Goal: Obtain resource: Download file/media

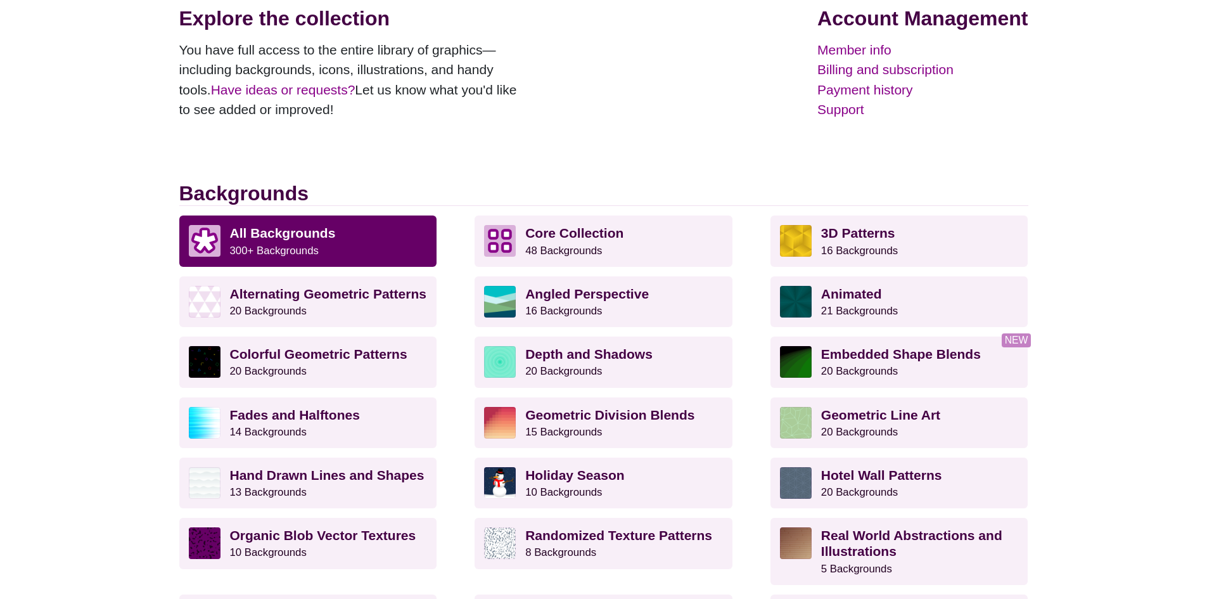
scroll to position [190, 0]
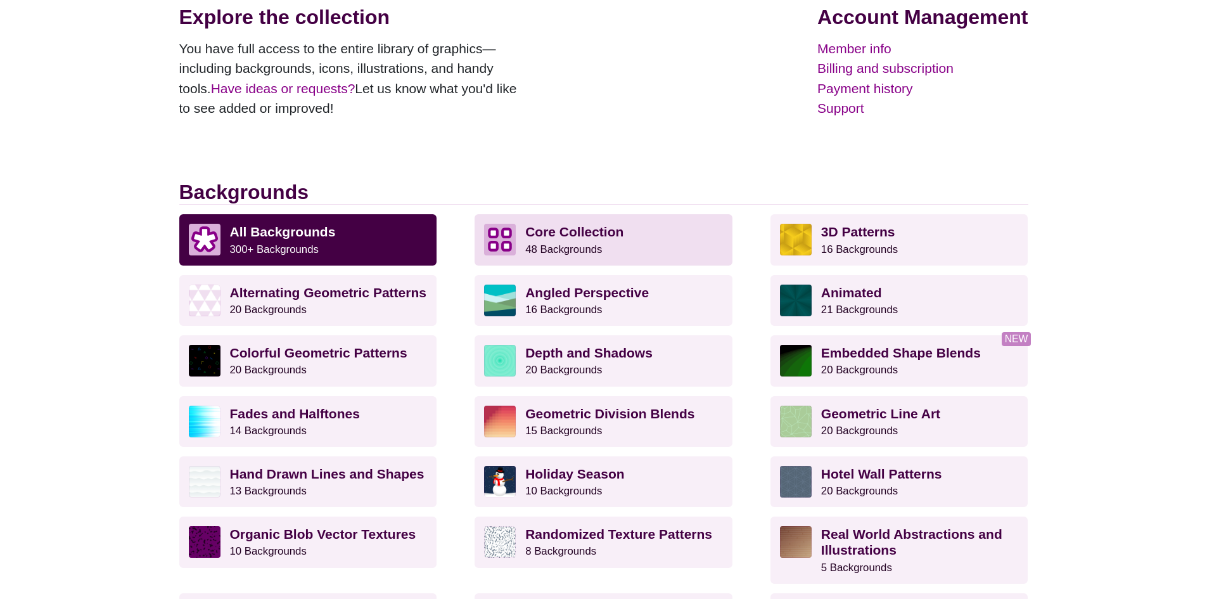
click at [531, 234] on strong "Core Collection" at bounding box center [574, 231] width 98 height 15
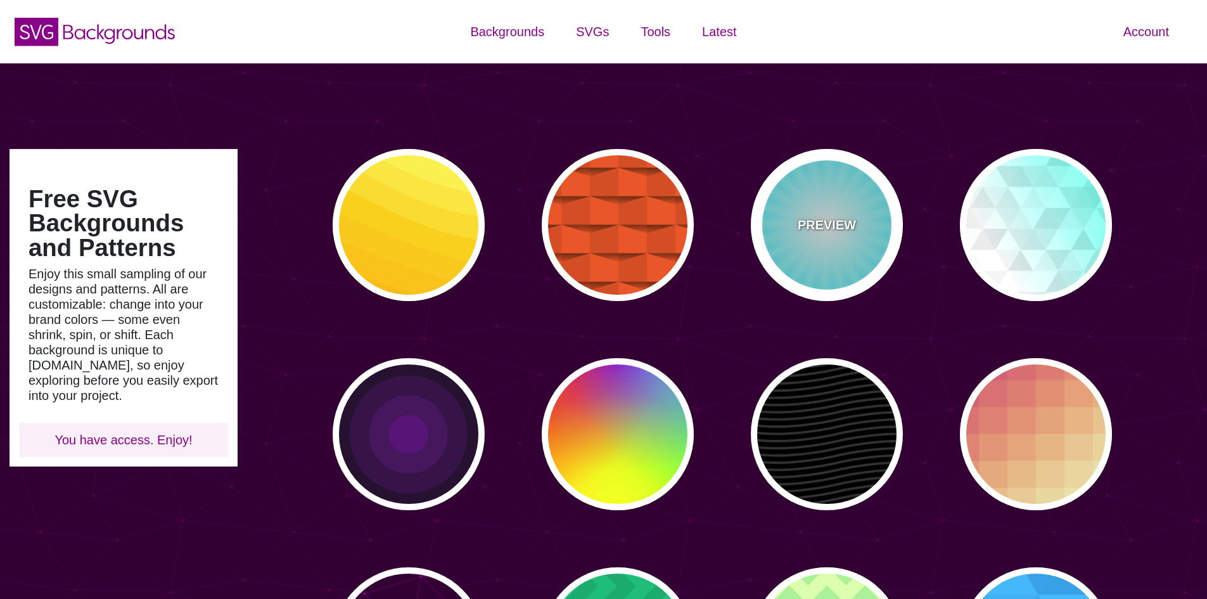
click at [864, 206] on div "PREVIEW" at bounding box center [827, 225] width 152 height 152
type input "#FFFFFF"
type input "#00EEFF"
type input "#00FFFF"
type input "50"
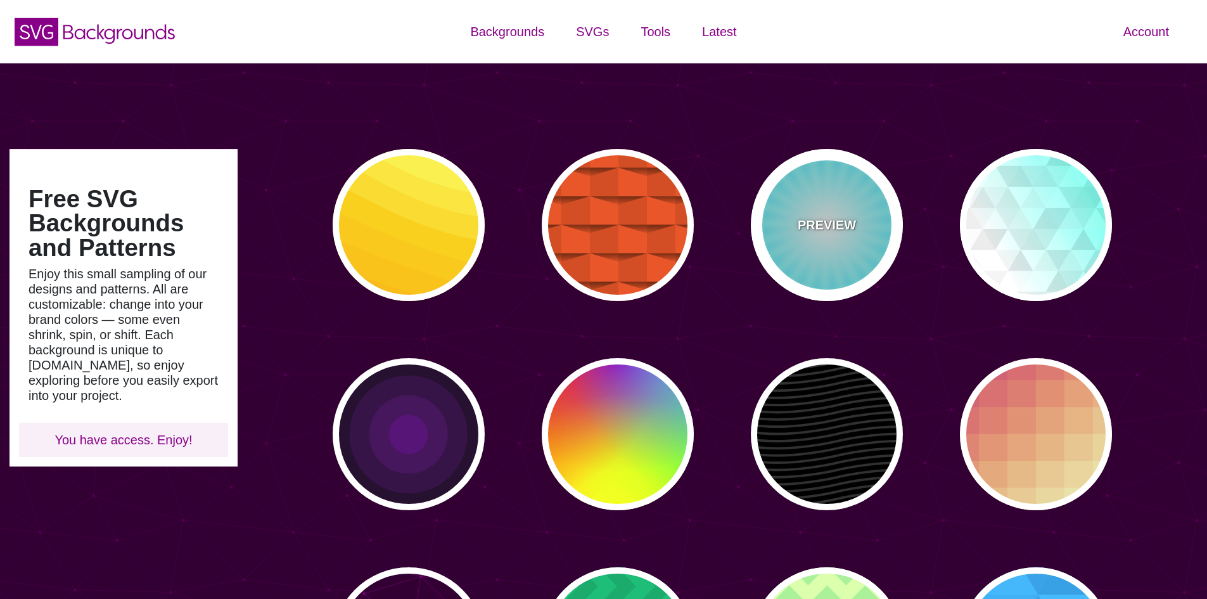
type input "70"
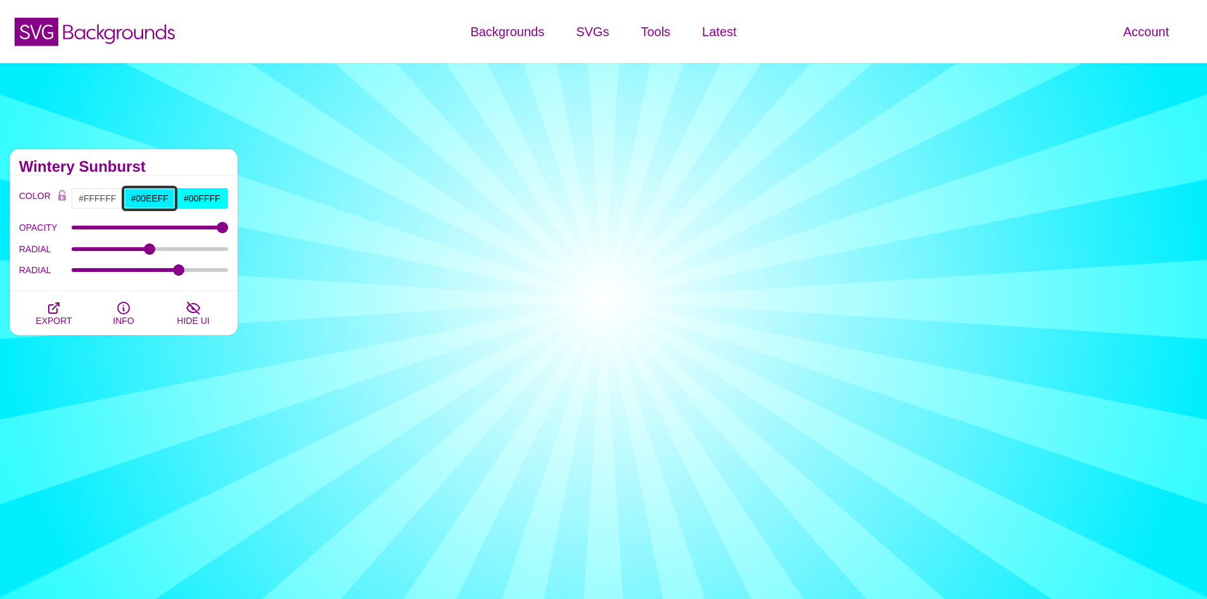
click at [151, 196] on input "#00EEFF" at bounding box center [150, 199] width 53 height 22
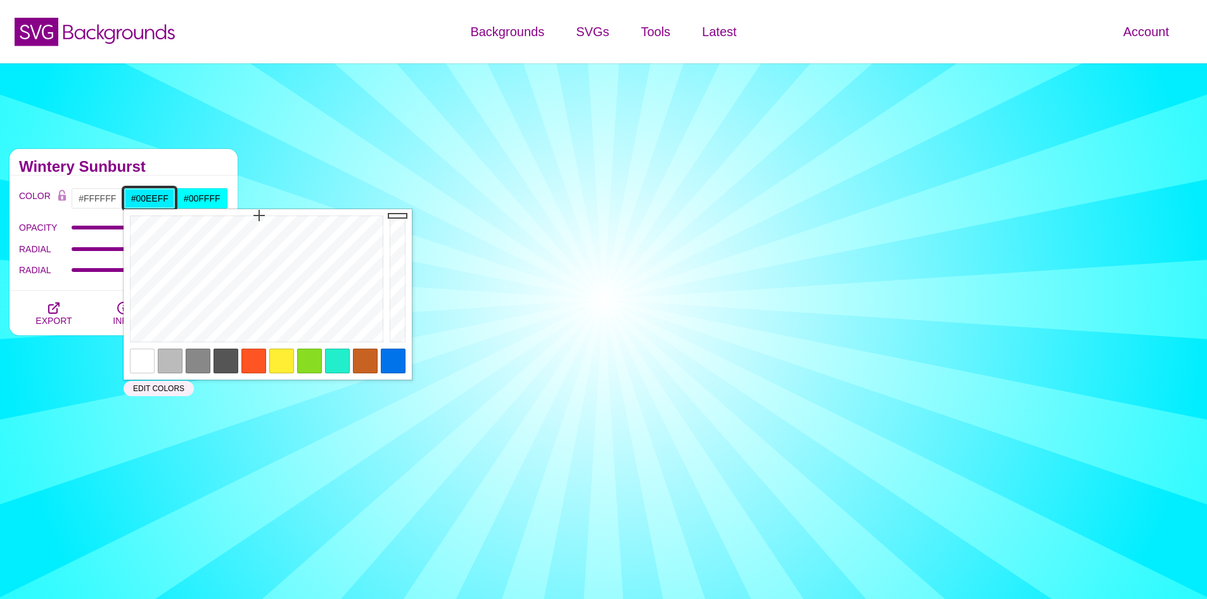
paste input "687C7D"
type input "#687C7D"
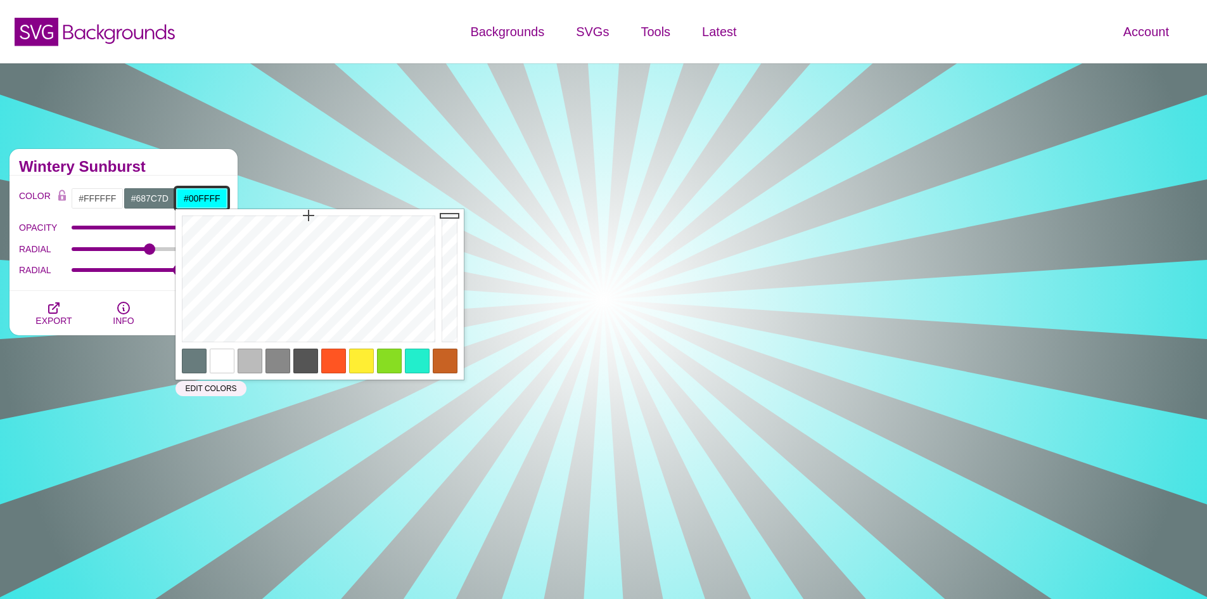
click at [186, 188] on input "#00FFFF" at bounding box center [201, 199] width 53 height 22
paste input "687C7D"
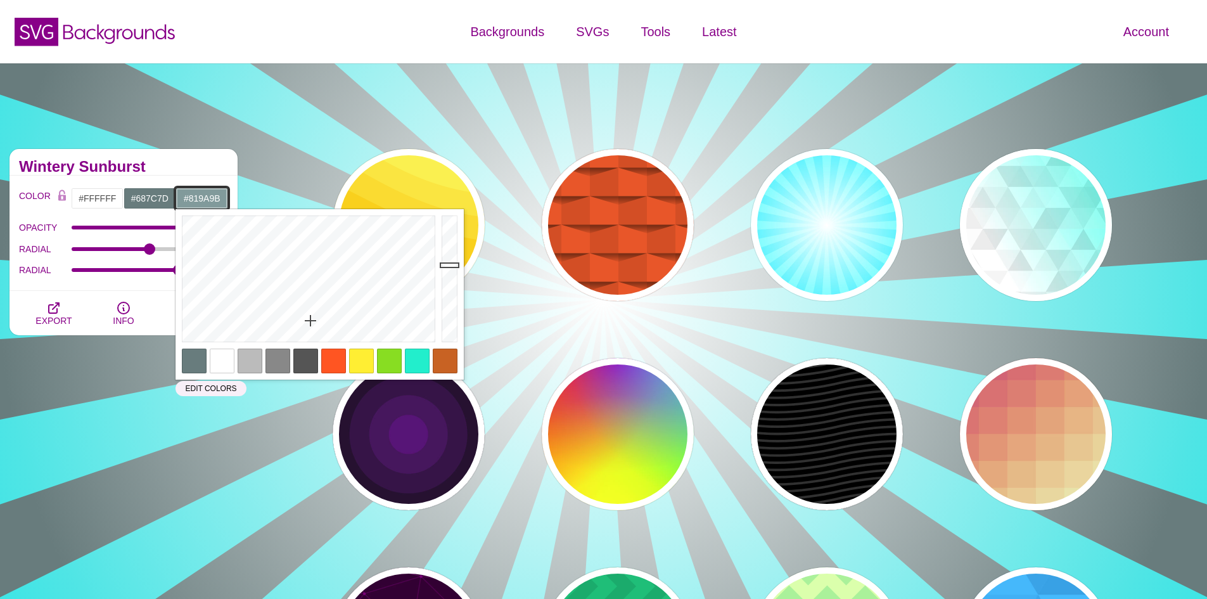
drag, startPoint x: 449, startPoint y: 276, endPoint x: 449, endPoint y: 265, distance: 10.8
click at [449, 265] on div at bounding box center [450, 278] width 25 height 139
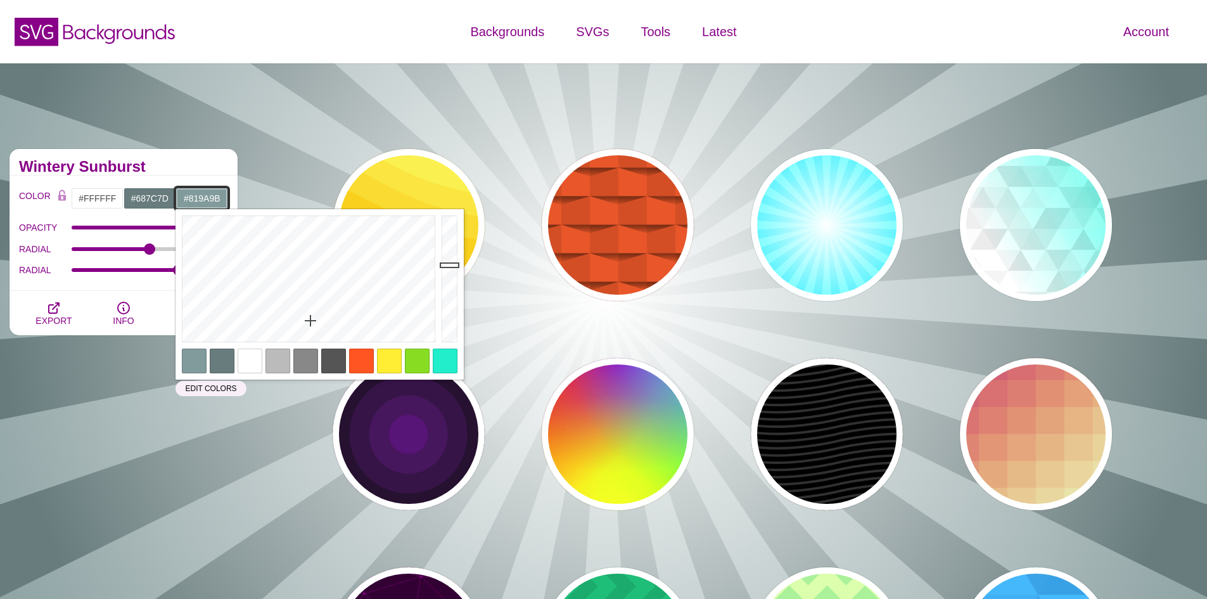
type input "#819A9B"
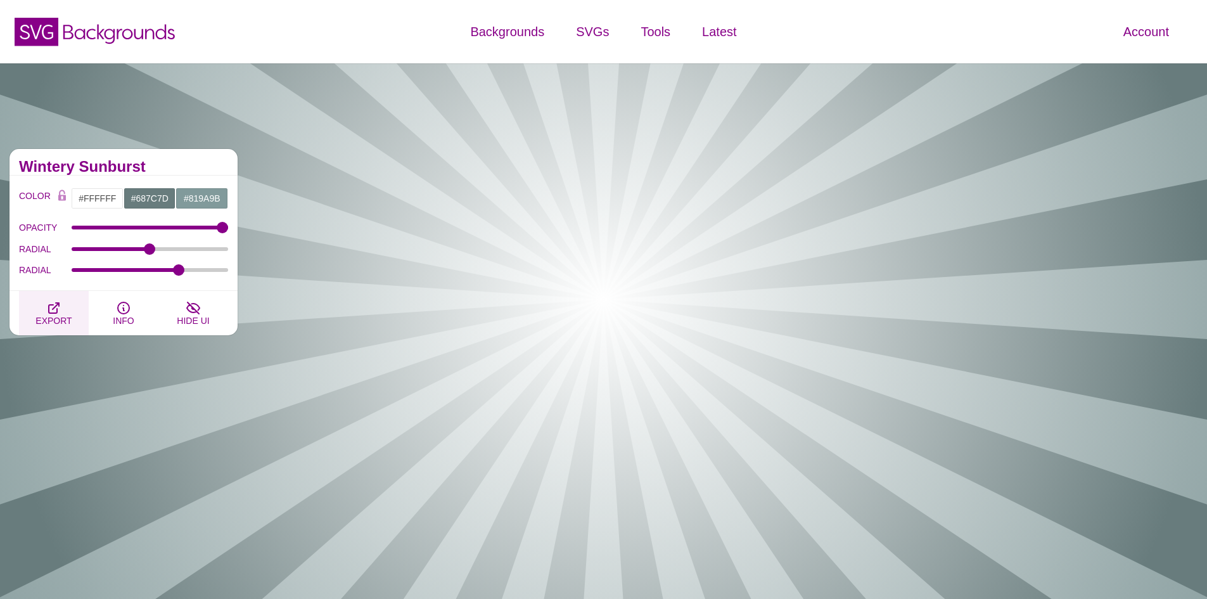
click at [38, 315] on span "EXPORT" at bounding box center [53, 320] width 36 height 10
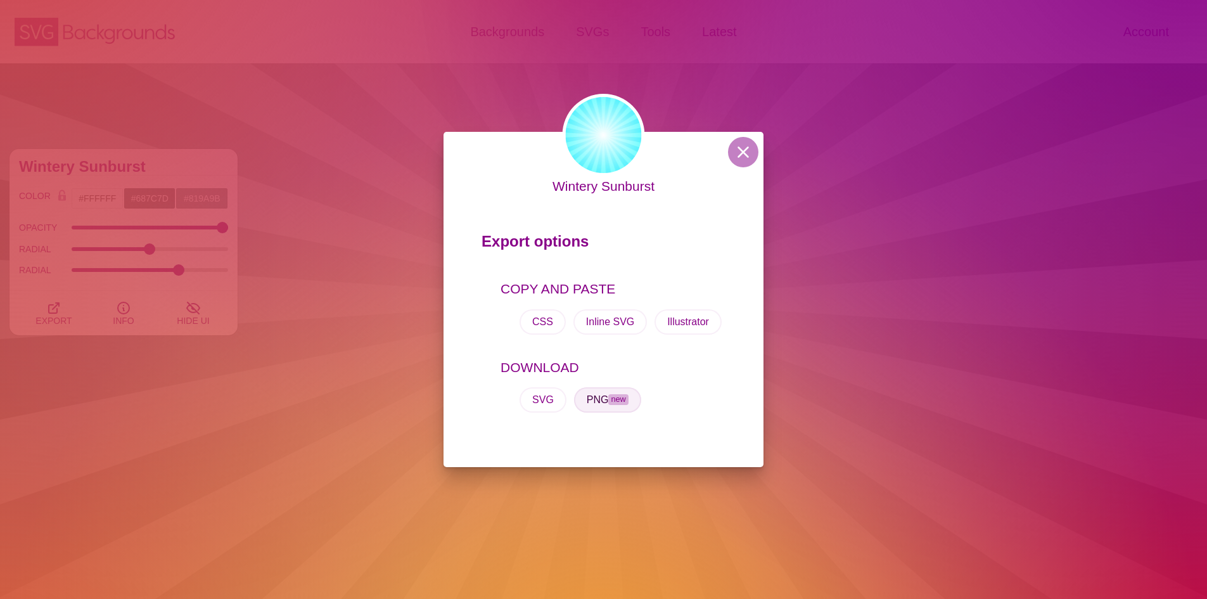
click at [602, 401] on button "PNG new" at bounding box center [607, 399] width 67 height 25
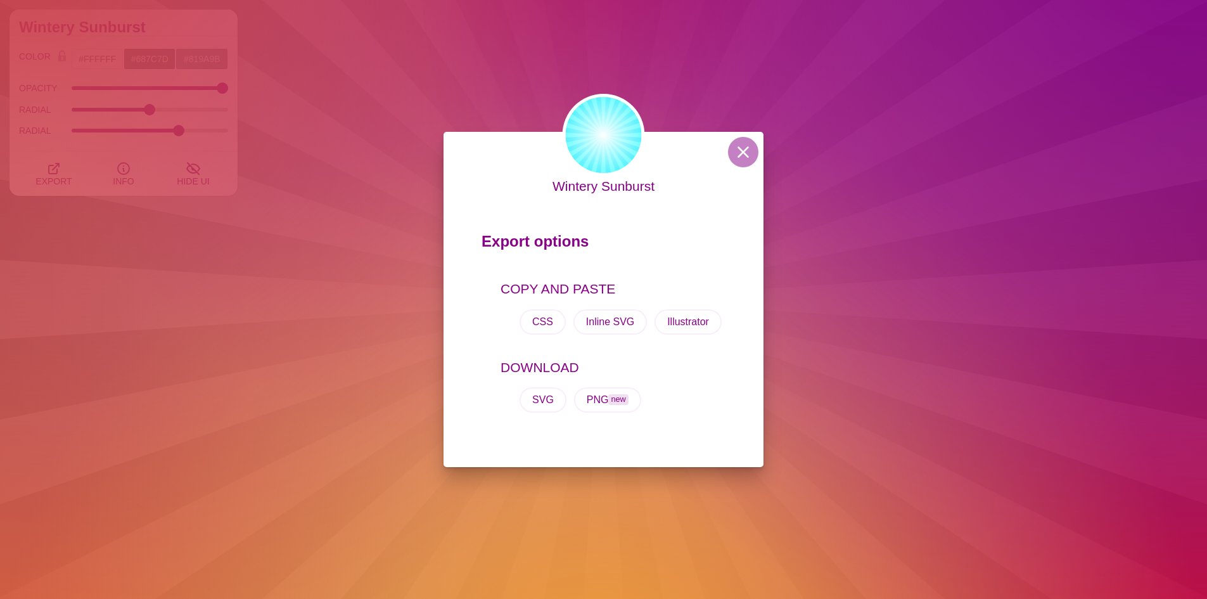
scroll to position [317, 0]
click at [744, 148] on button at bounding box center [743, 152] width 30 height 30
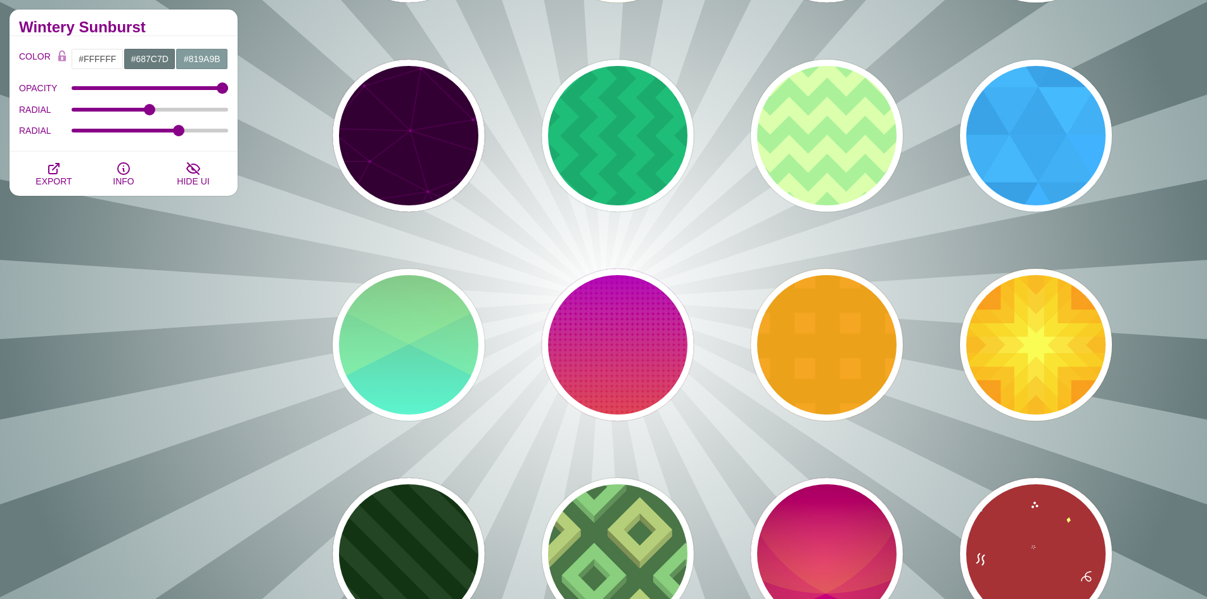
scroll to position [634, 0]
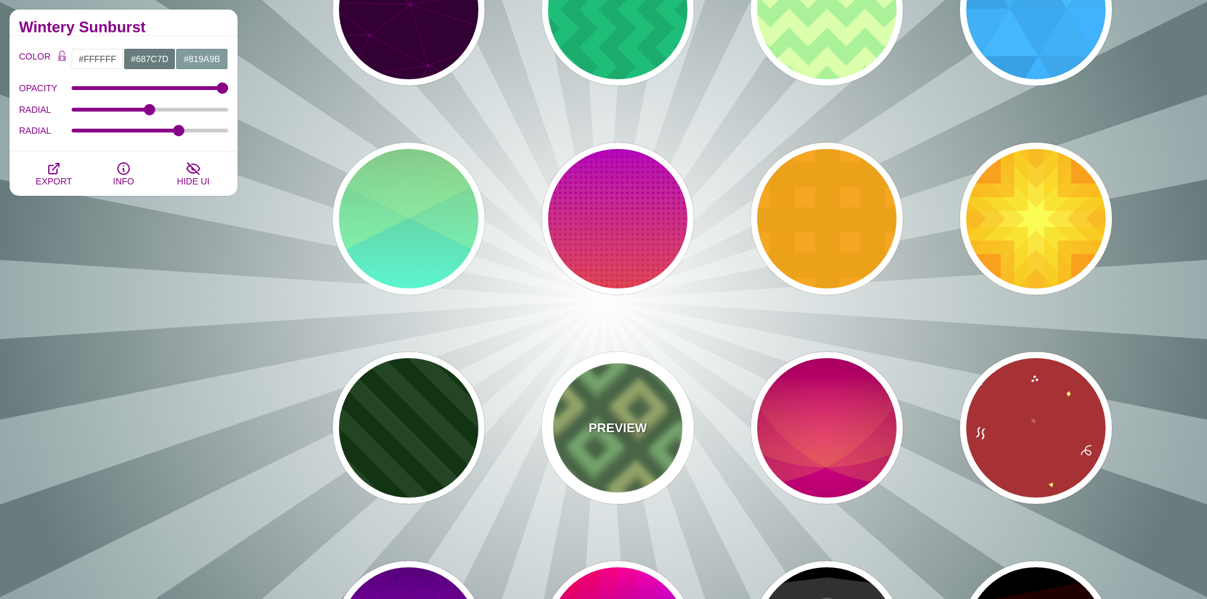
click at [638, 432] on p "PREVIEW" at bounding box center [618, 427] width 58 height 19
type input "#487346"
type input "#B6CC76"
type input "#89CC7C"
type input "200"
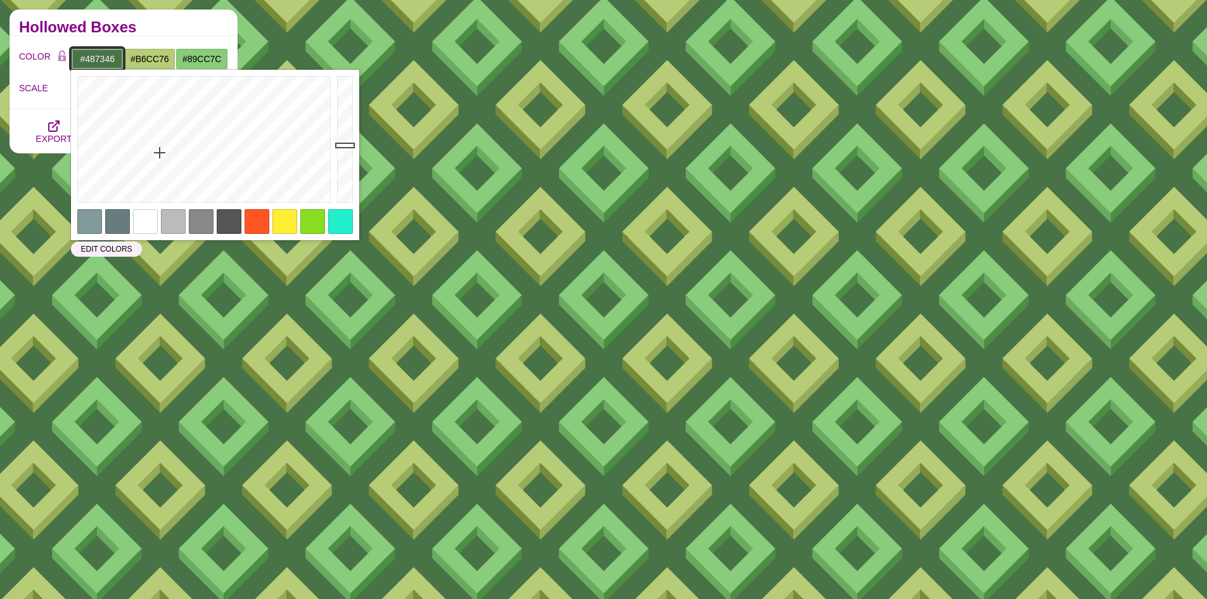
click at [97, 58] on input "#487346" at bounding box center [97, 59] width 53 height 22
paste input "687C7D"
type input "#687C7D"
click at [194, 28] on h2 "Hollowed Boxes" at bounding box center [123, 27] width 209 height 10
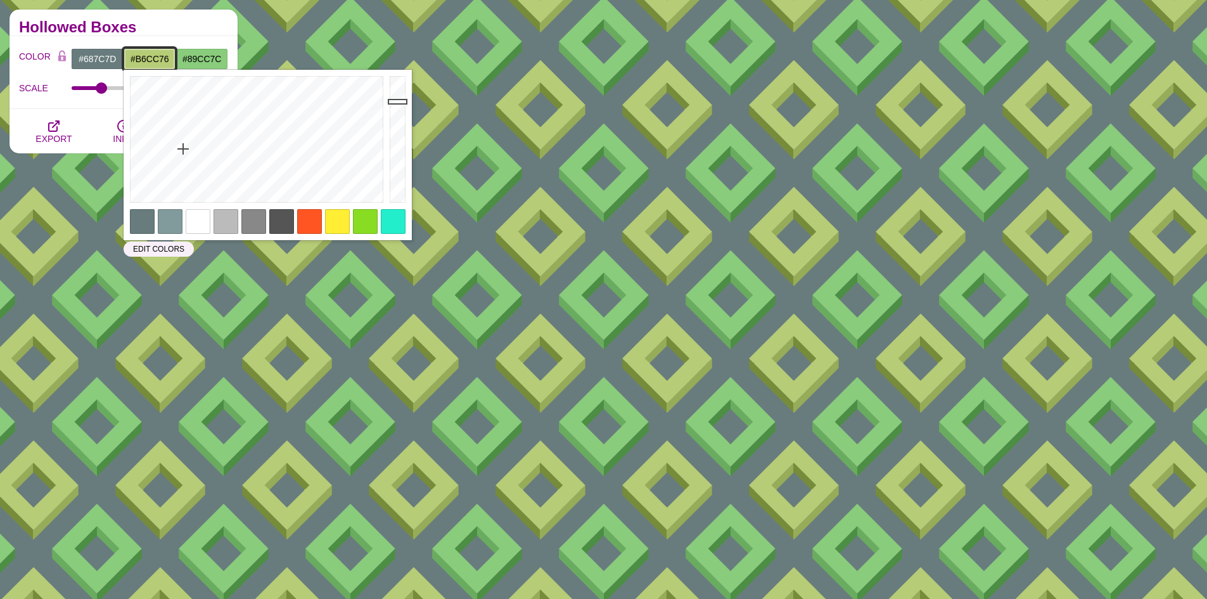
click at [141, 59] on input "#B6CC76" at bounding box center [150, 59] width 53 height 22
paste input "687C7D"
type input "#687C7D"
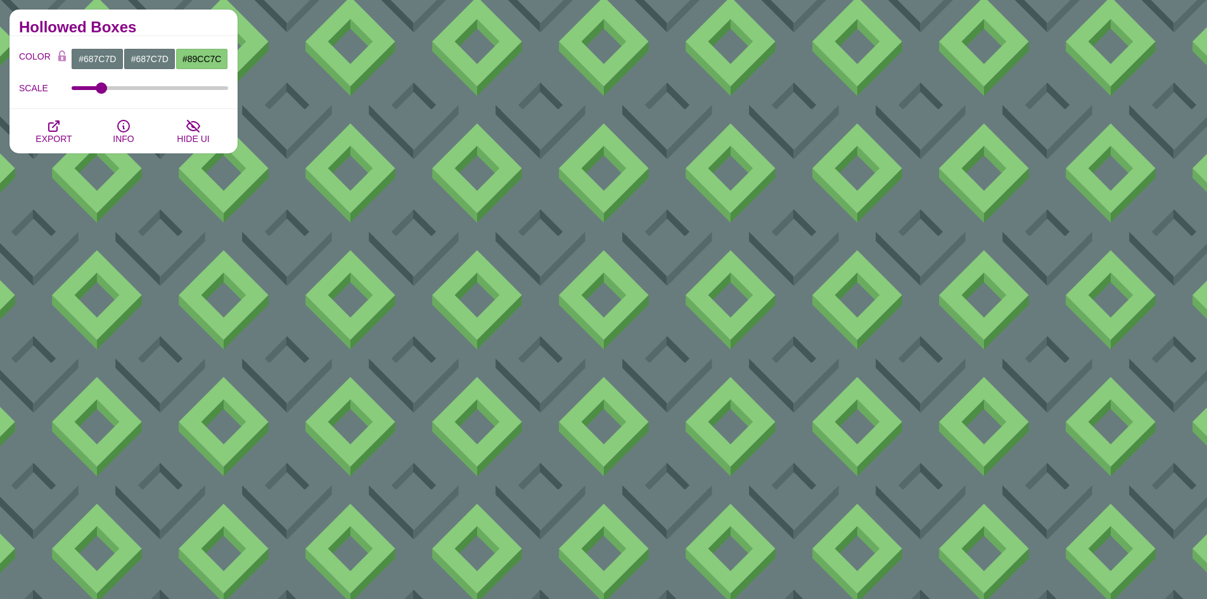
click at [198, 25] on h2 "Hollowed Boxes" at bounding box center [123, 27] width 209 height 10
click at [219, 54] on input "#89CC7C" at bounding box center [201, 59] width 53 height 22
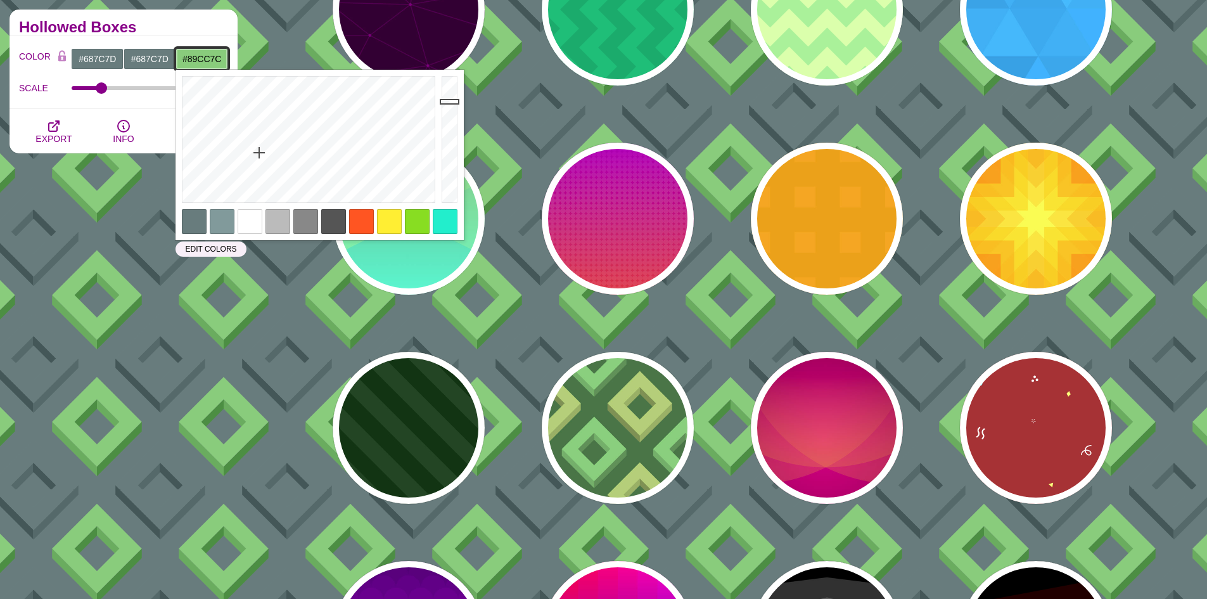
paste input "687C7D"
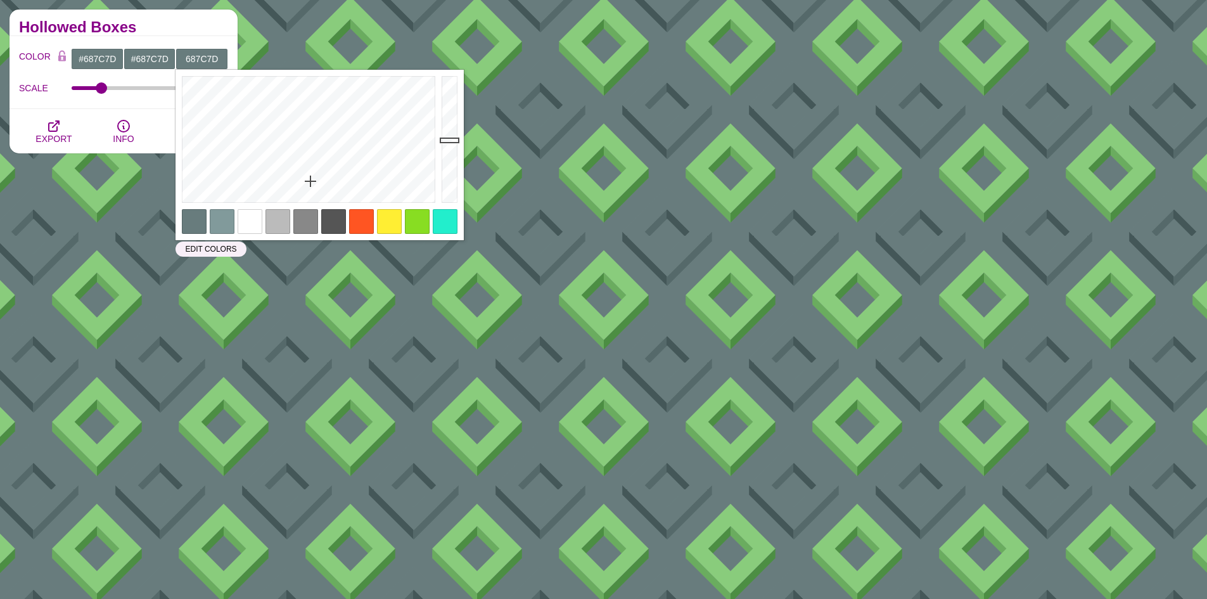
type input "#687C7D"
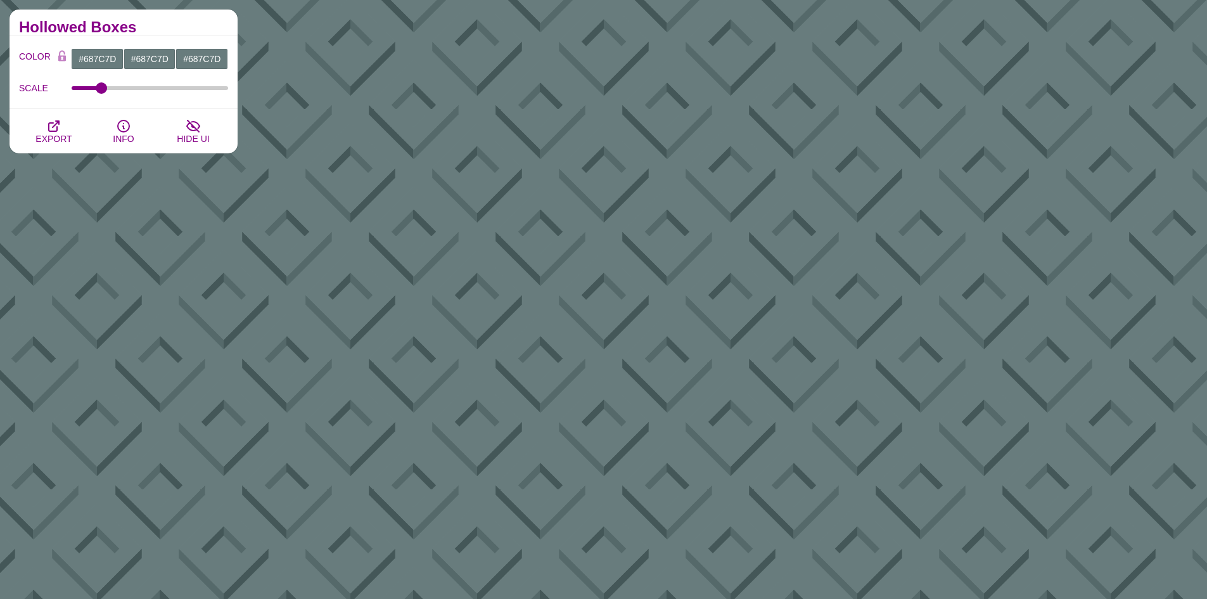
click at [179, 22] on h2 "Hollowed Boxes" at bounding box center [123, 27] width 209 height 10
click at [65, 134] on span "EXPORT" at bounding box center [53, 139] width 36 height 10
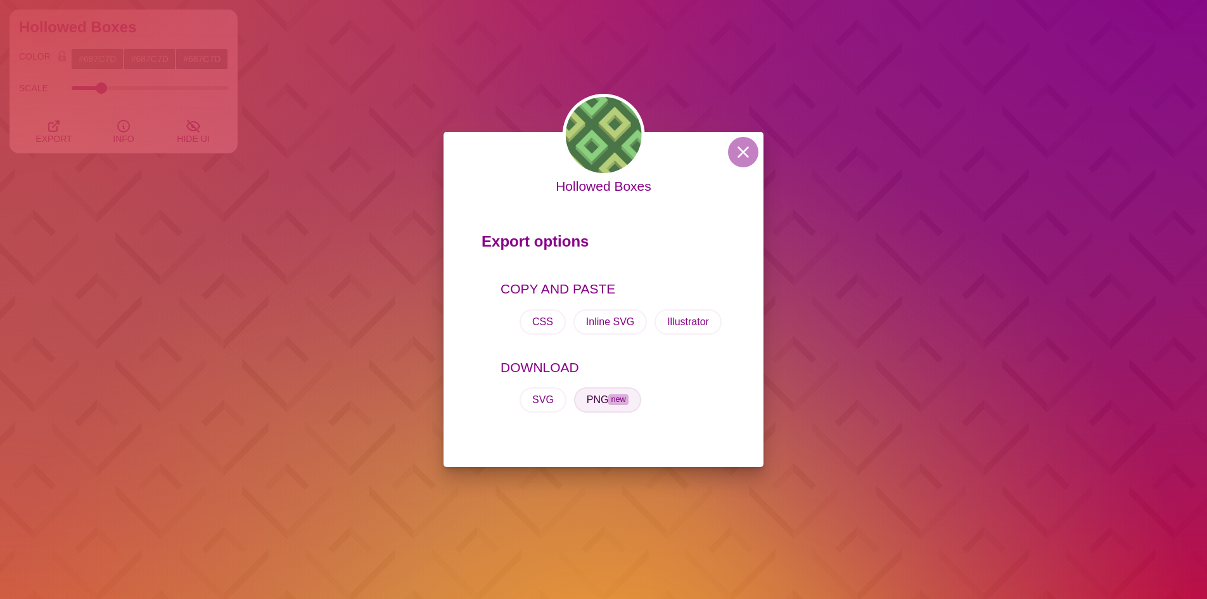
click at [599, 399] on button "PNG new" at bounding box center [607, 399] width 67 height 25
click at [750, 160] on button at bounding box center [743, 152] width 30 height 30
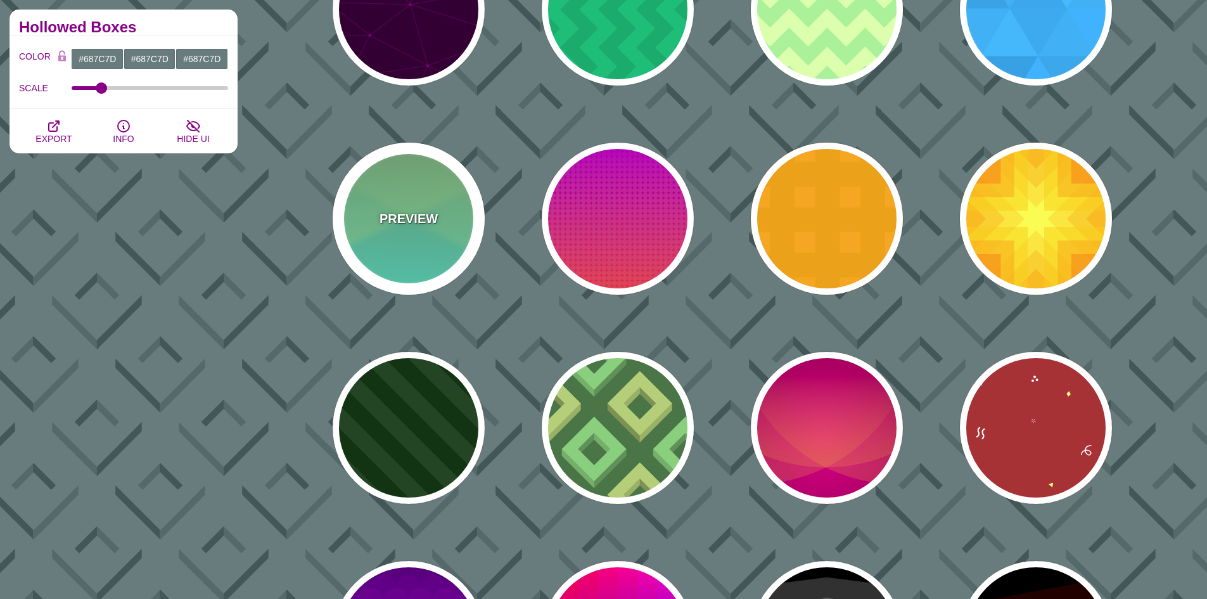
click at [406, 207] on div "PREVIEW" at bounding box center [409, 219] width 152 height 152
type input "#77AA77"
type input "#44FFDD"
type input "#CCFF88"
type input "0.5"
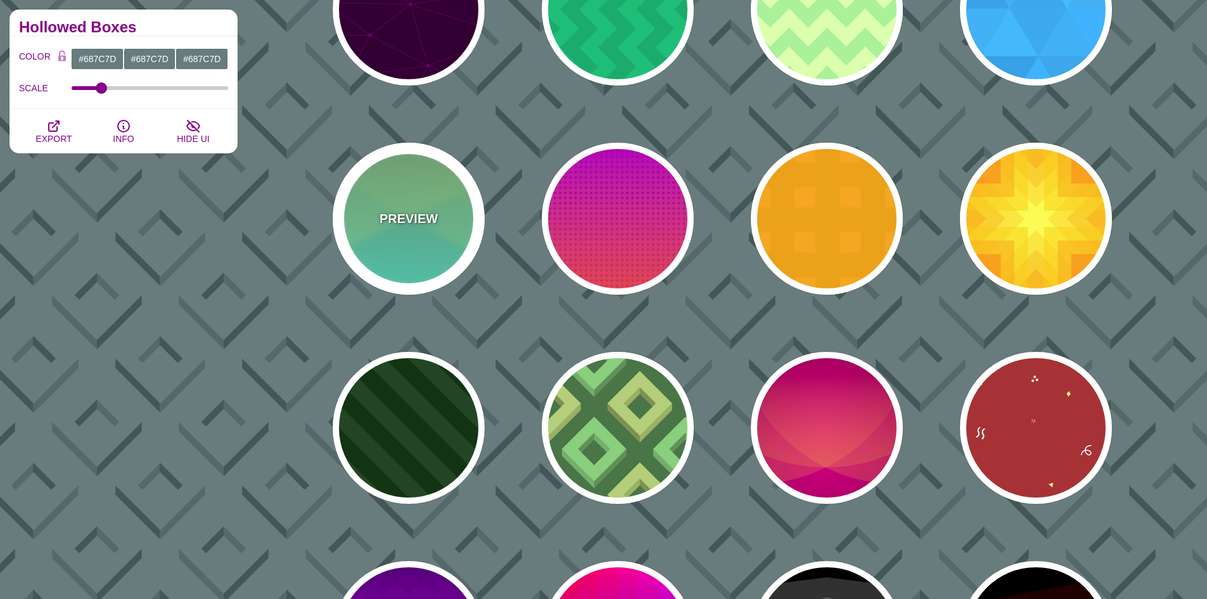
type input "1"
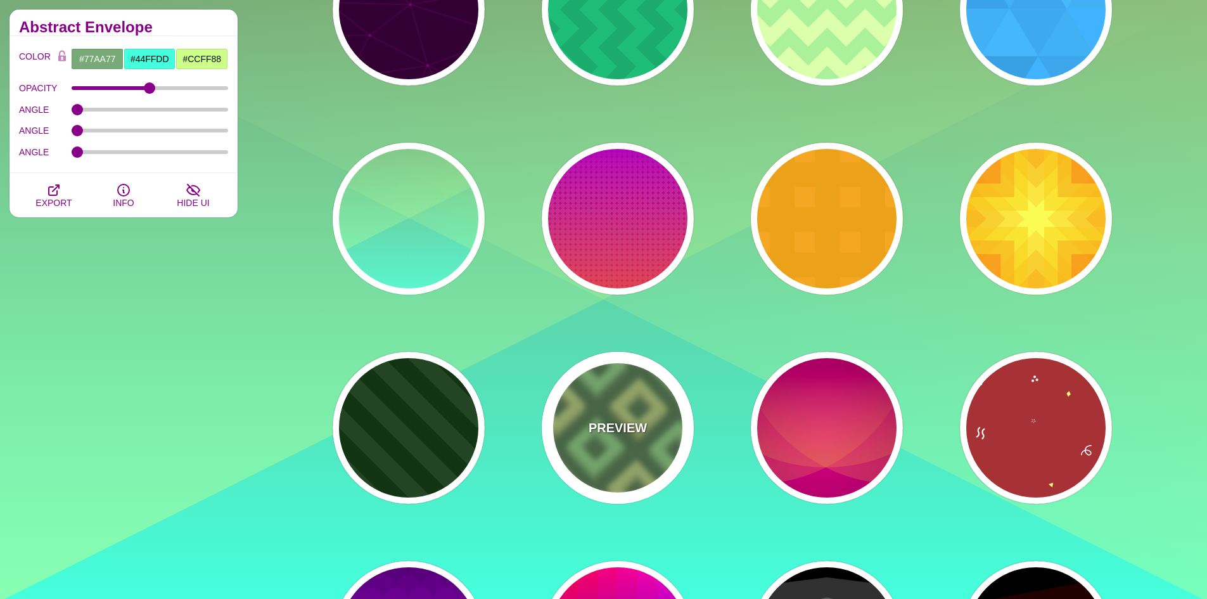
click at [639, 412] on div "PREVIEW" at bounding box center [618, 428] width 152 height 152
type input "#487346"
type input "#B6CC76"
type input "#89CC7C"
type input "200"
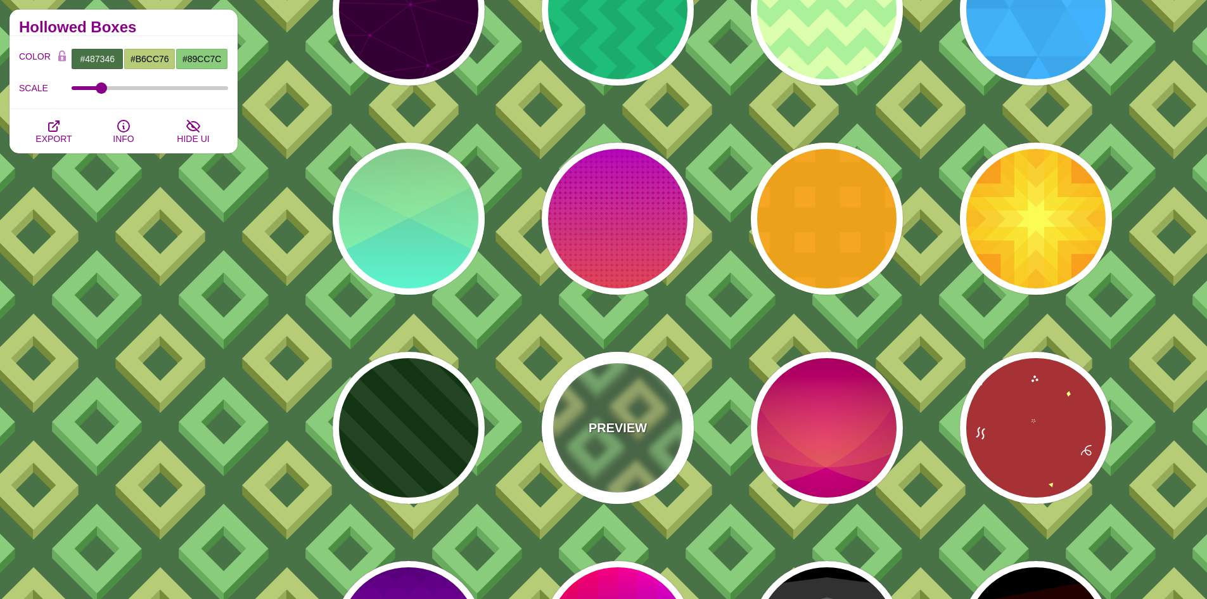
scroll to position [513, 0]
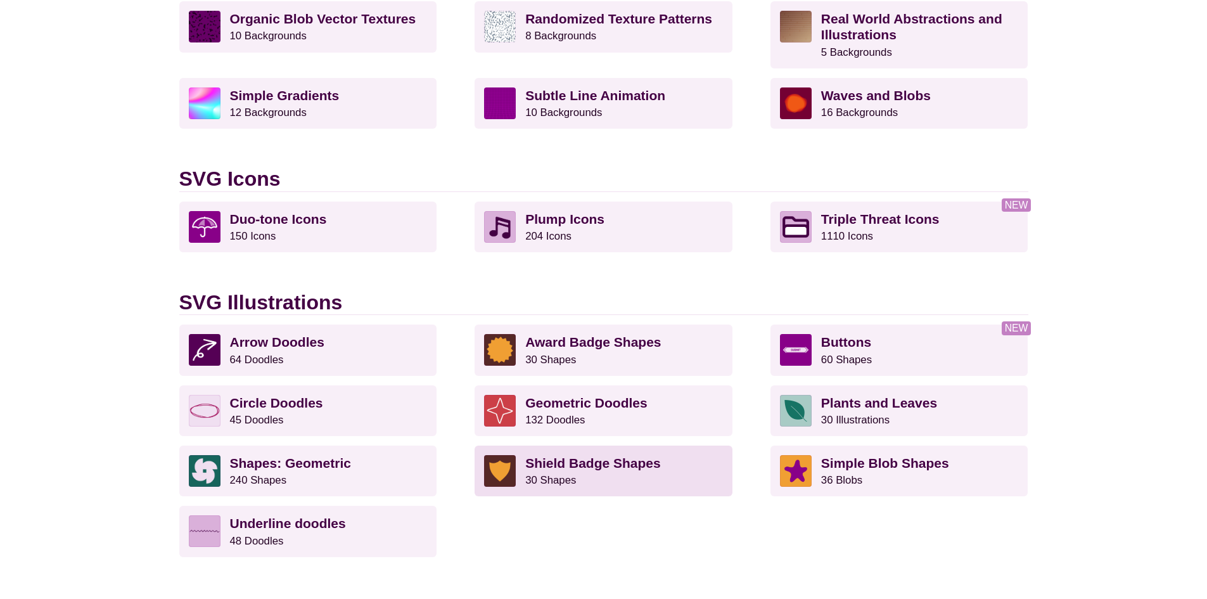
scroll to position [760, 0]
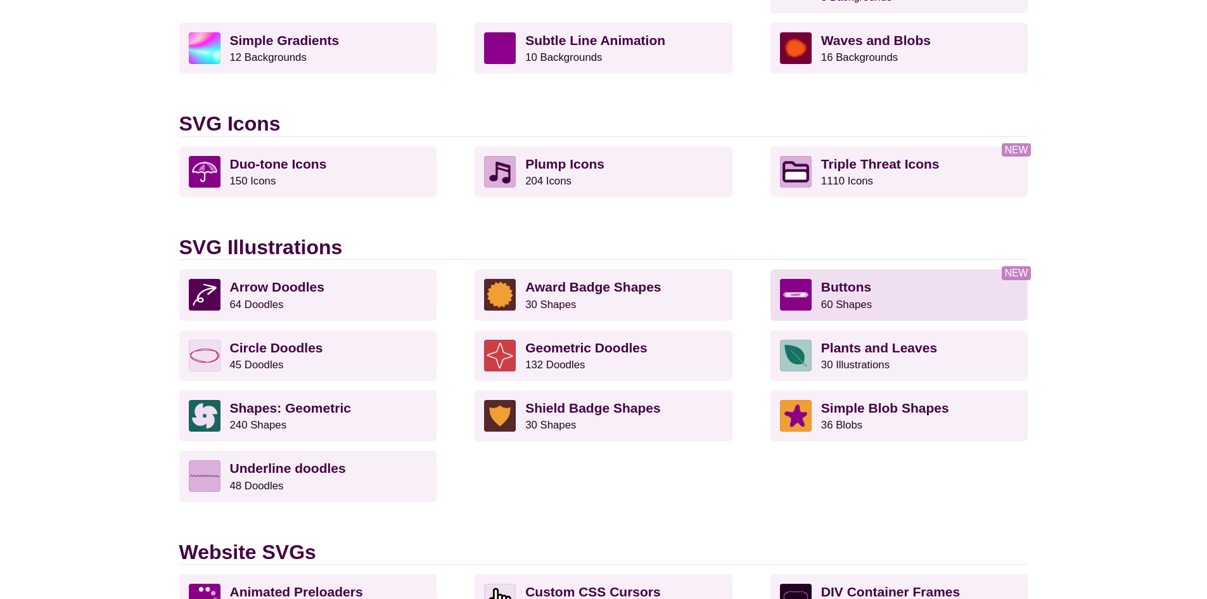
click at [945, 300] on p "Buttons 60 Shapes" at bounding box center [920, 295] width 198 height 32
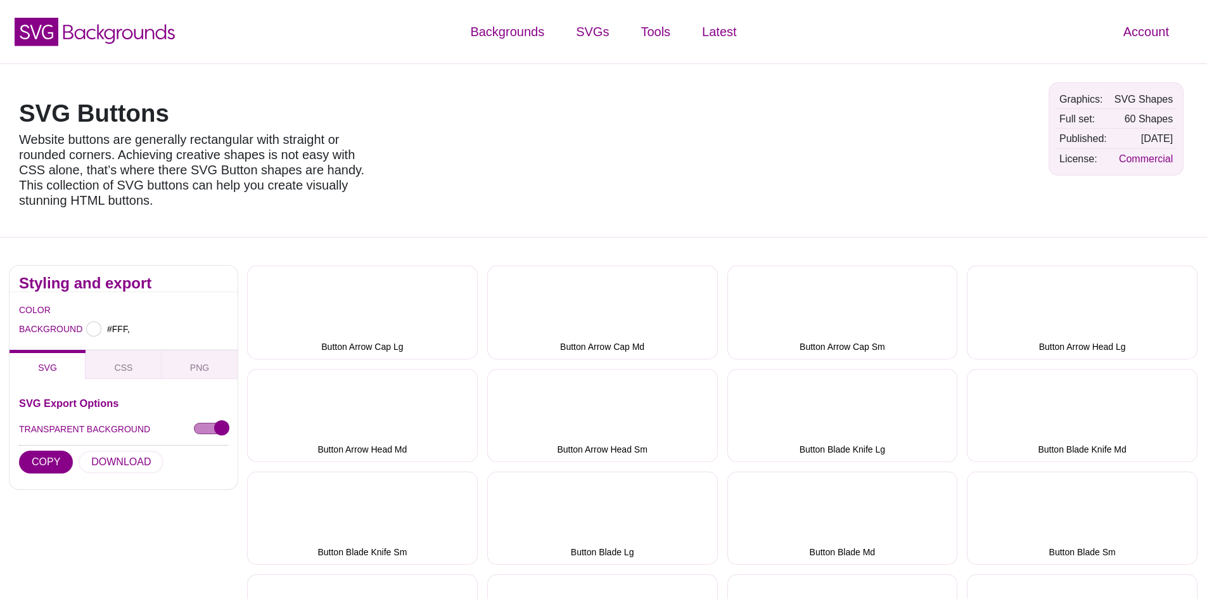
type input "#FFFFFF"
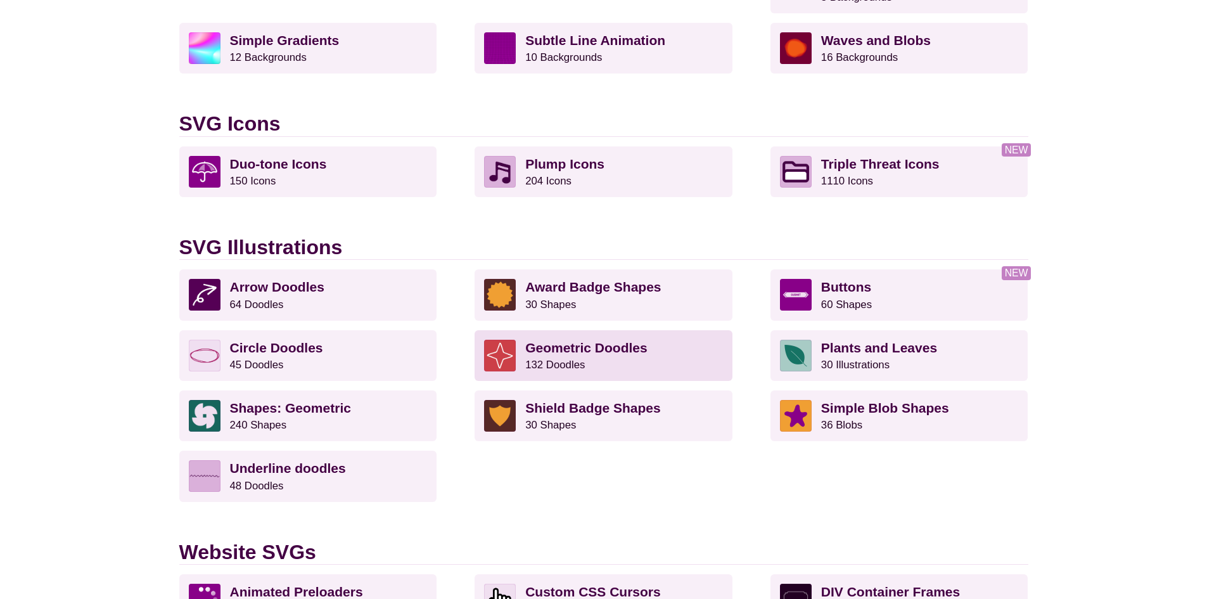
scroll to position [760, 0]
click at [628, 350] on strong "Geometric Doodles" at bounding box center [586, 347] width 122 height 15
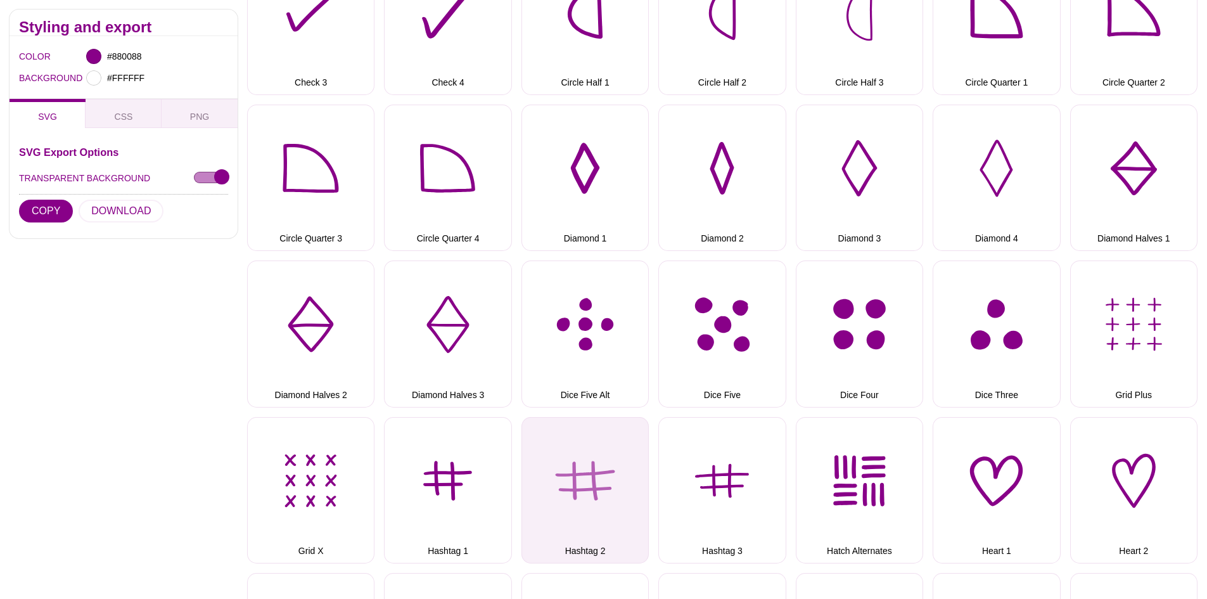
scroll to position [634, 0]
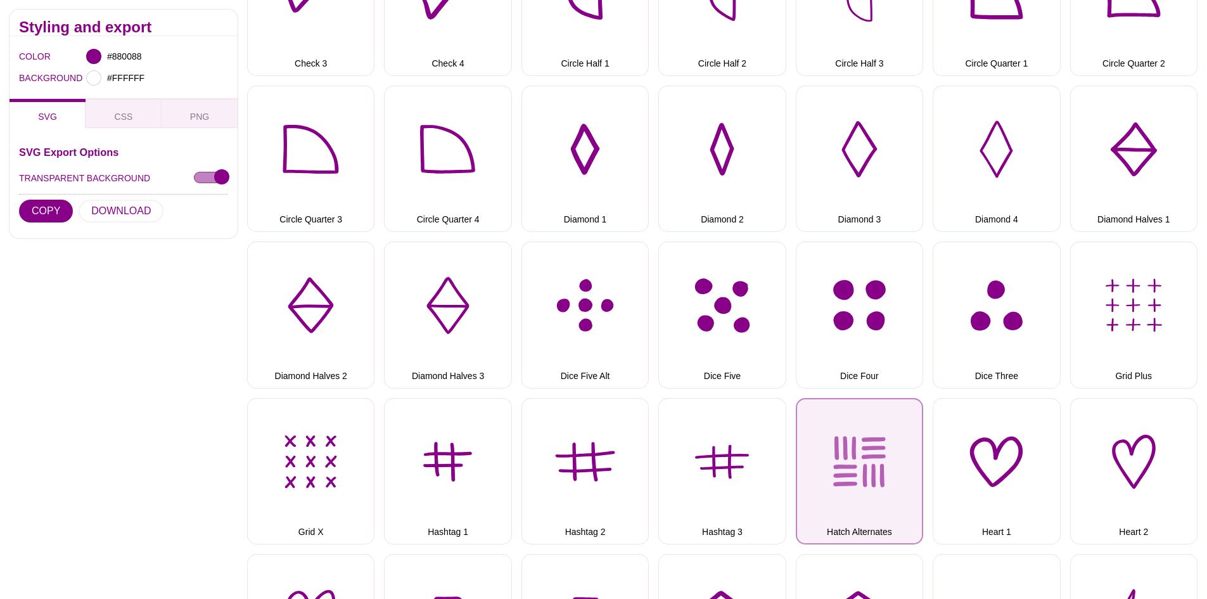
click at [865, 464] on button "Hatch Alternates" at bounding box center [859, 471] width 127 height 146
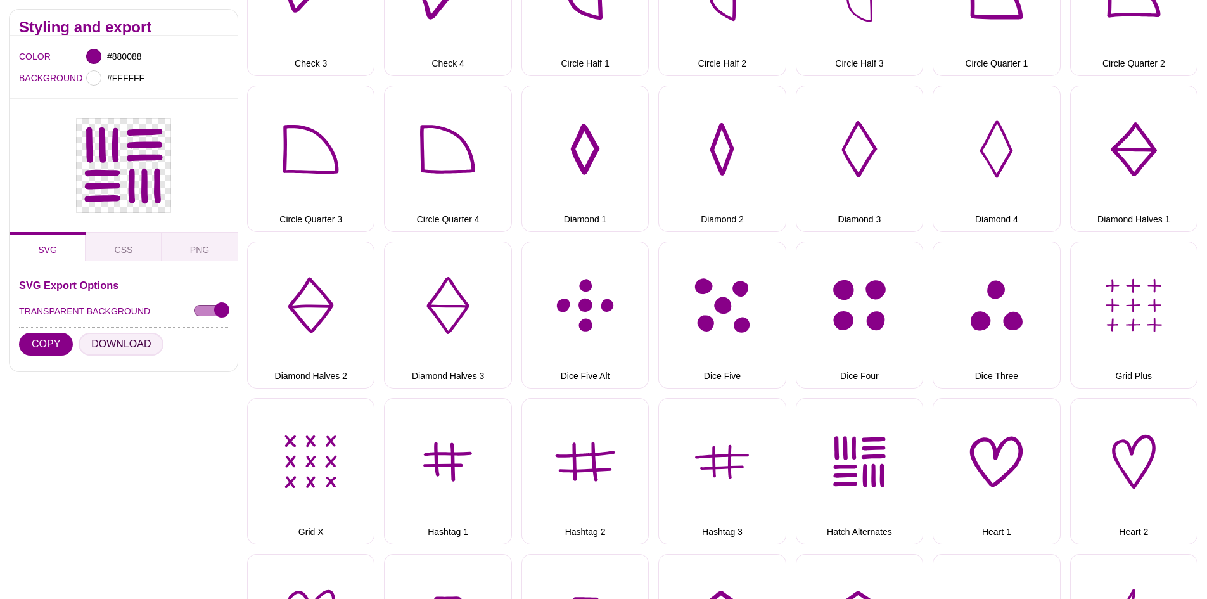
click at [111, 338] on button "DOWNLOAD" at bounding box center [121, 344] width 85 height 23
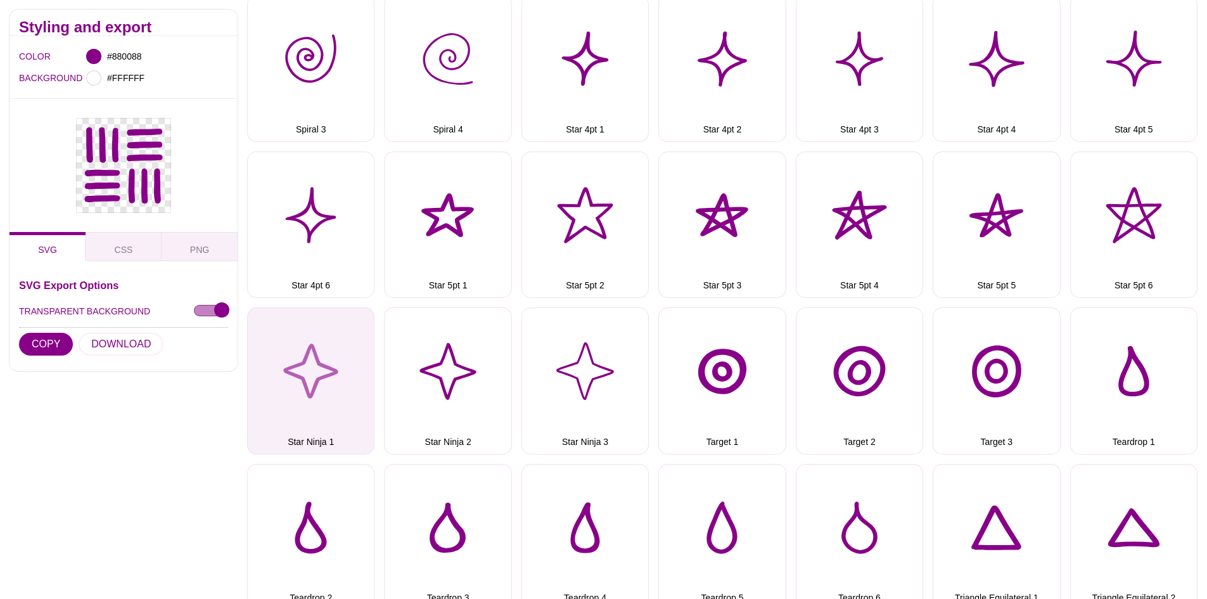
scroll to position [1964, 0]
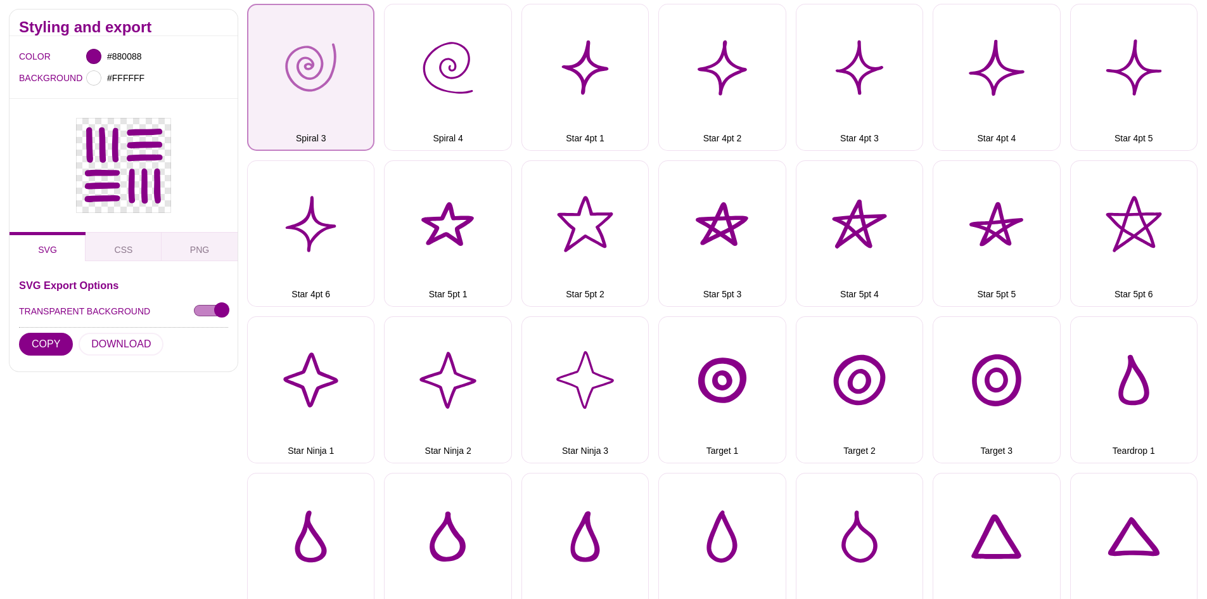
click at [328, 89] on button "Spiral 3" at bounding box center [310, 77] width 127 height 146
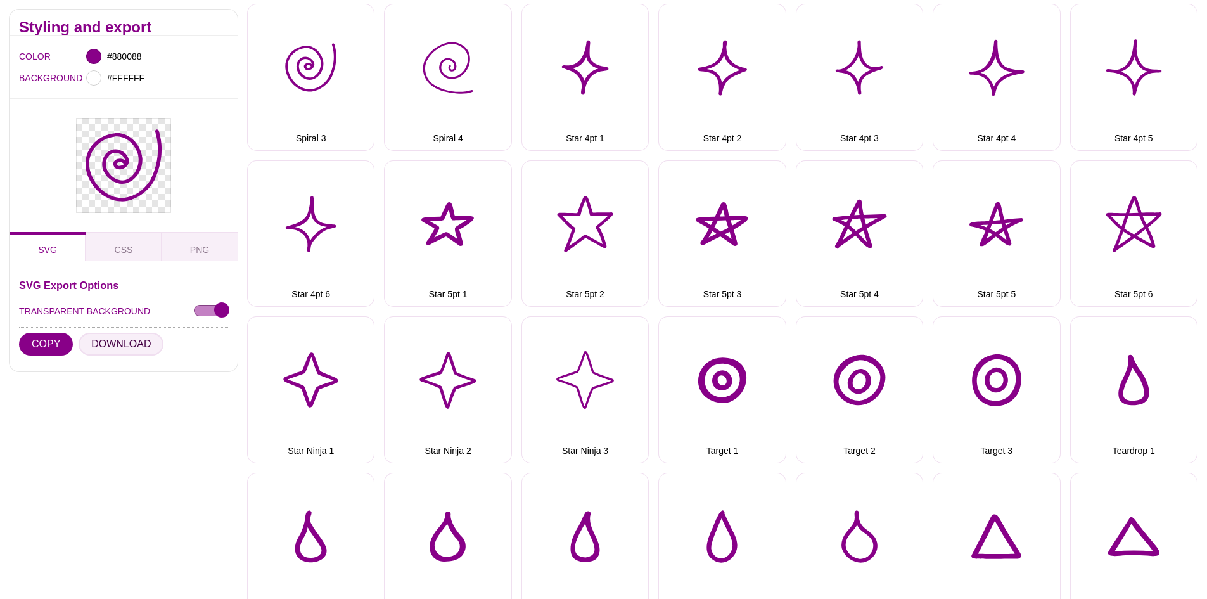
click at [101, 343] on button "DOWNLOAD" at bounding box center [121, 344] width 85 height 23
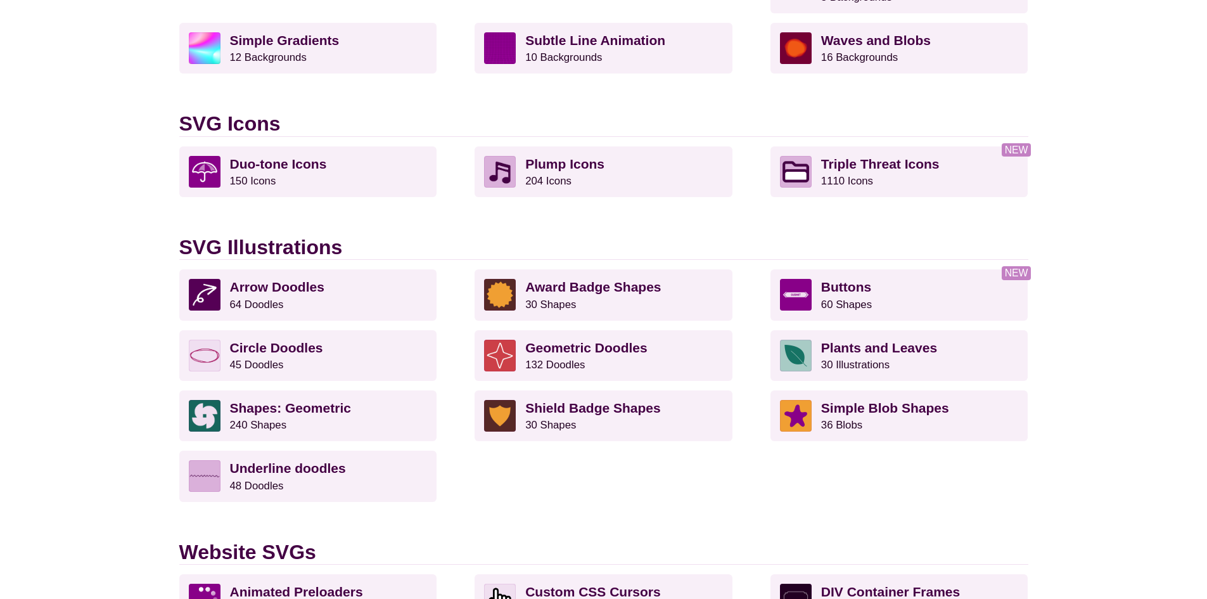
scroll to position [887, 0]
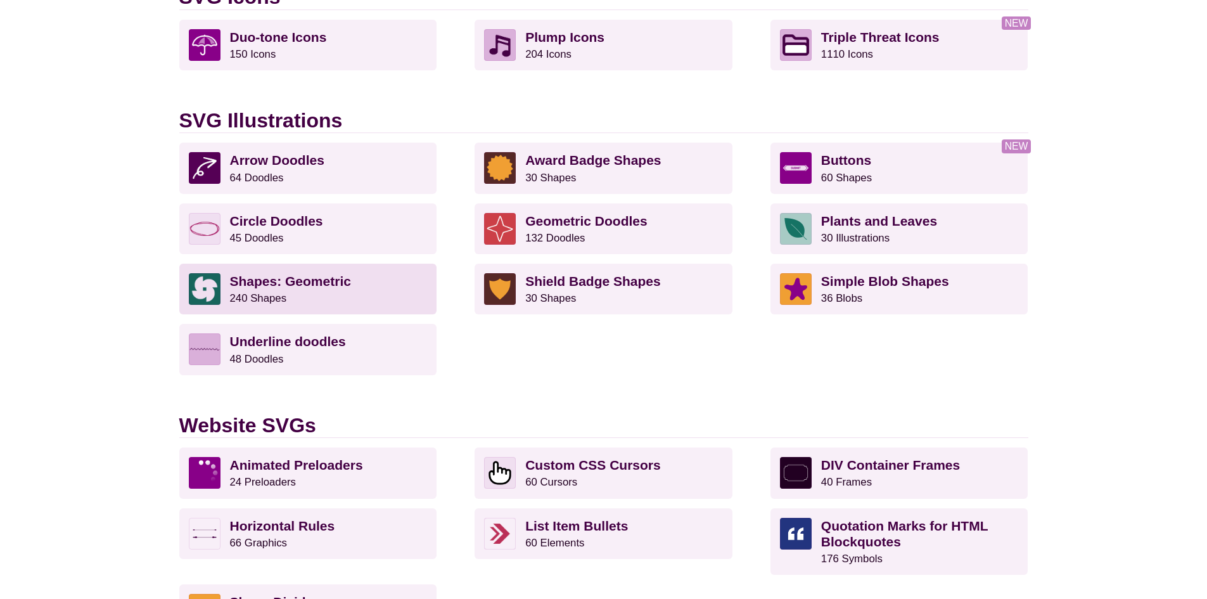
click at [257, 274] on strong "Shapes: Geometric" at bounding box center [290, 281] width 121 height 15
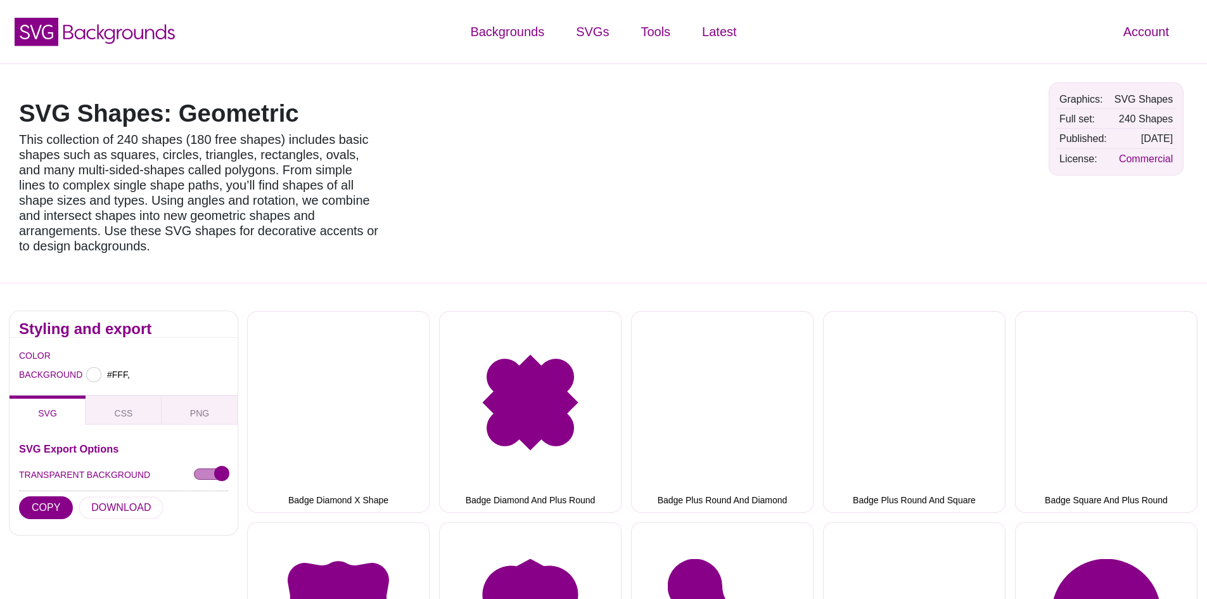
type input "#FFFFFF"
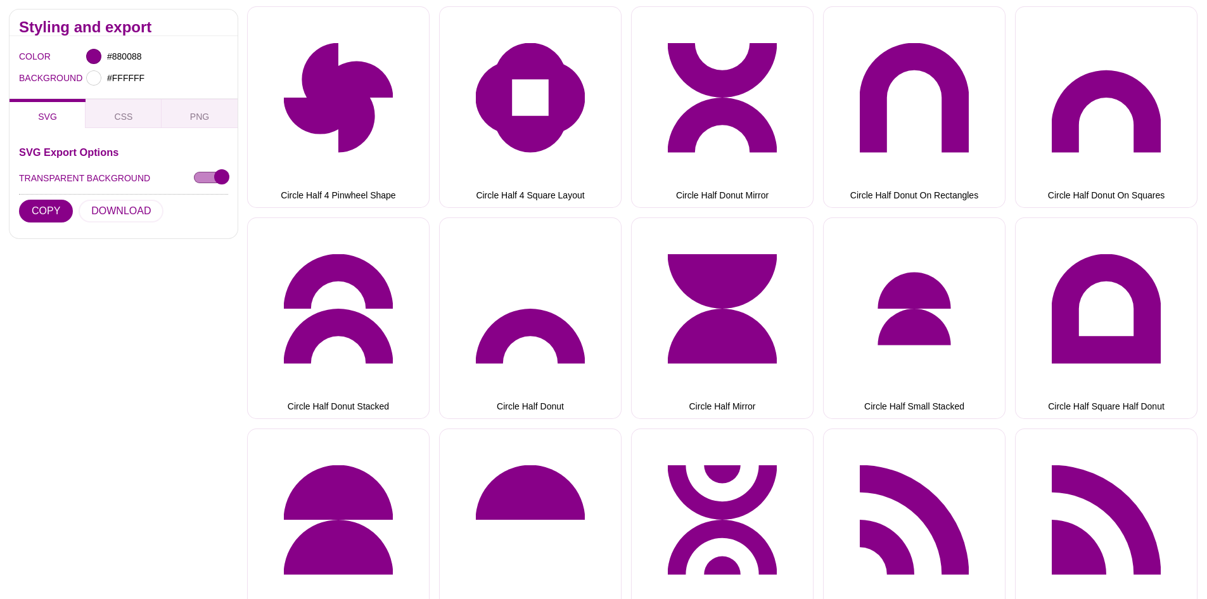
scroll to position [1457, 0]
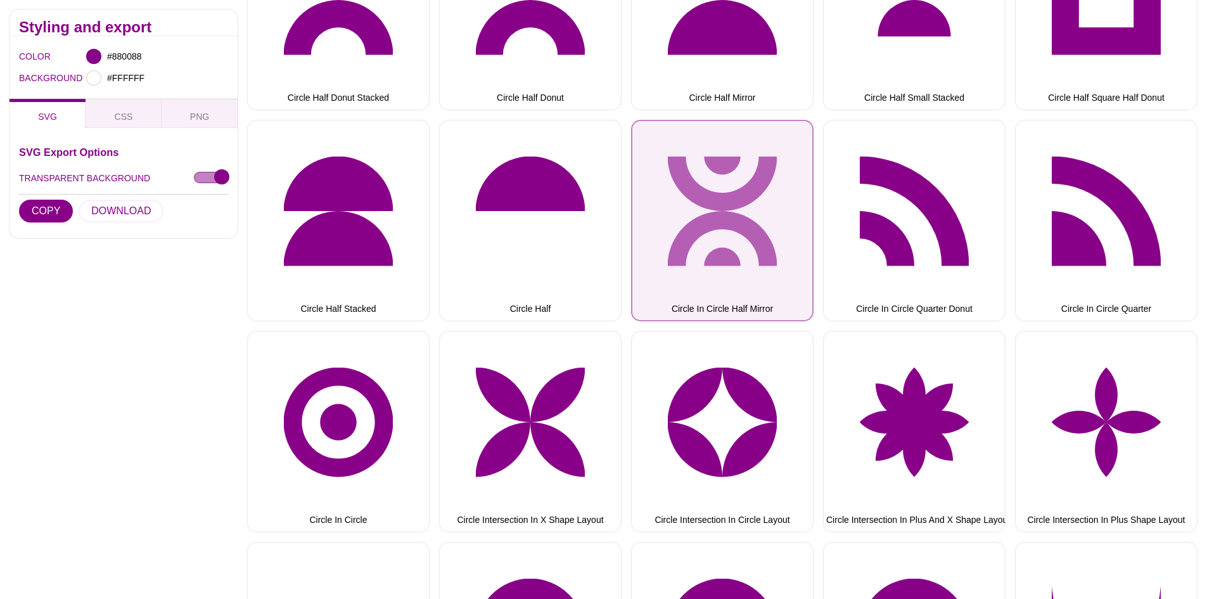
click at [752, 186] on button "Circle In Circle Half Mirror" at bounding box center [722, 220] width 182 height 201
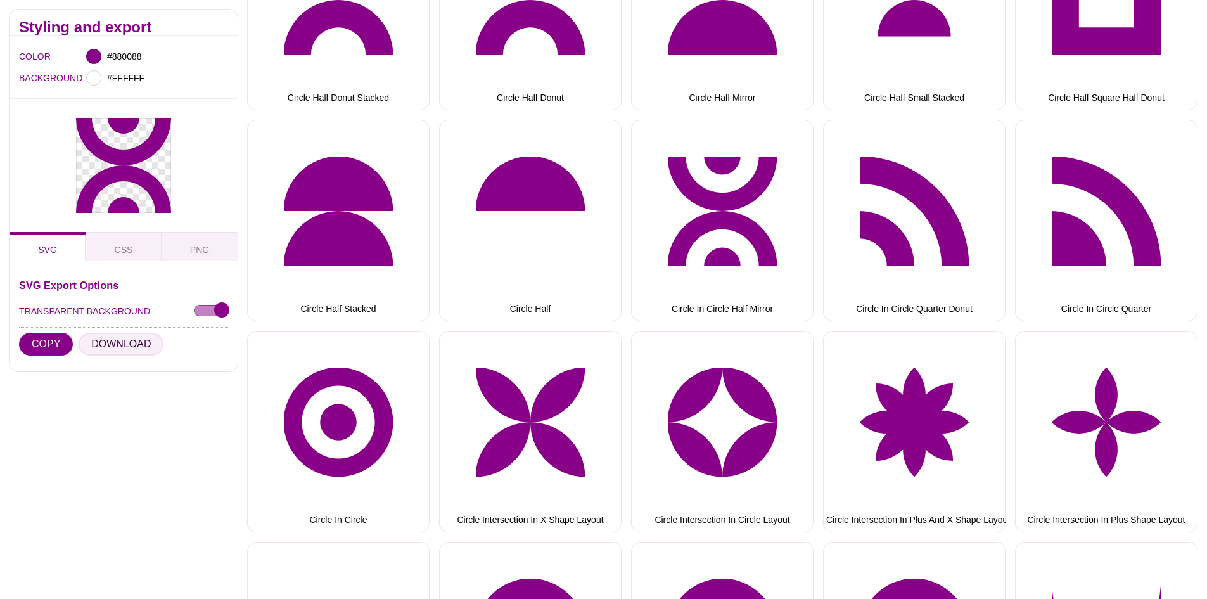
click at [106, 347] on button "DOWNLOAD" at bounding box center [121, 344] width 85 height 23
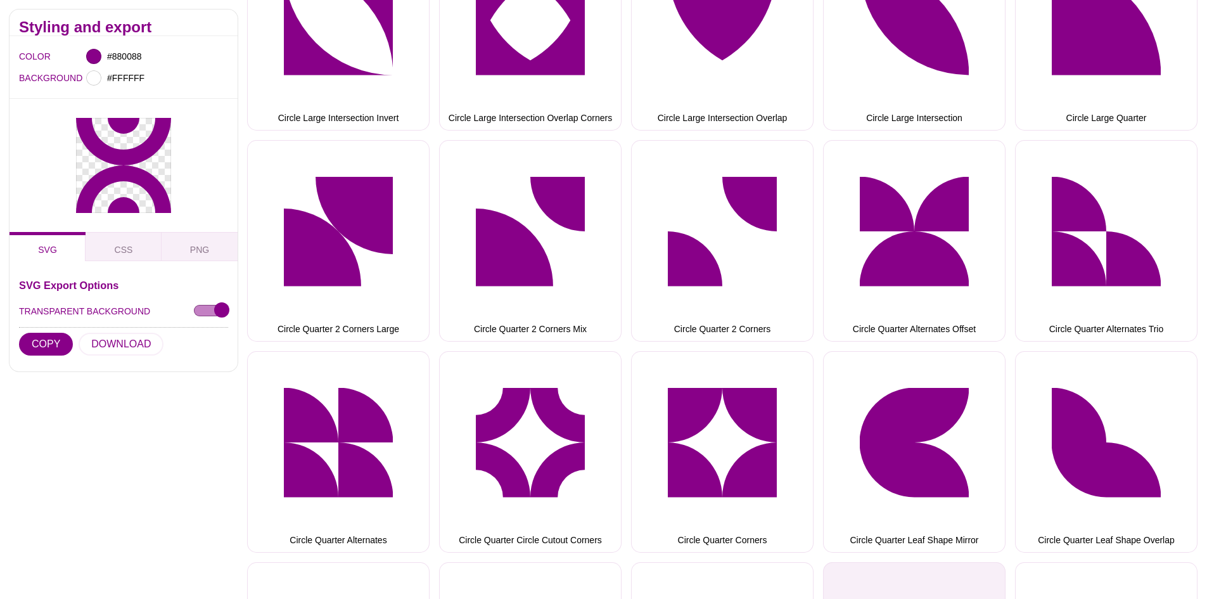
scroll to position [2471, 0]
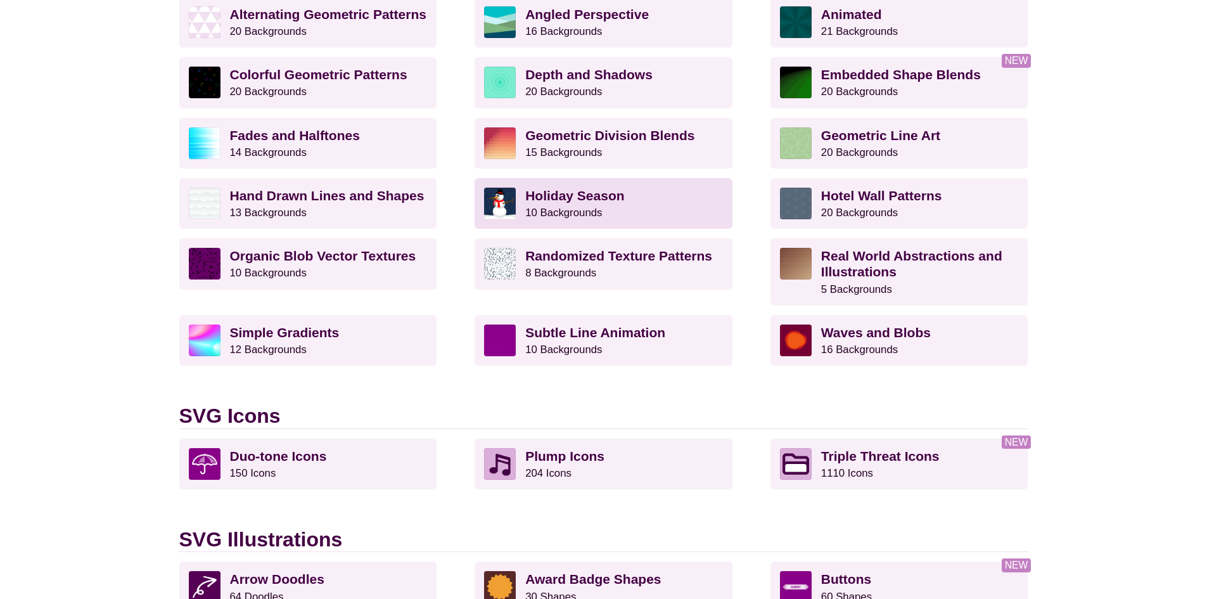
scroll to position [445, 0]
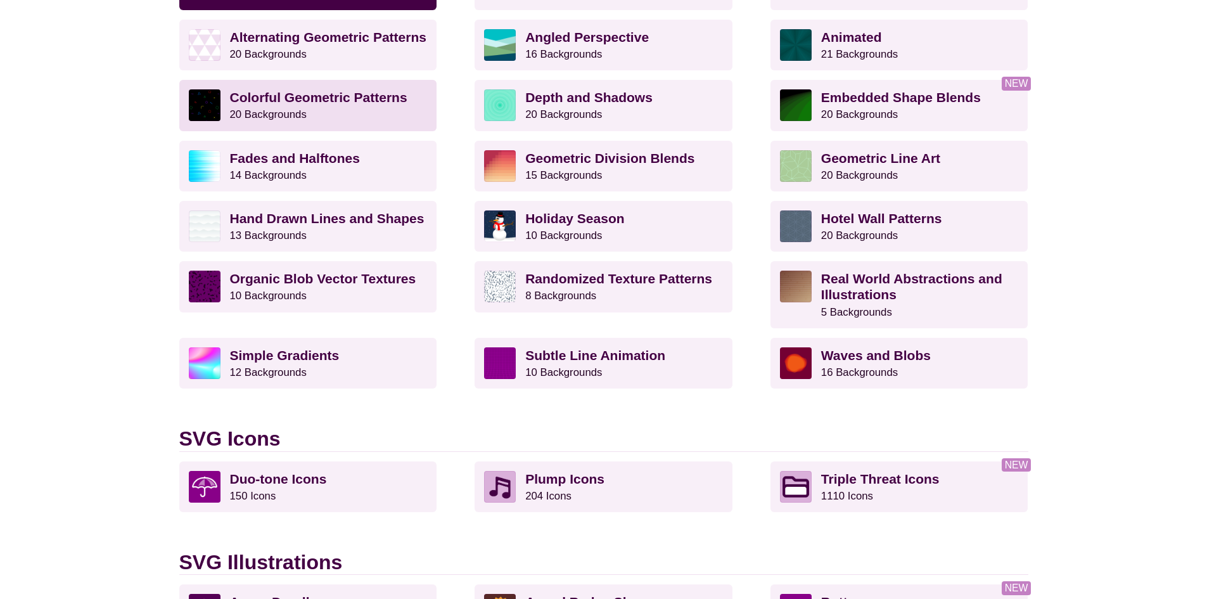
click at [338, 111] on p "Colorful Geometric Patterns 20 Backgrounds" at bounding box center [329, 105] width 198 height 32
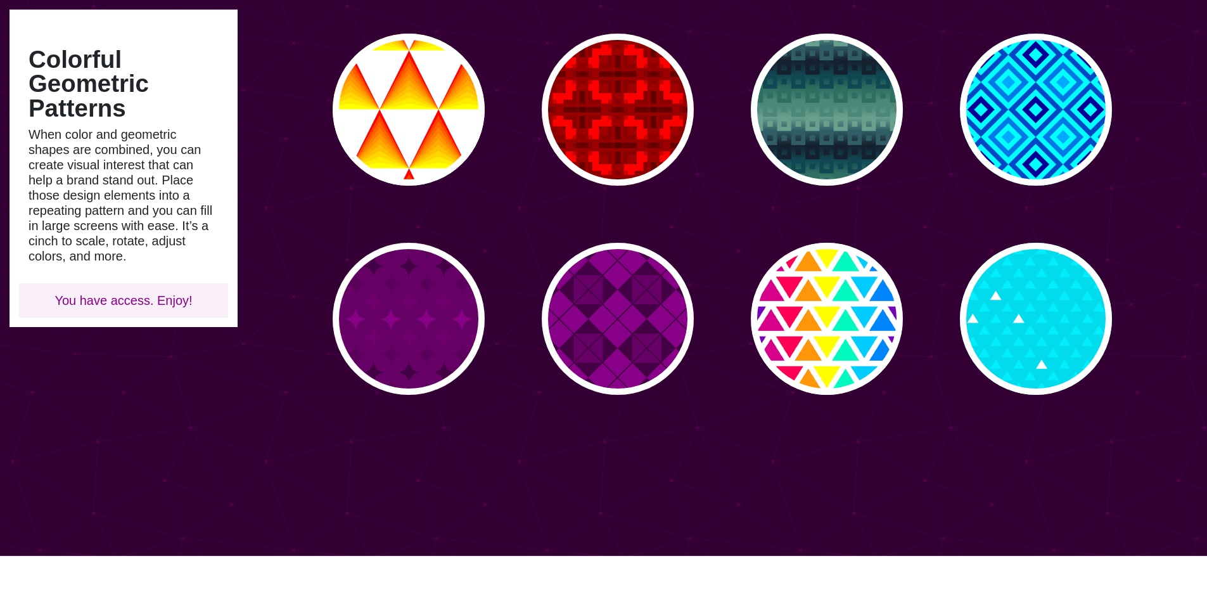
scroll to position [760, 0]
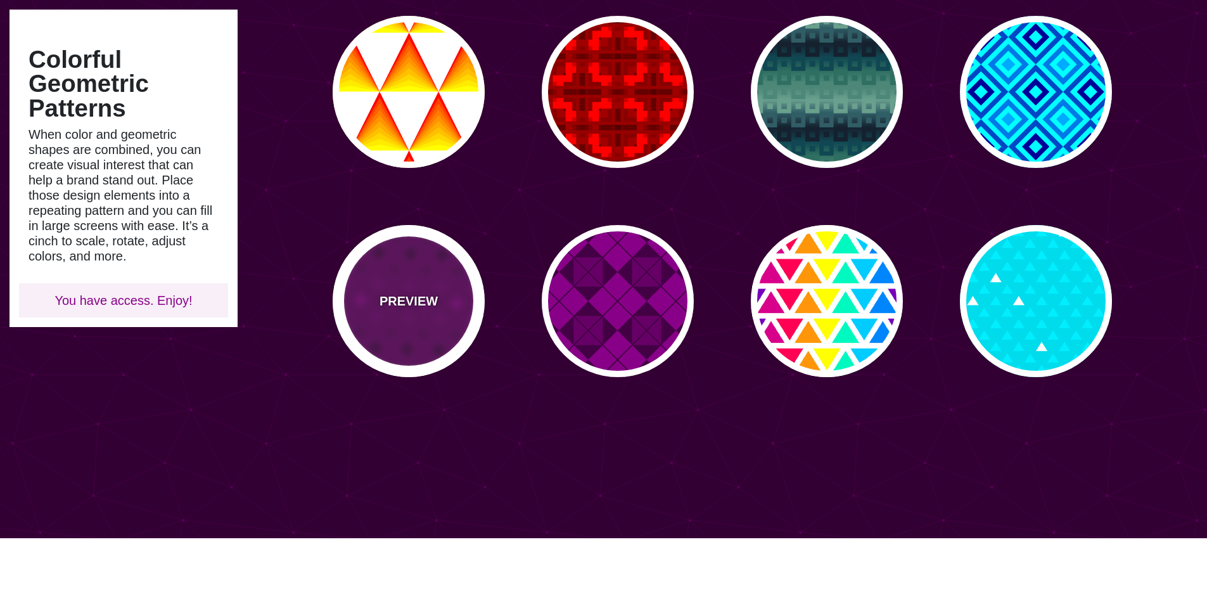
click at [388, 282] on div "PREVIEW" at bounding box center [409, 301] width 152 height 152
type input "#660066"
type input "#880088"
type input "#440044"
type input "0"
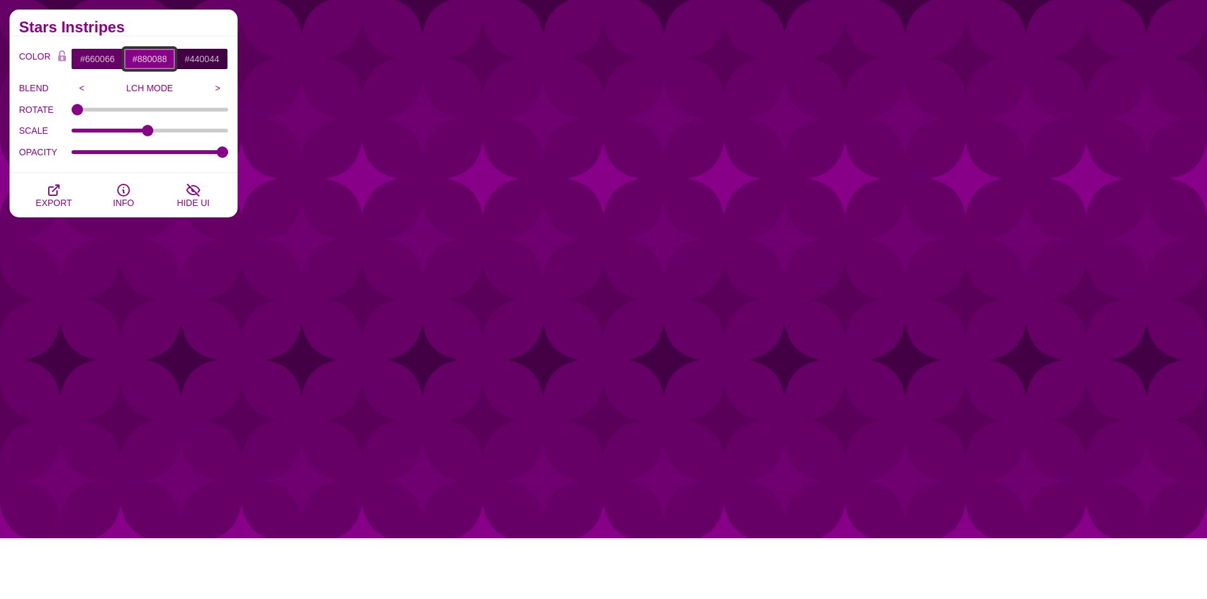
click at [151, 56] on input "#880088" at bounding box center [150, 59] width 53 height 22
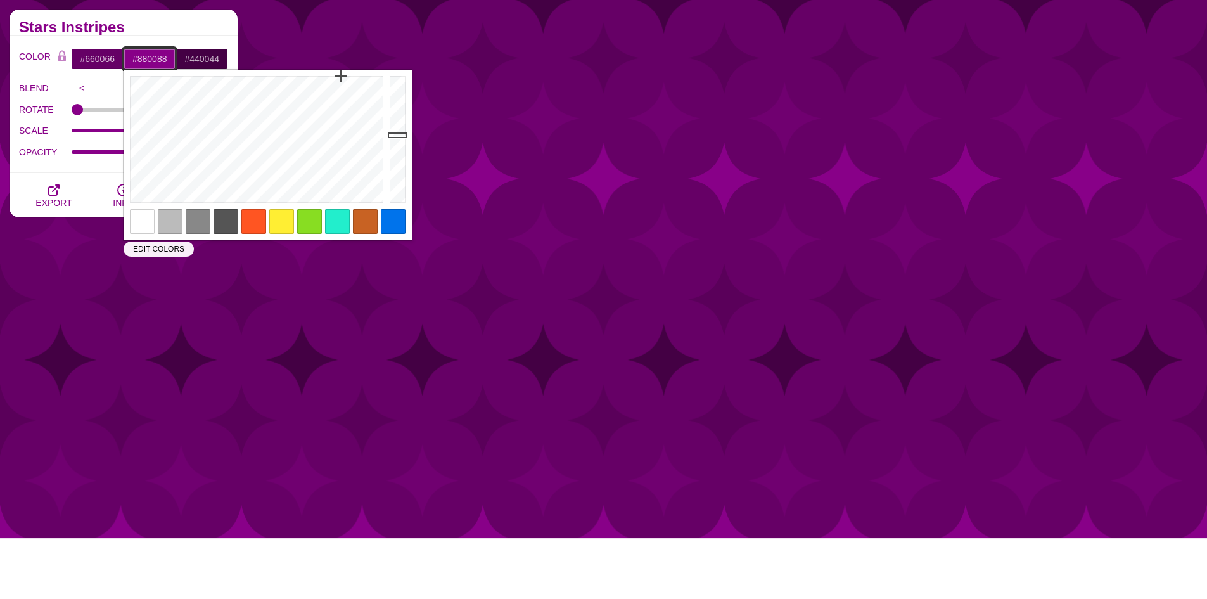
paste input "687C7D"
type input "#687C7D"
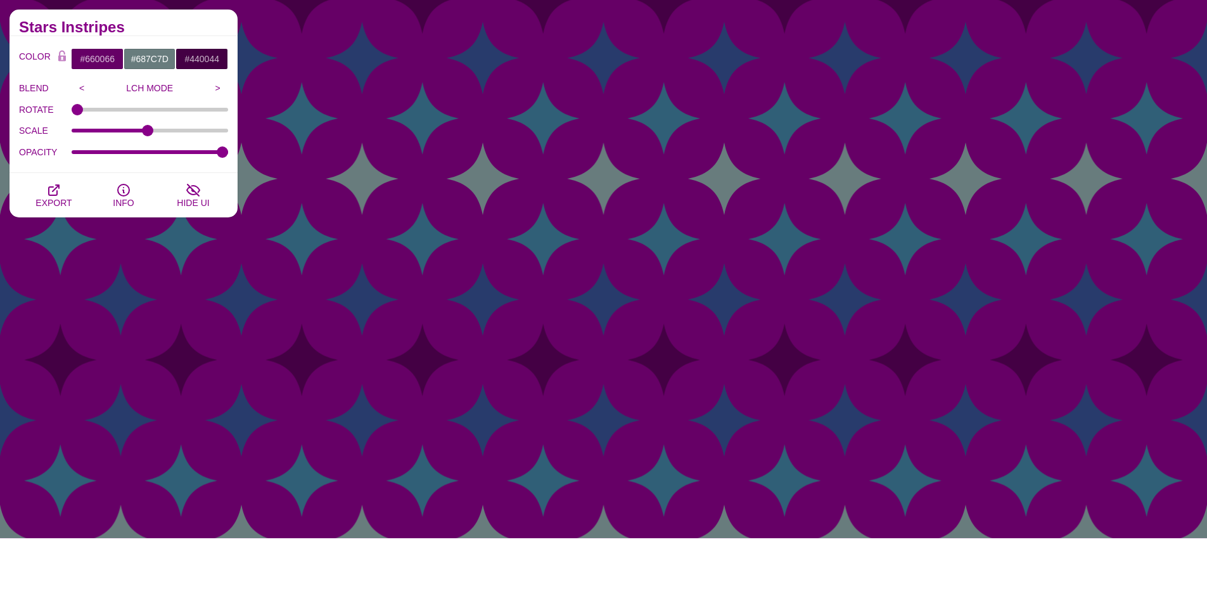
click at [165, 25] on h2 "Stars Instripes" at bounding box center [123, 27] width 209 height 10
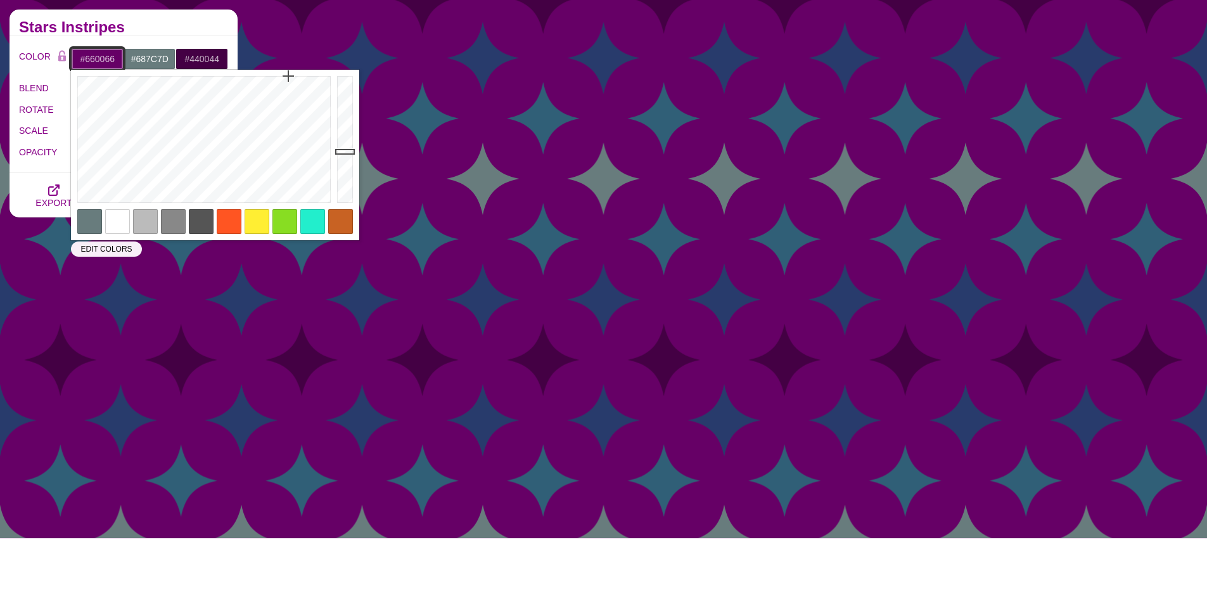
click at [111, 63] on input "#660066" at bounding box center [97, 59] width 53 height 22
paste input "687C7D"
click at [161, 17] on div "Stars Instripes" at bounding box center [124, 23] width 228 height 27
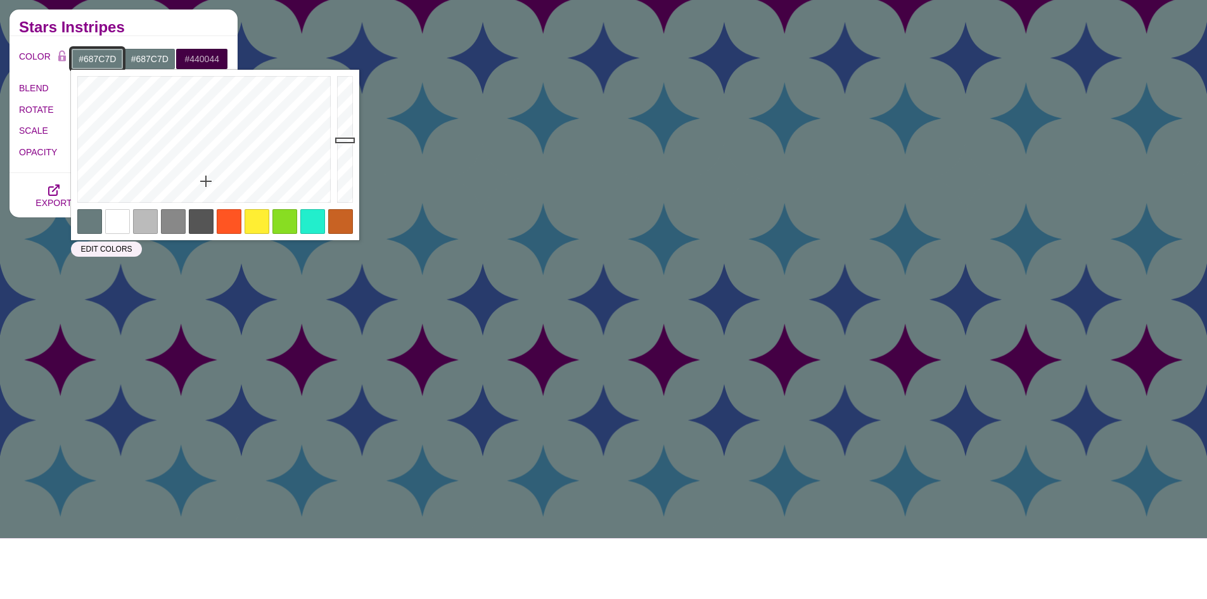
click at [106, 55] on input "#687C7D" at bounding box center [97, 59] width 53 height 22
type input "#5B6C6D"
drag, startPoint x: 343, startPoint y: 141, endPoint x: 343, endPoint y: 148, distance: 7.6
click at [343, 148] on div at bounding box center [346, 139] width 25 height 139
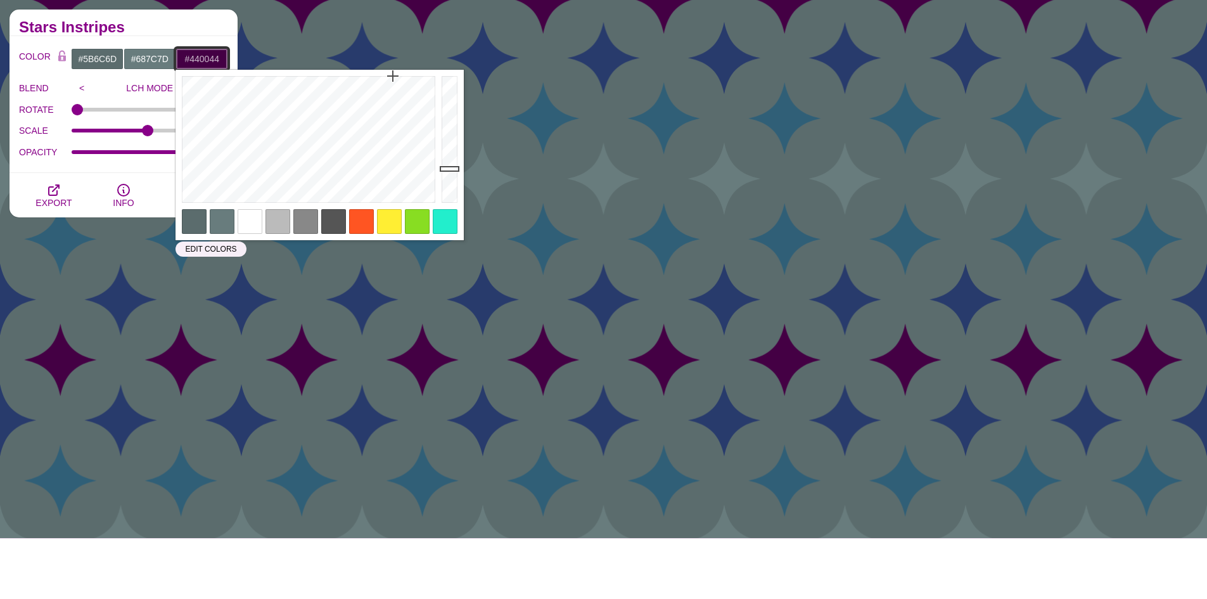
click at [197, 58] on input "#440044" at bounding box center [201, 59] width 53 height 22
paste input "687C7D"
drag, startPoint x: 448, startPoint y: 139, endPoint x: 402, endPoint y: 108, distance: 55.2
click at [446, 129] on div at bounding box center [450, 139] width 25 height 139
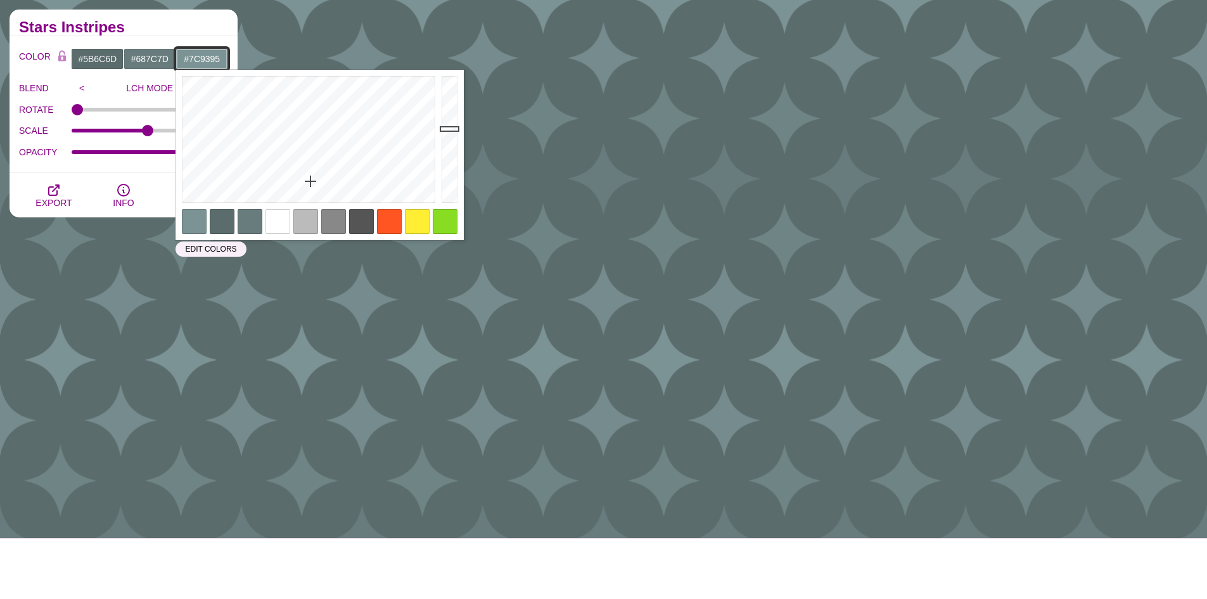
type input "#7C9395"
click at [209, 20] on div "Stars Instripes" at bounding box center [124, 23] width 228 height 27
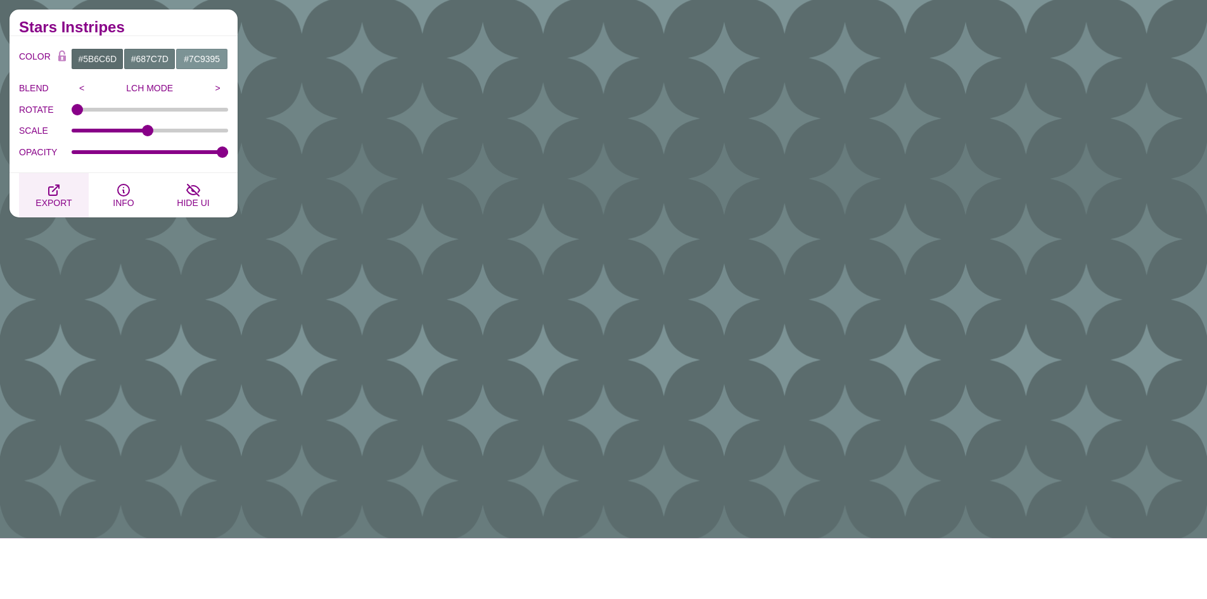
click at [51, 200] on span "EXPORT" at bounding box center [53, 203] width 36 height 10
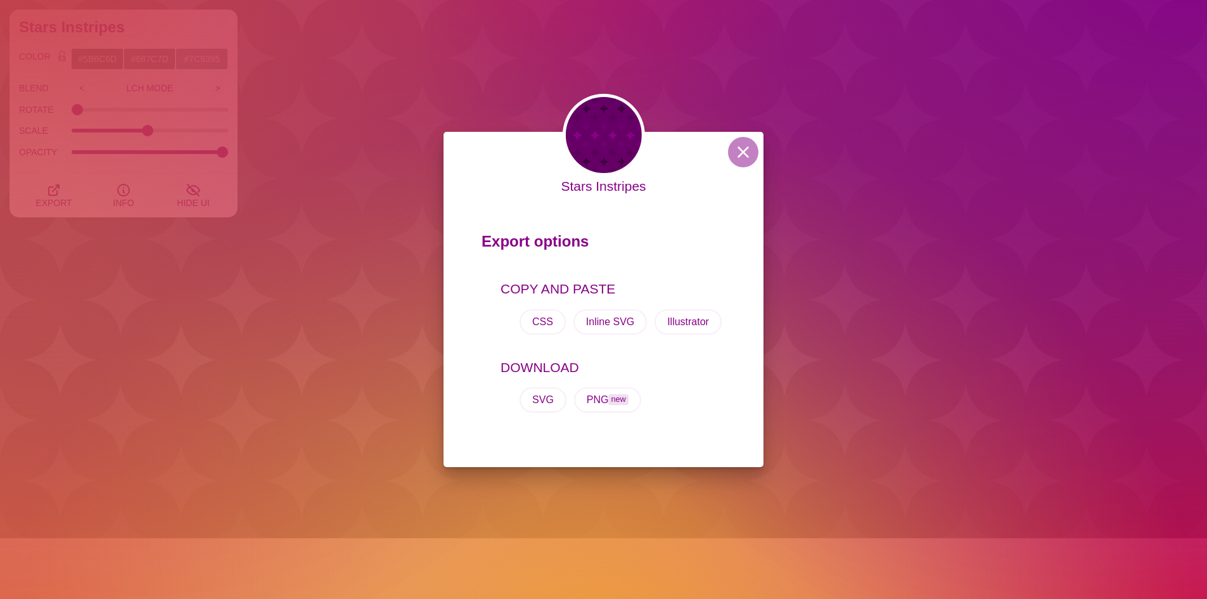
click at [156, 27] on div "Stars Instripes Export options COPY AND PASTE CSS Inline SVG Illustrator DOWNLO…" at bounding box center [603, 299] width 1207 height 599
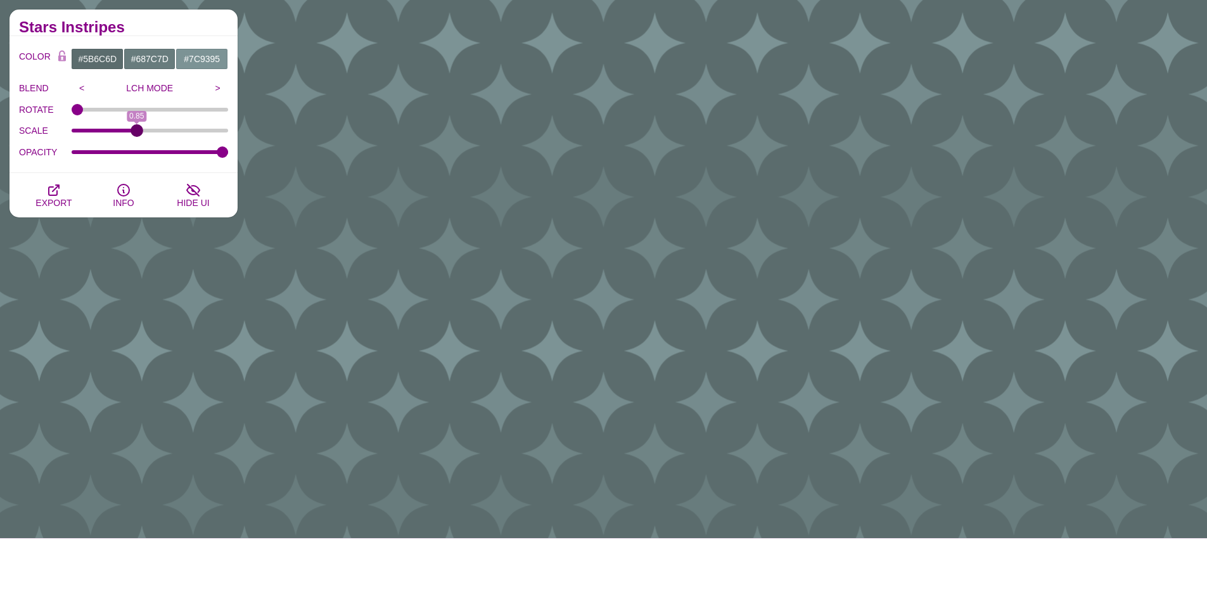
type input "0.85"
click at [138, 131] on input "SCALE" at bounding box center [150, 130] width 157 height 5
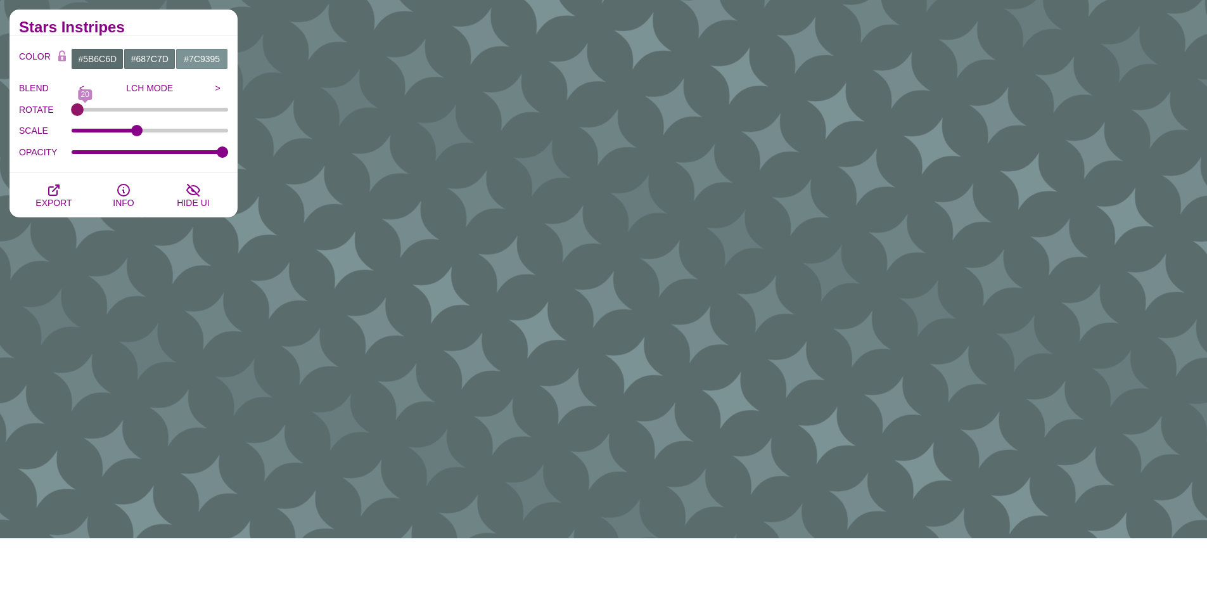
type input "0"
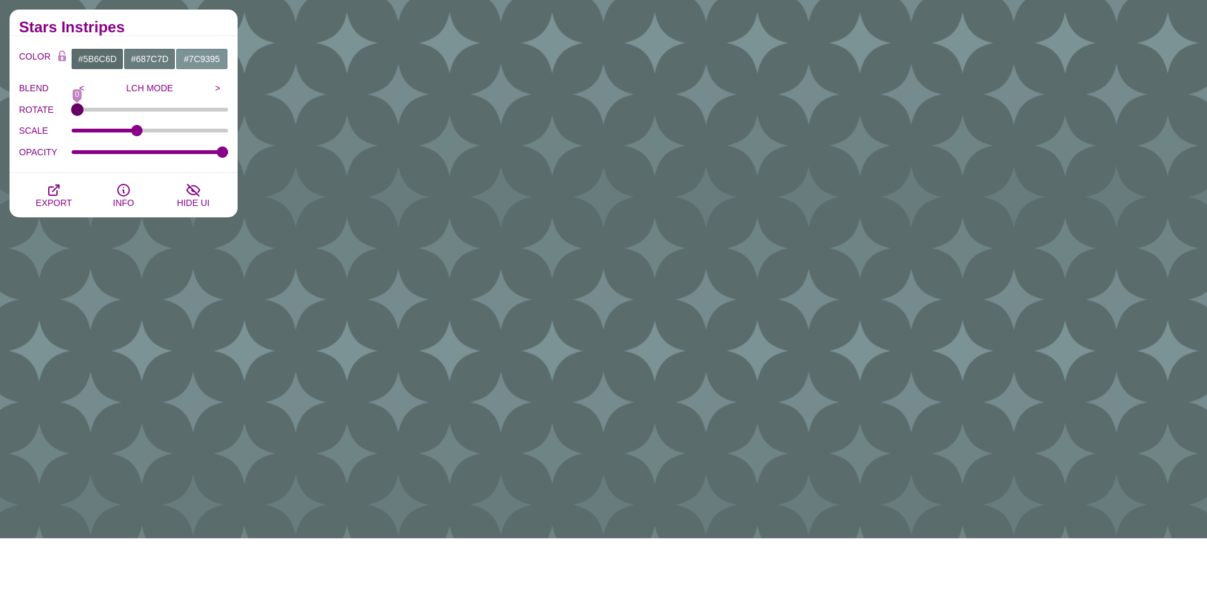
drag, startPoint x: 85, startPoint y: 112, endPoint x: 56, endPoint y: 102, distance: 30.7
click at [72, 108] on input "ROTATE" at bounding box center [150, 109] width 157 height 5
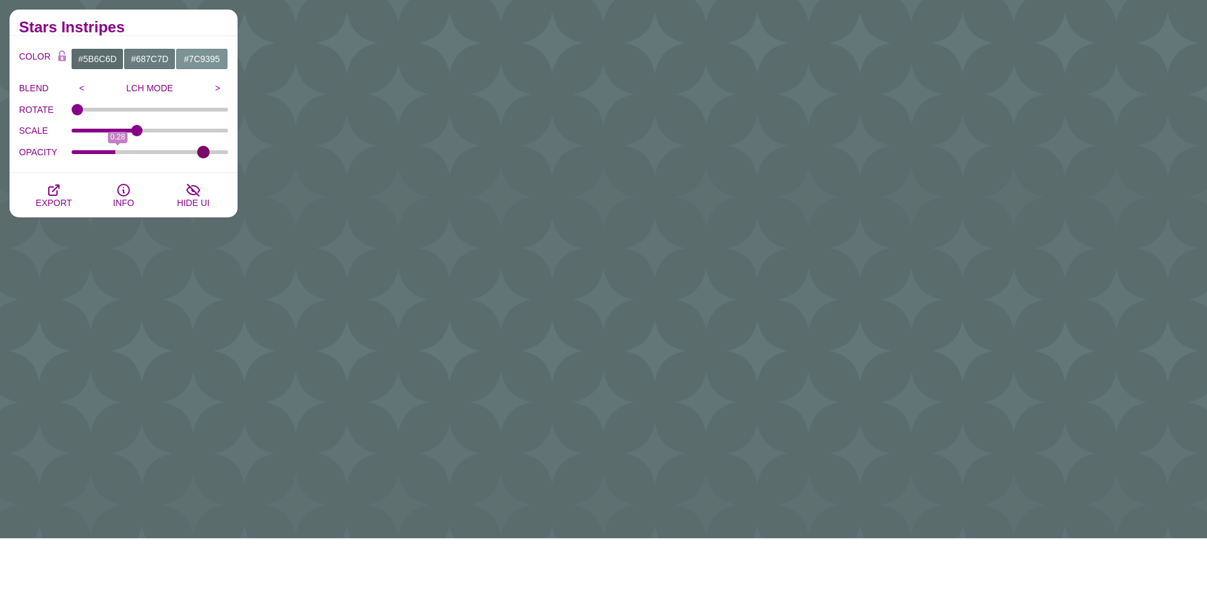
type input "1"
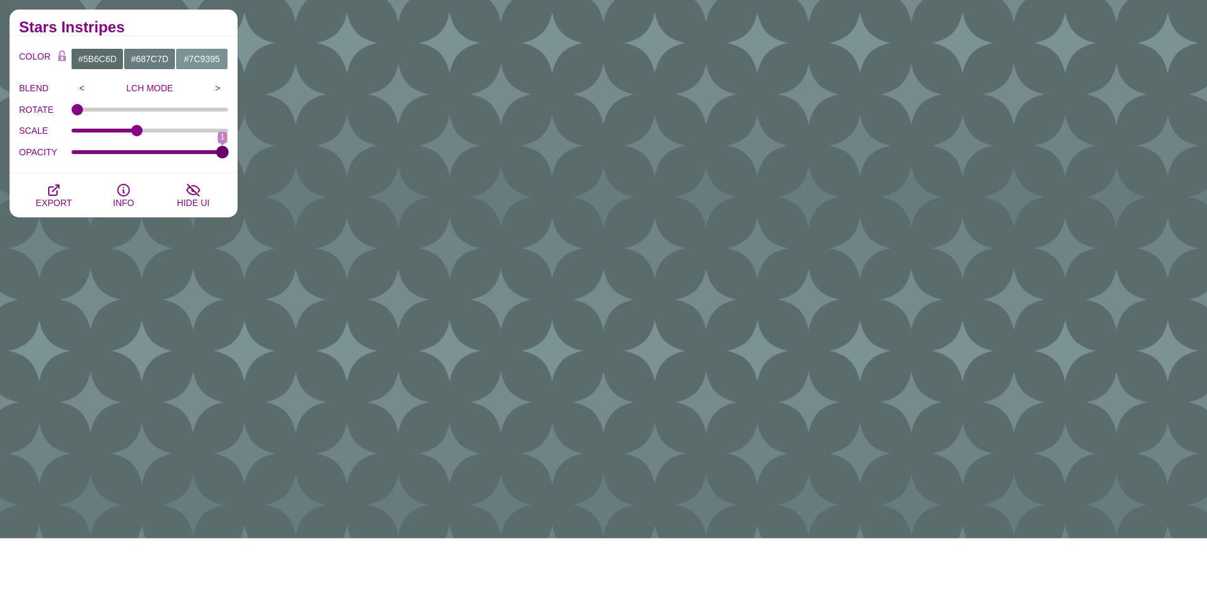
drag, startPoint x: 218, startPoint y: 155, endPoint x: 287, endPoint y: 174, distance: 71.6
click at [229, 155] on input "OPACITY" at bounding box center [150, 152] width 157 height 5
click at [140, 32] on div "Stars Instripes" at bounding box center [124, 23] width 228 height 27
click at [65, 188] on button "EXPORT" at bounding box center [54, 195] width 70 height 44
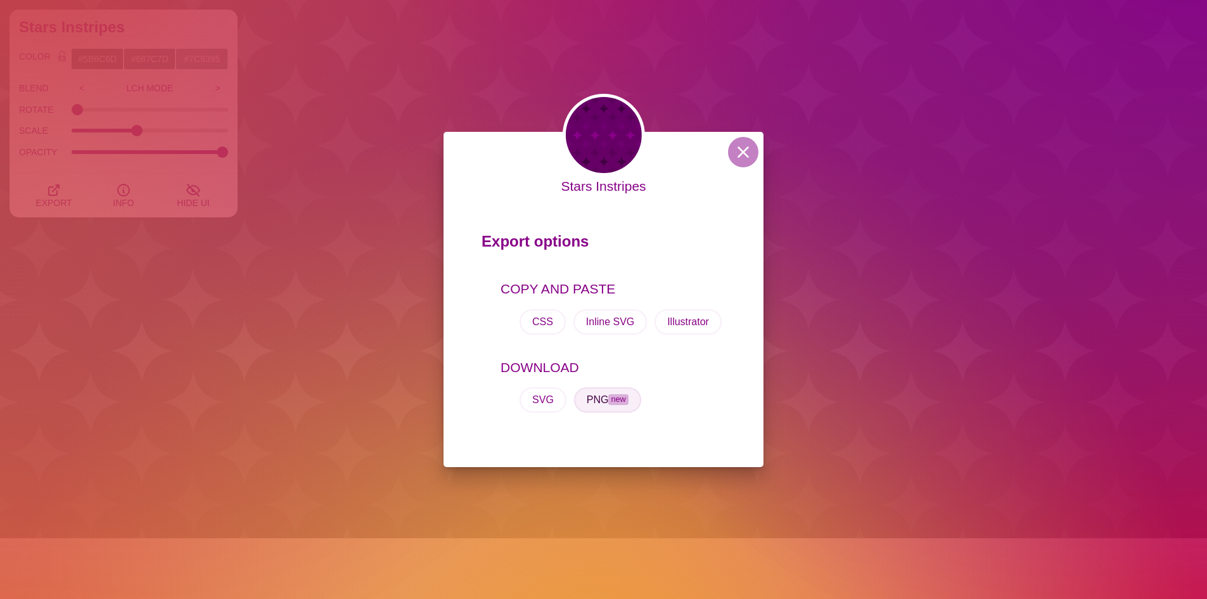
click at [613, 404] on span "new" at bounding box center [618, 399] width 20 height 11
click at [749, 160] on button at bounding box center [743, 152] width 30 height 30
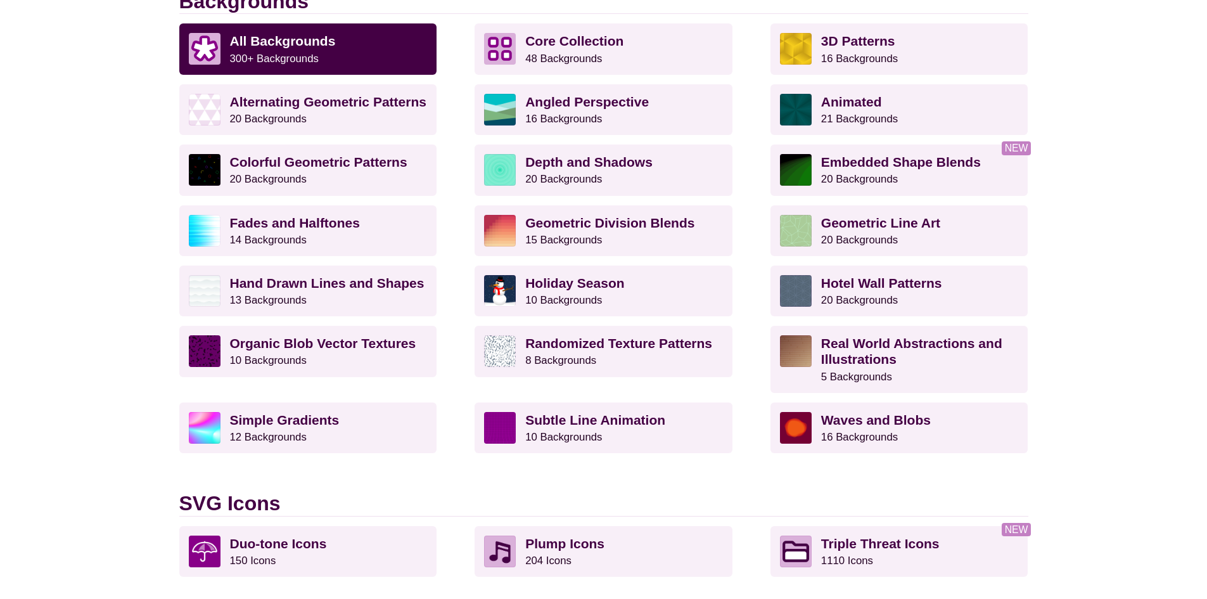
scroll to position [255, 0]
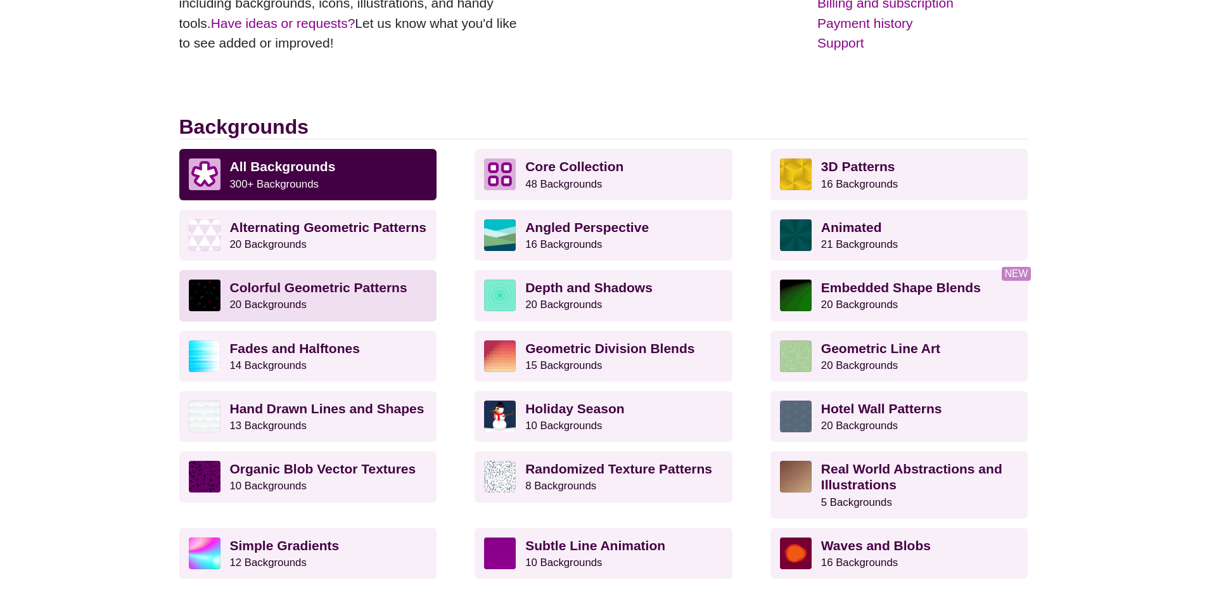
click at [226, 302] on link "Colorful Geometric Patterns 20 Backgrounds" at bounding box center [308, 295] width 258 height 51
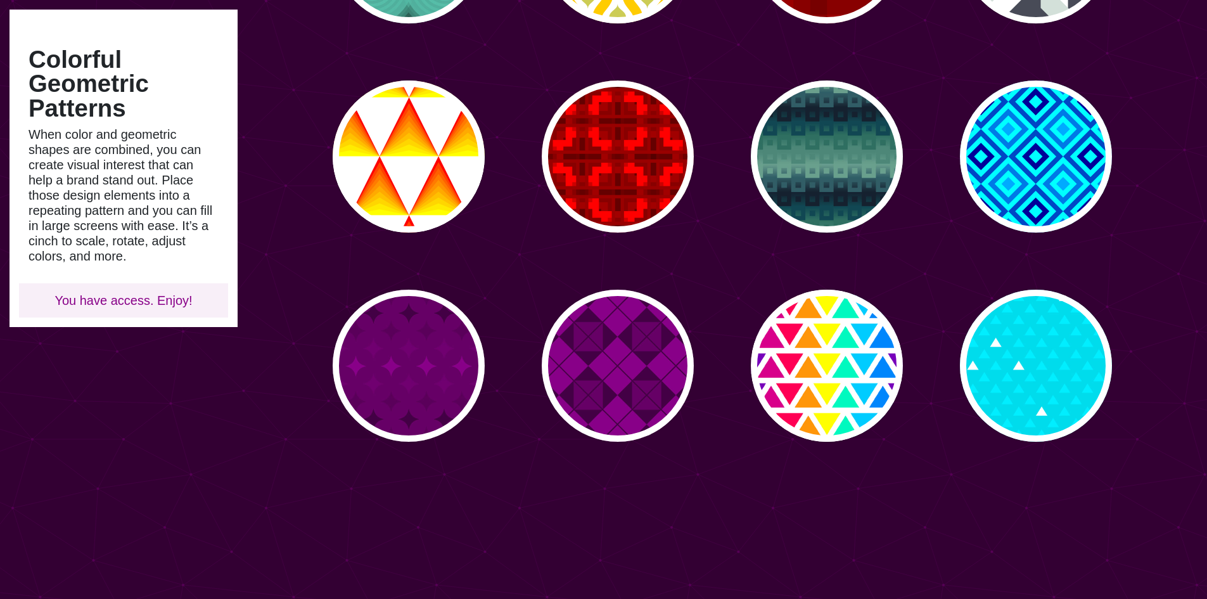
scroll to position [697, 0]
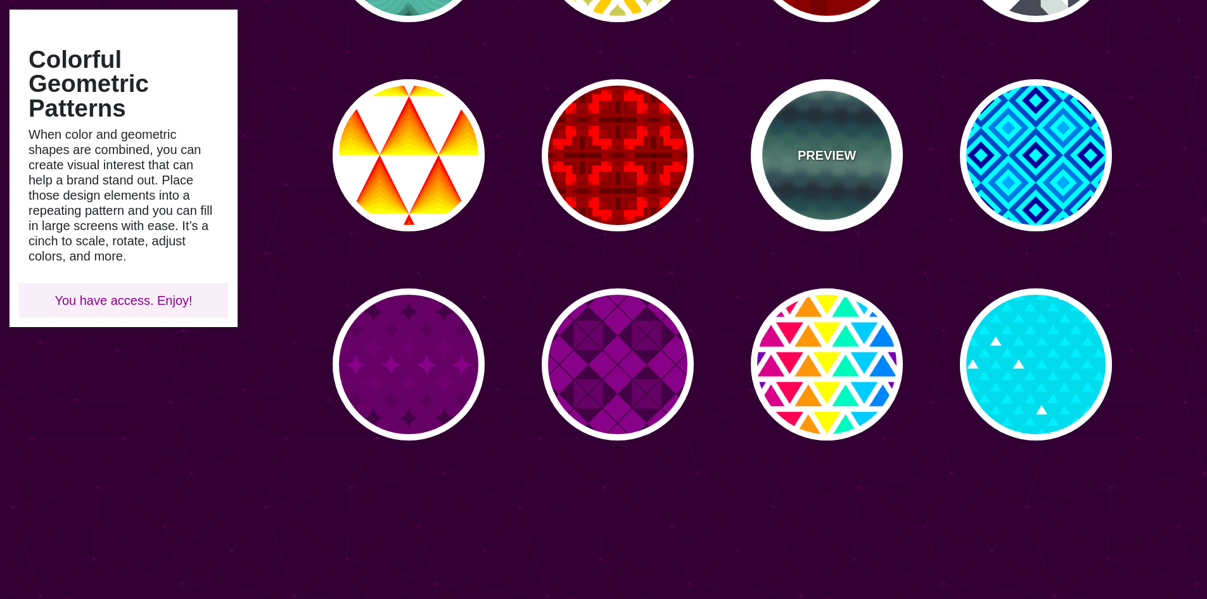
click at [861, 132] on div "PREVIEW" at bounding box center [827, 155] width 152 height 152
type input "#699F8D"
type input "#15212E"
type input "#2E6F61"
type input "0"
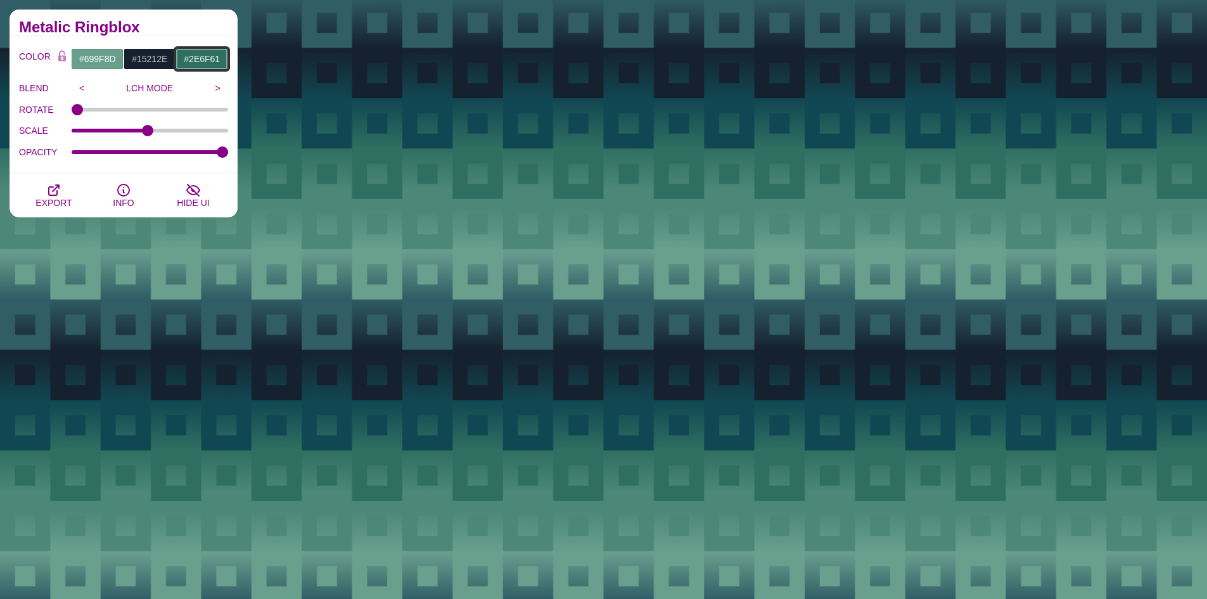
click at [208, 62] on input "#2E6F61" at bounding box center [201, 59] width 53 height 22
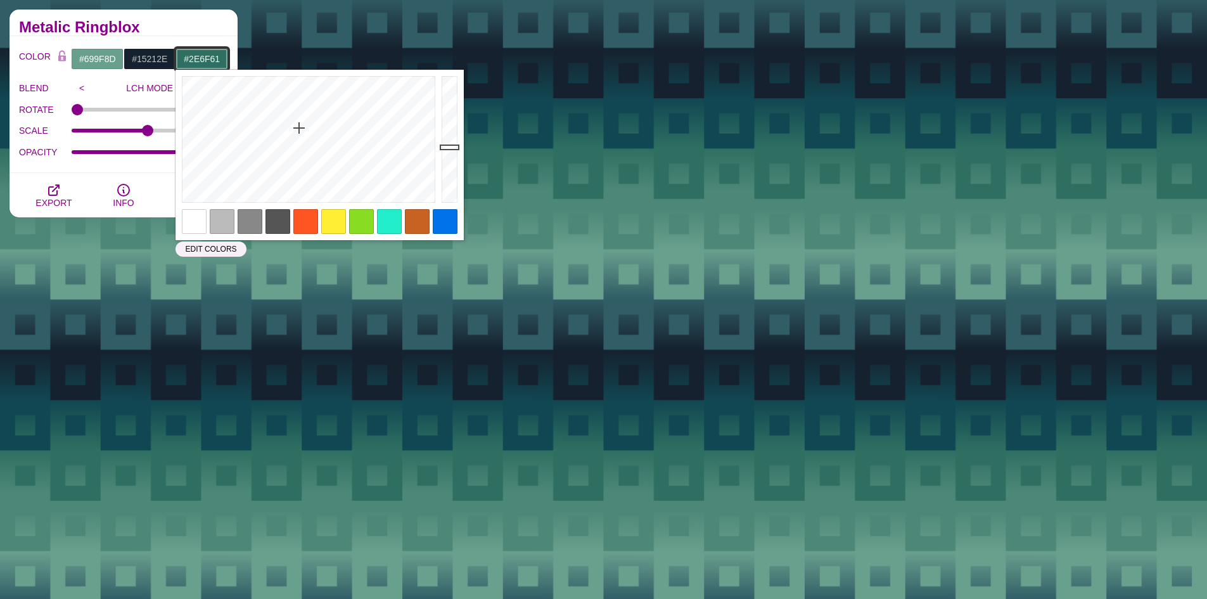
paste input "687C7D"
type input "#687C7D"
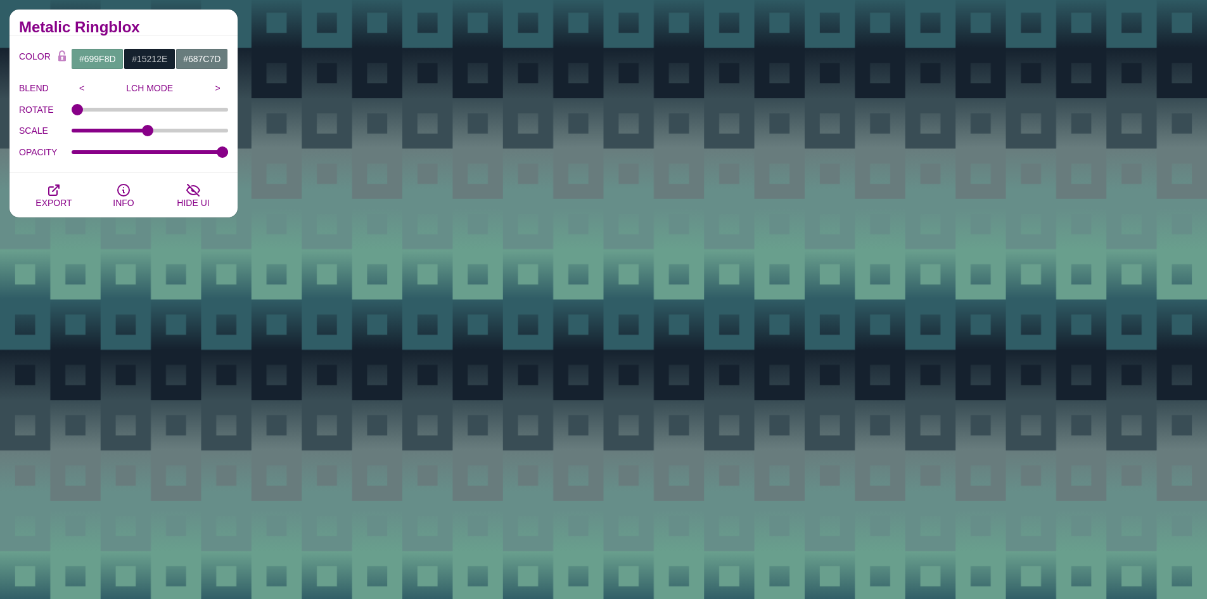
click at [205, 27] on h2 "Metalic Ringblox" at bounding box center [123, 27] width 209 height 10
click at [111, 60] on input "#699F8D" at bounding box center [97, 59] width 53 height 22
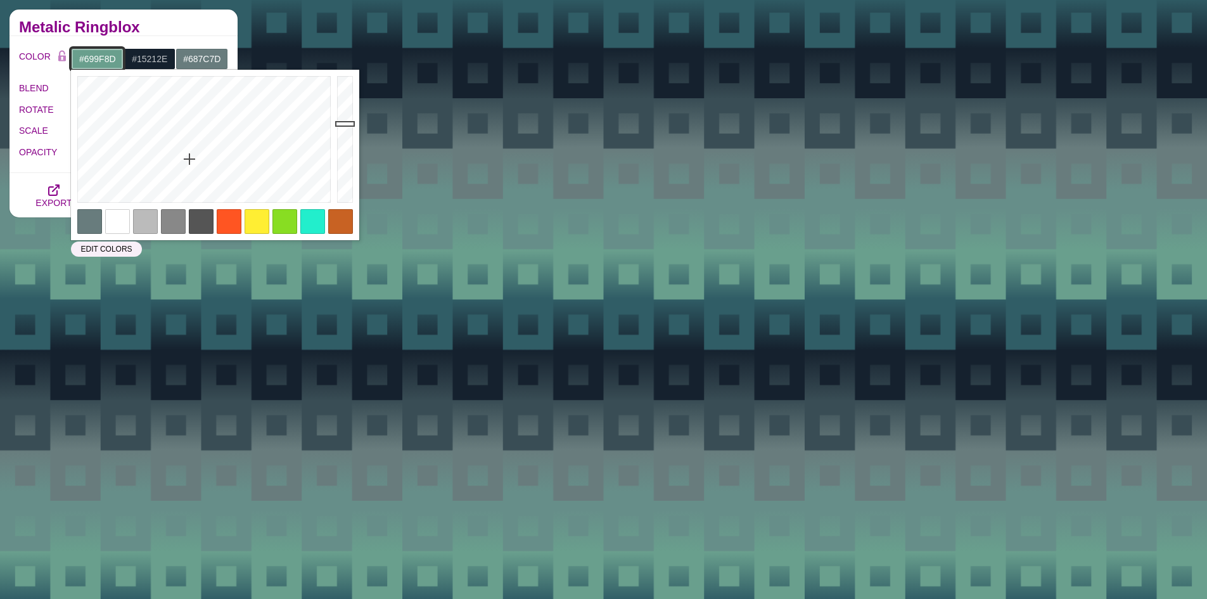
paste input "687C7"
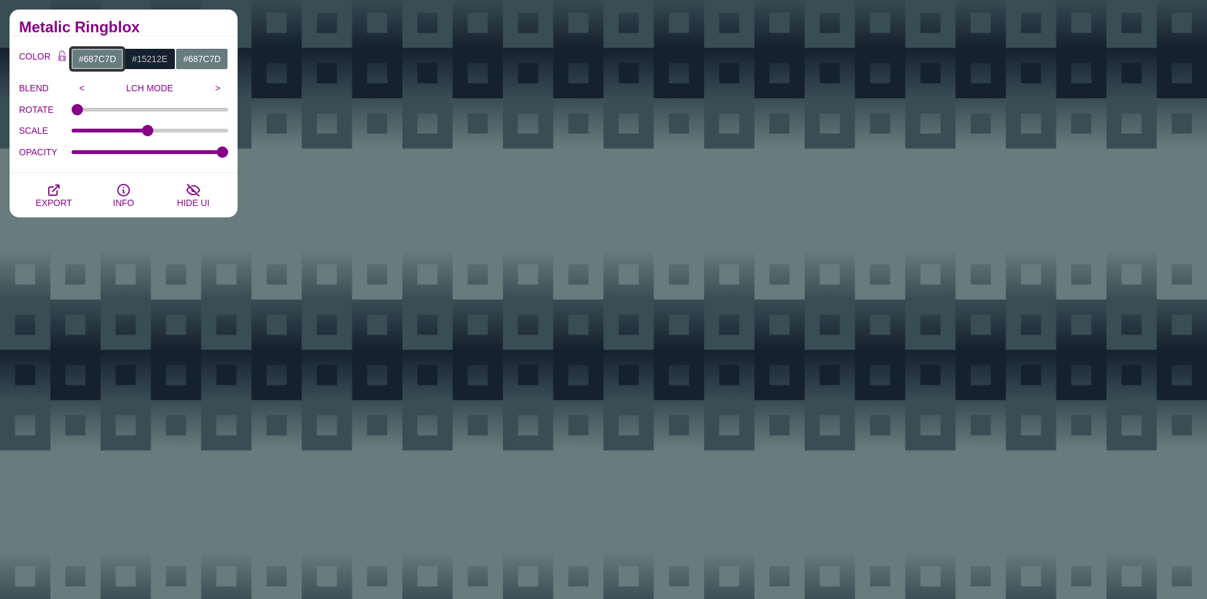
click at [105, 53] on input "#687C7D" at bounding box center [97, 59] width 53 height 22
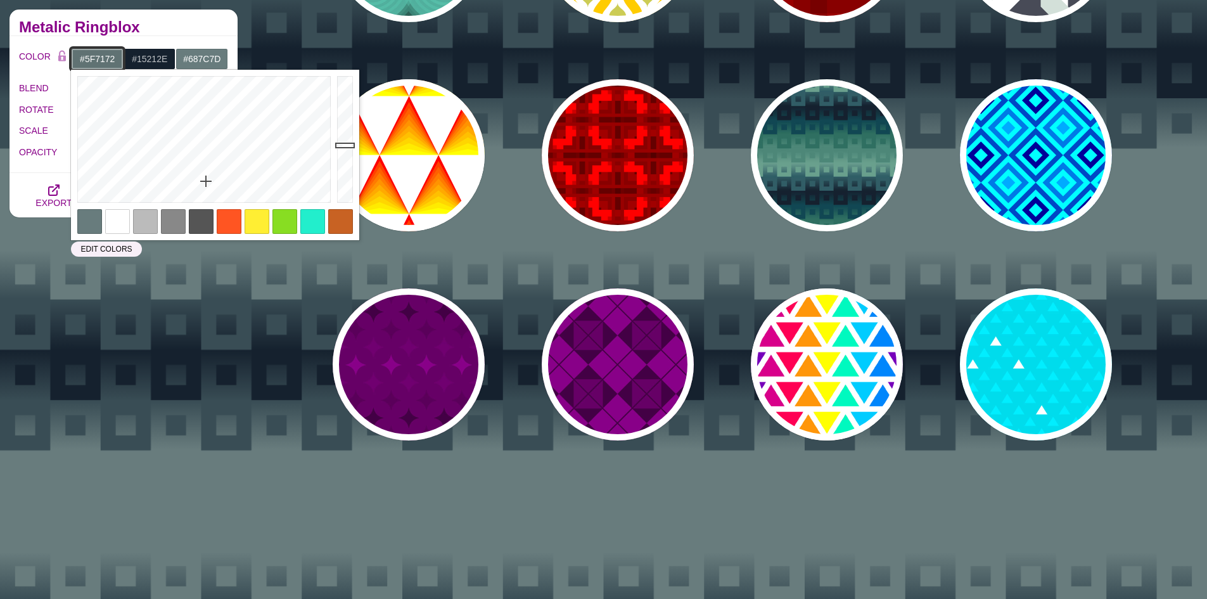
type input "#5E7071"
click at [349, 146] on div at bounding box center [346, 139] width 25 height 139
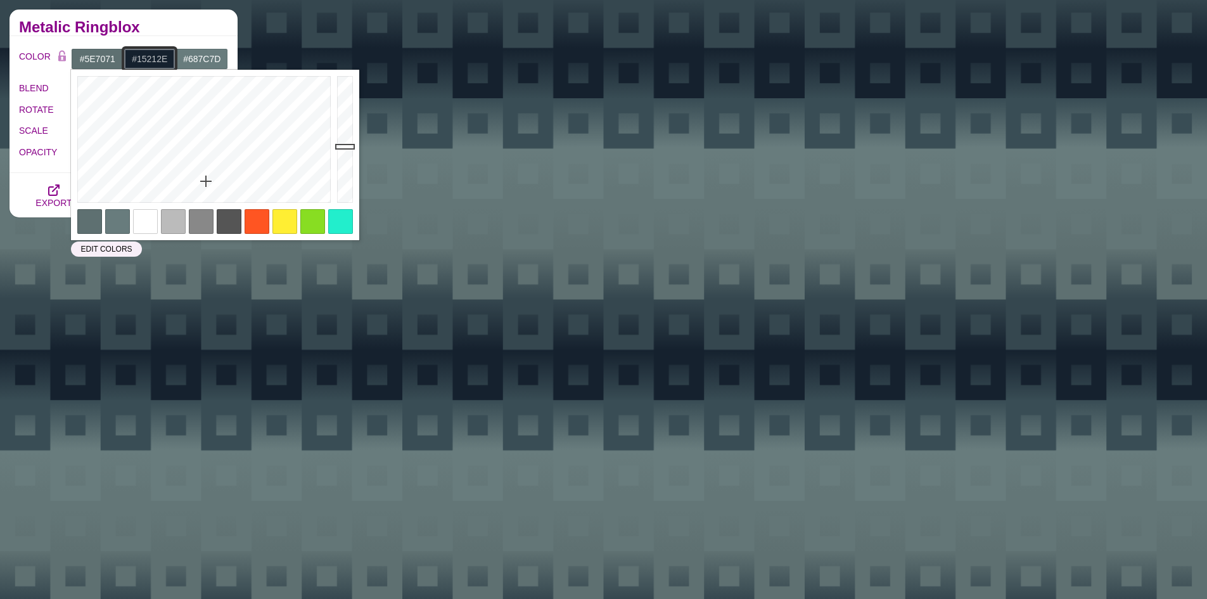
click at [158, 54] on input "#15212E" at bounding box center [150, 59] width 53 height 22
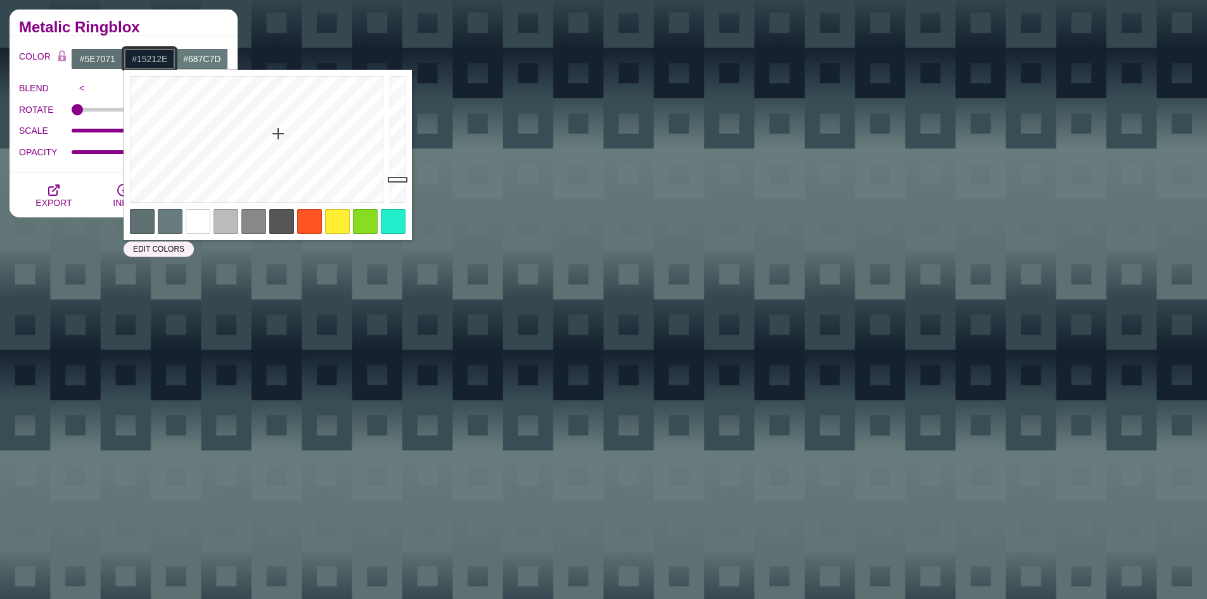
paste input "687C7D"
drag, startPoint x: 400, startPoint y: 141, endPoint x: 395, endPoint y: 157, distance: 17.2
click at [395, 157] on div at bounding box center [398, 139] width 25 height 139
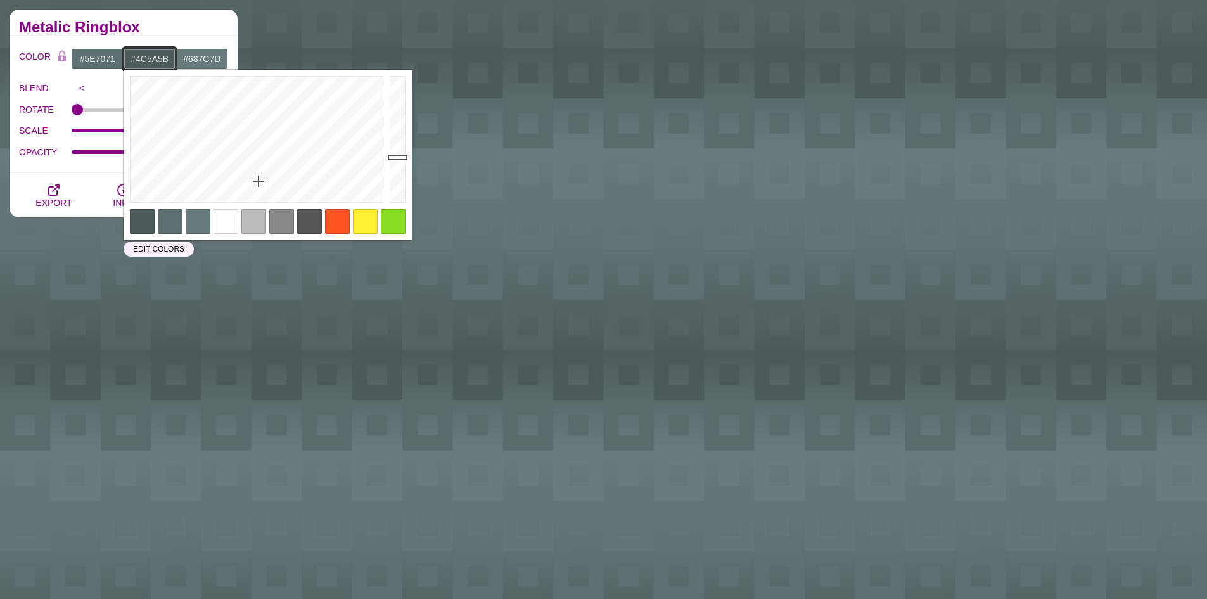
type input "#4C5A5B"
click at [212, 14] on div "Metalic Ringblox" at bounding box center [124, 23] width 228 height 27
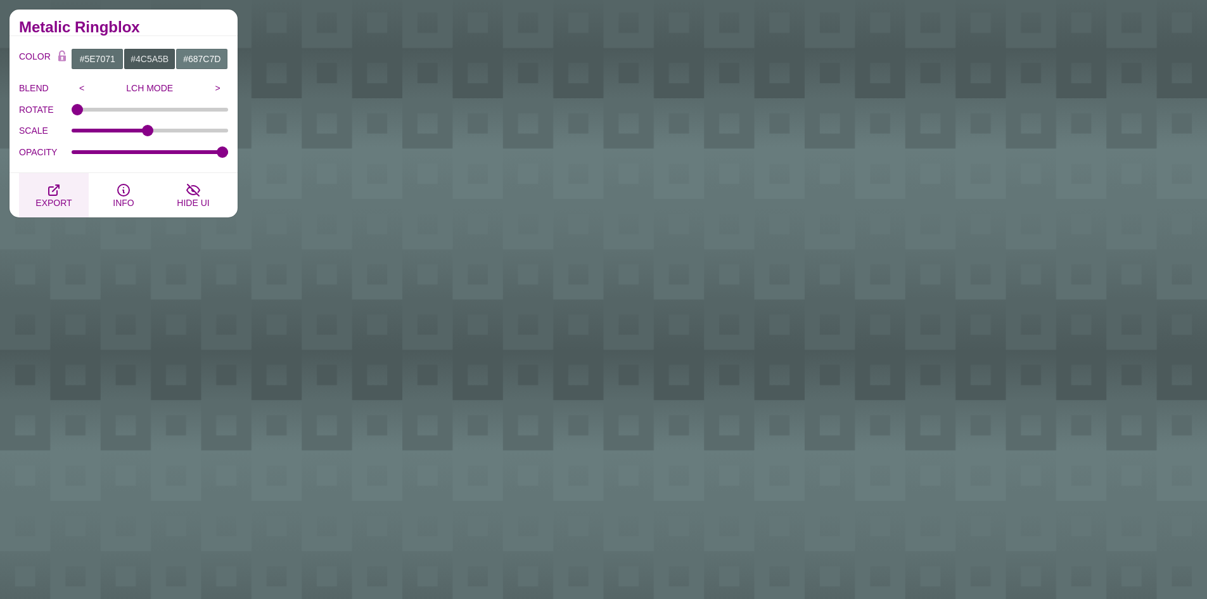
click at [49, 199] on span "EXPORT" at bounding box center [53, 203] width 36 height 10
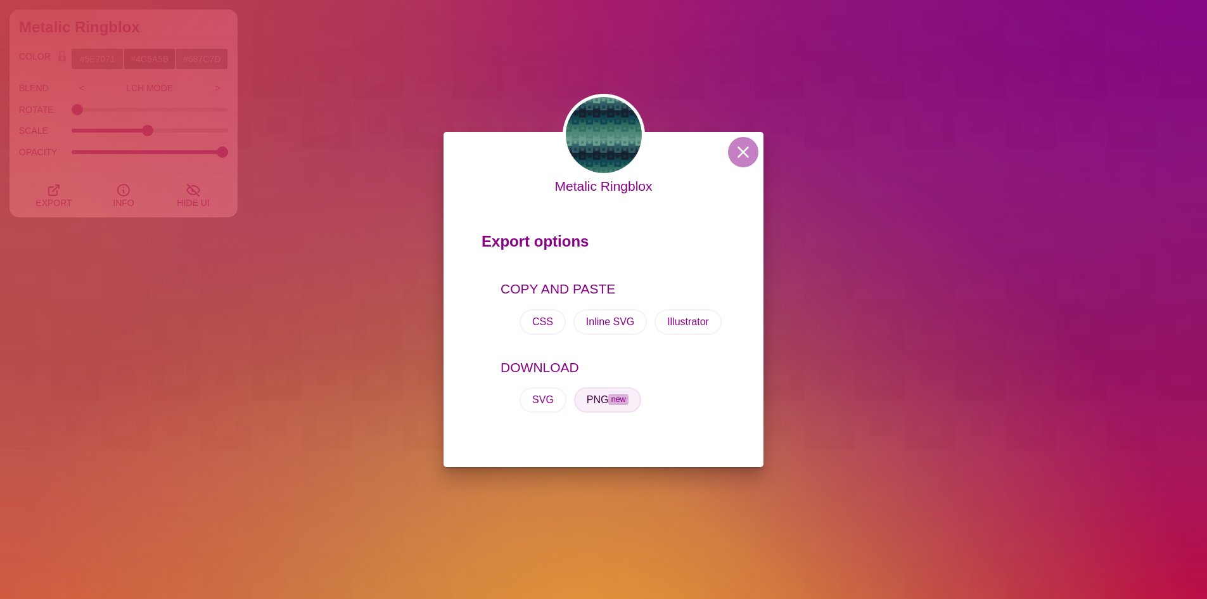
click at [610, 404] on span "new" at bounding box center [618, 399] width 20 height 11
click at [744, 164] on button at bounding box center [743, 152] width 30 height 30
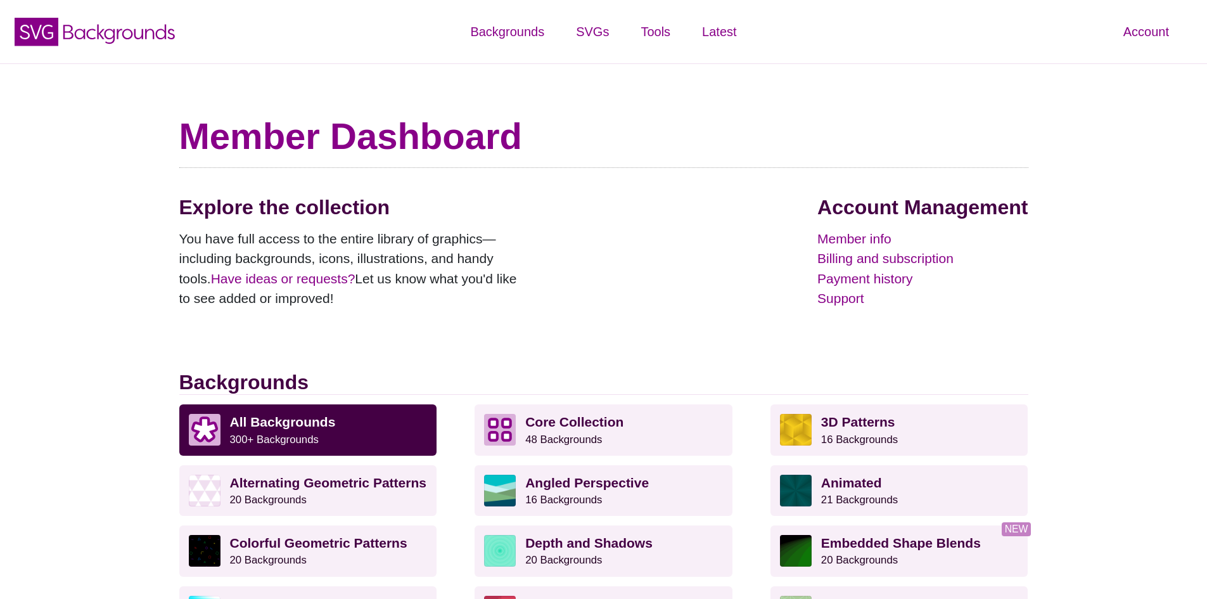
scroll to position [255, 0]
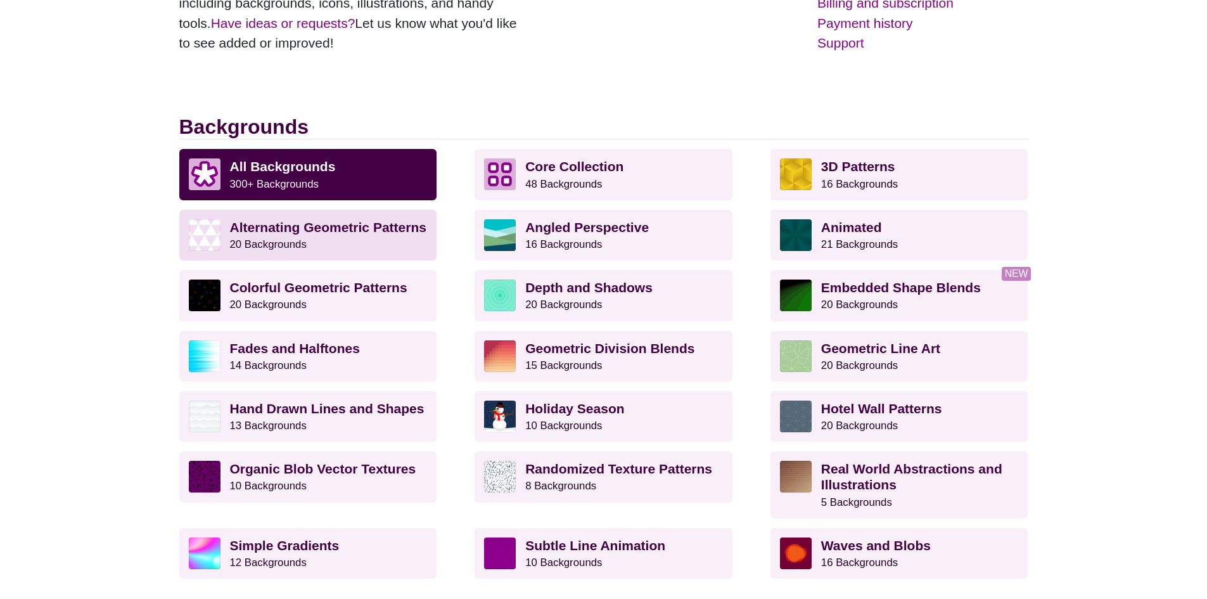
click at [309, 244] on p "Alternating Geometric Patterns 20 Backgrounds" at bounding box center [329, 235] width 198 height 32
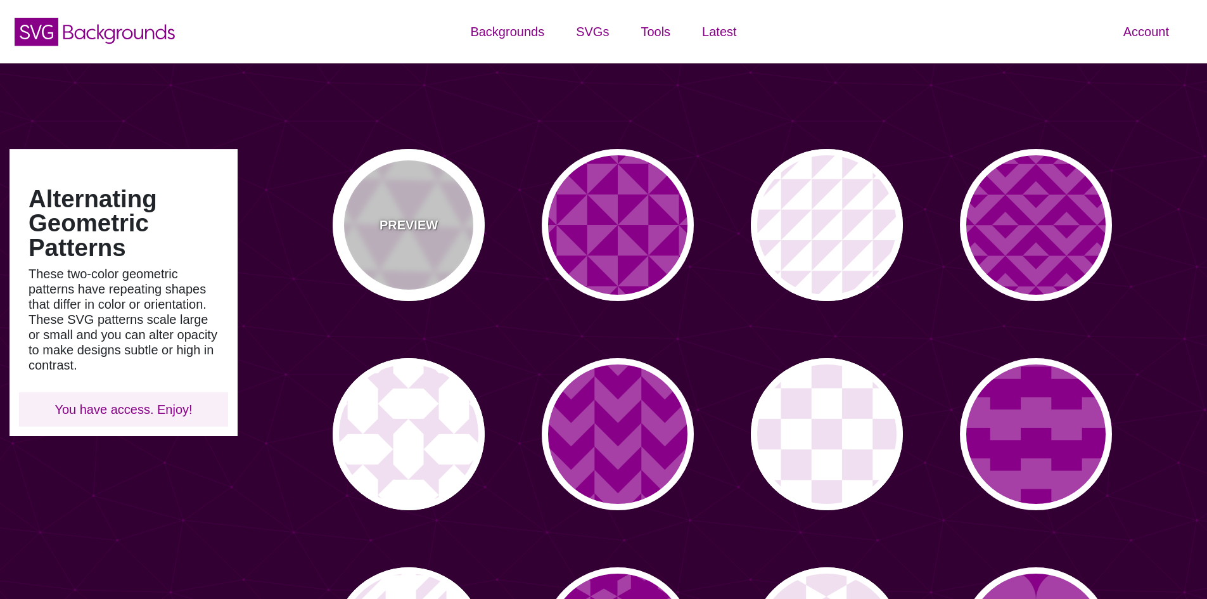
click at [416, 185] on div "PREVIEW" at bounding box center [409, 225] width 152 height 152
type input "#FFFFFF"
type input "#F0DFF0"
type input "#880088"
type input "0"
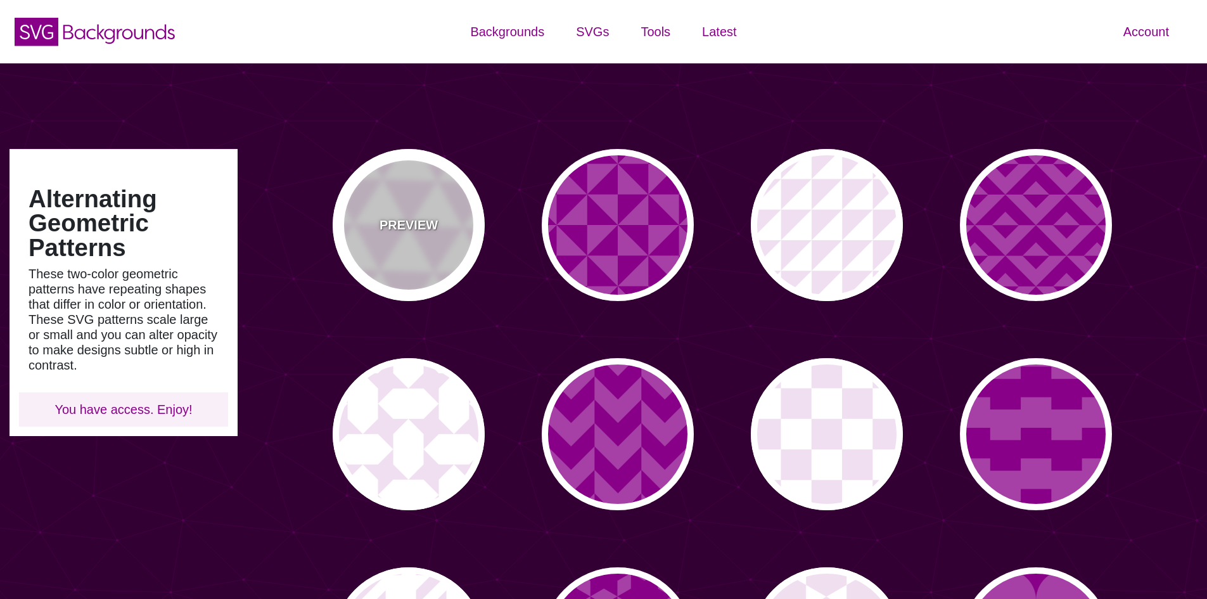
type input "0"
type input "0.2"
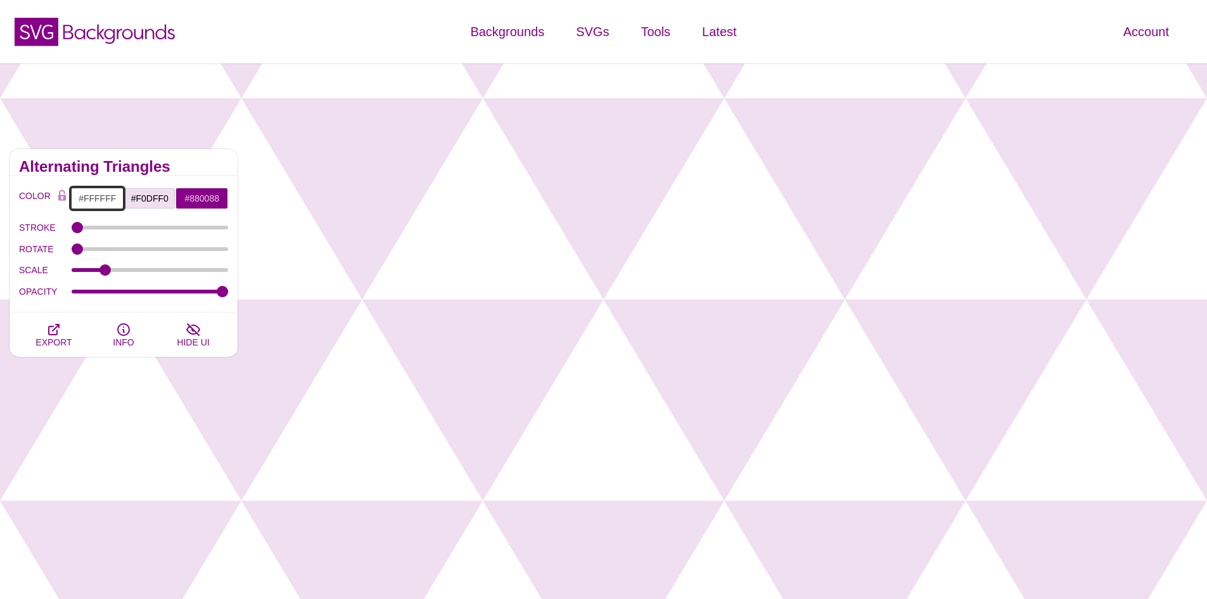
click at [101, 202] on input "#FFFFFF" at bounding box center [97, 199] width 53 height 22
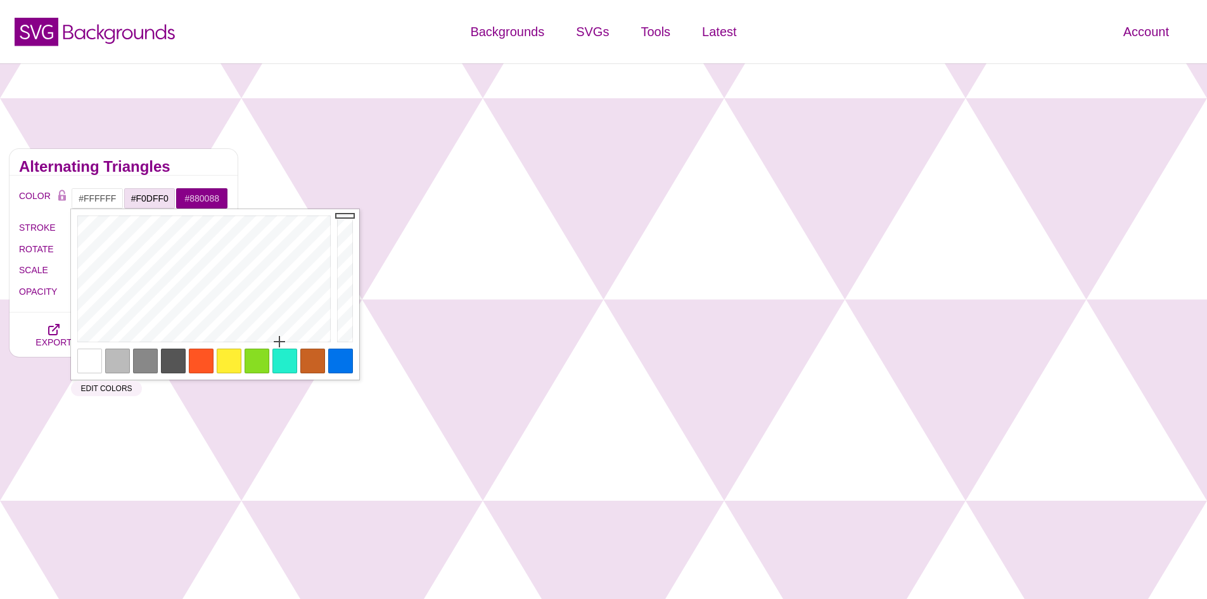
click at [184, 169] on h2 "Alternating Triangles" at bounding box center [123, 167] width 209 height 10
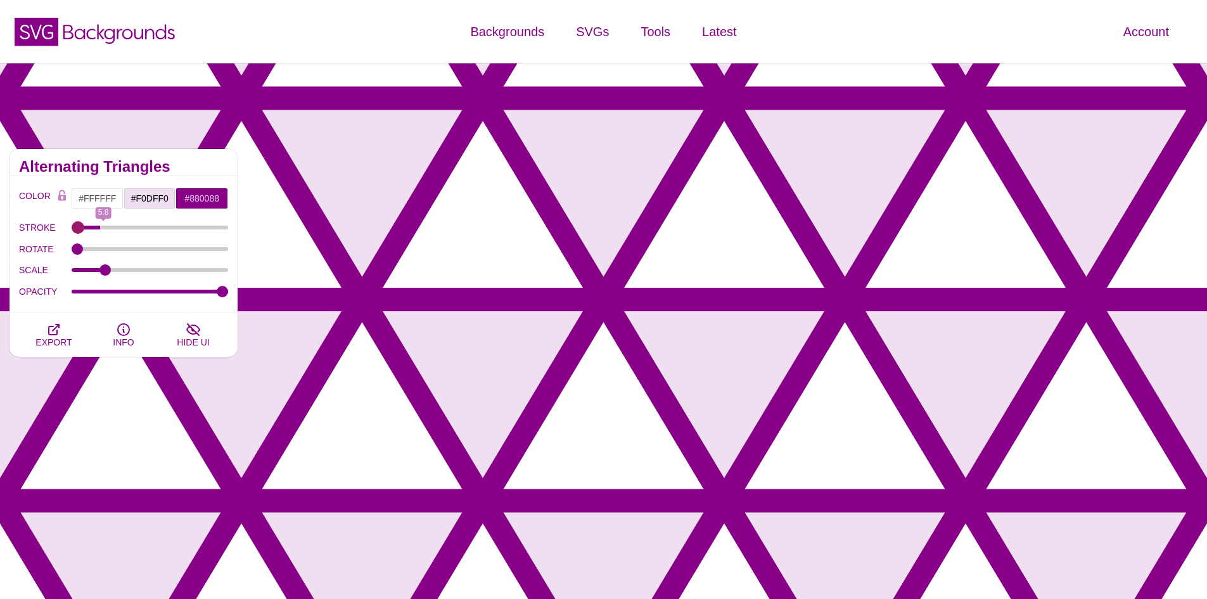
type input "0"
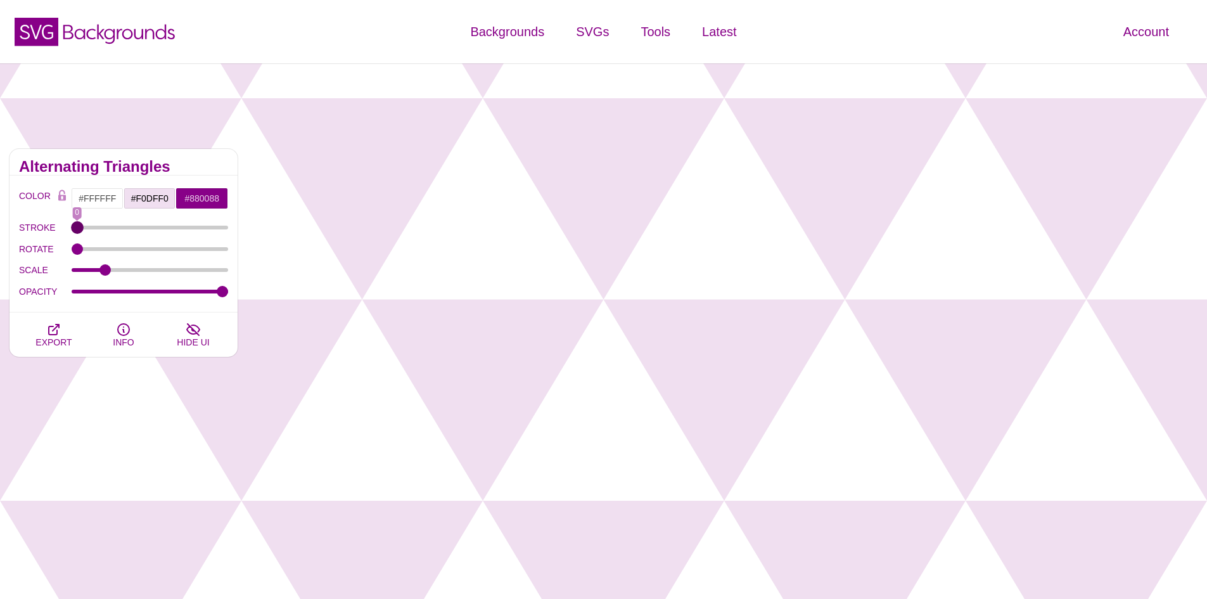
drag, startPoint x: 89, startPoint y: 226, endPoint x: 48, endPoint y: 229, distance: 41.9
click at [72, 229] on input "STROKE" at bounding box center [150, 227] width 157 height 5
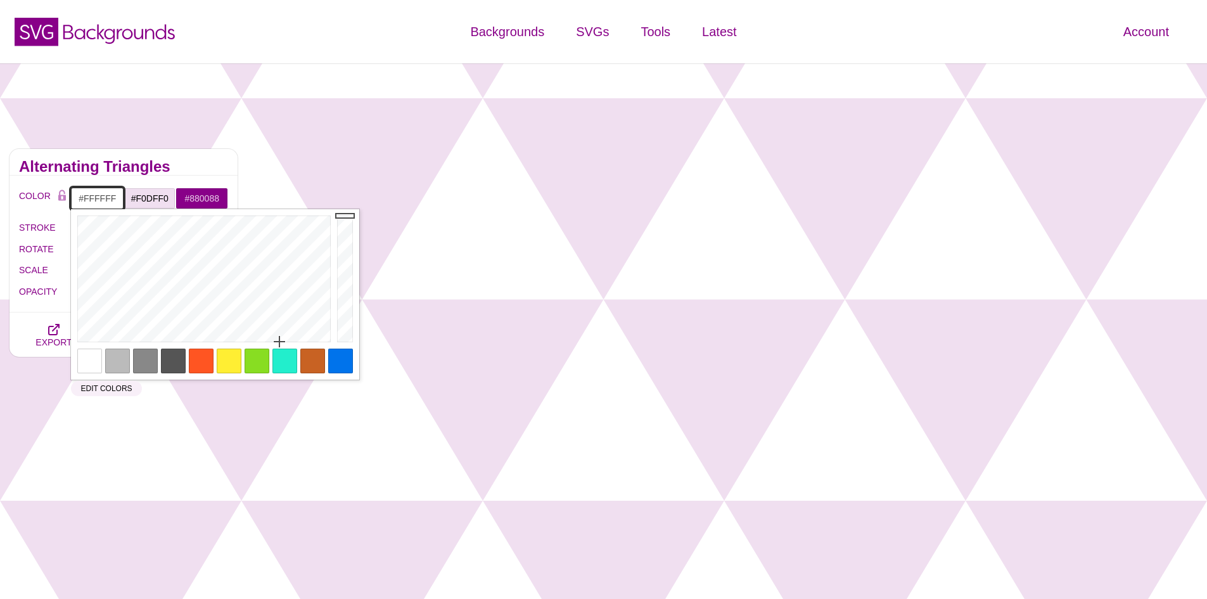
drag, startPoint x: 110, startPoint y: 196, endPoint x: 134, endPoint y: 192, distance: 24.5
click at [111, 196] on input "#FFFFFF" at bounding box center [97, 199] width 53 height 22
click at [144, 197] on input "#F0DFF0" at bounding box center [150, 199] width 53 height 22
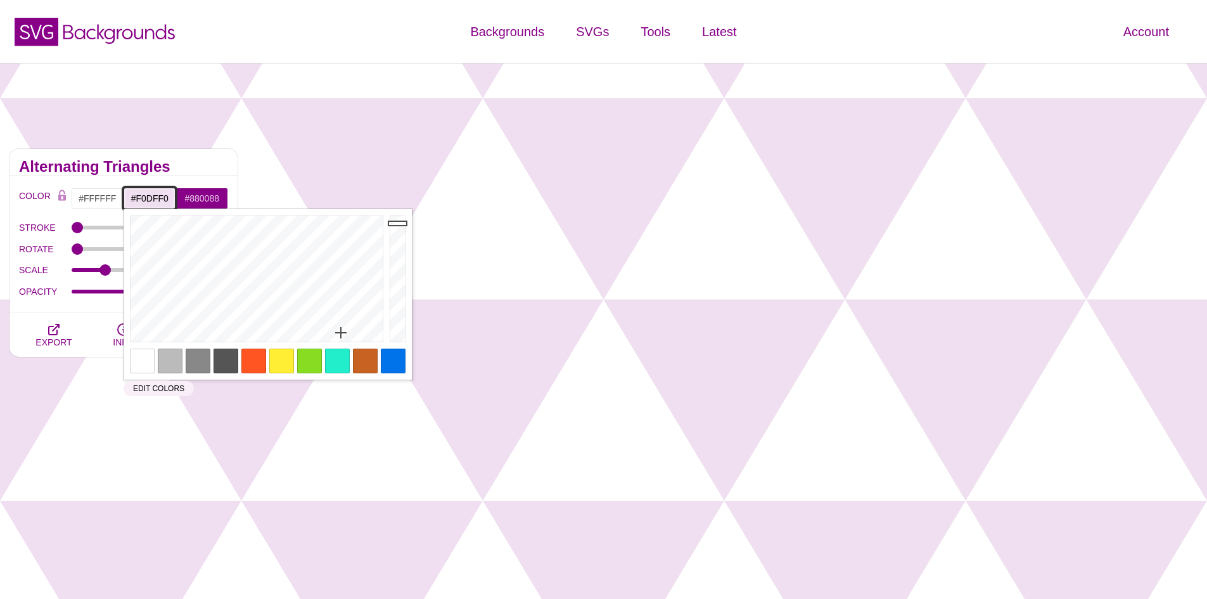
paste input "687C7D"
type input "#687C7D"
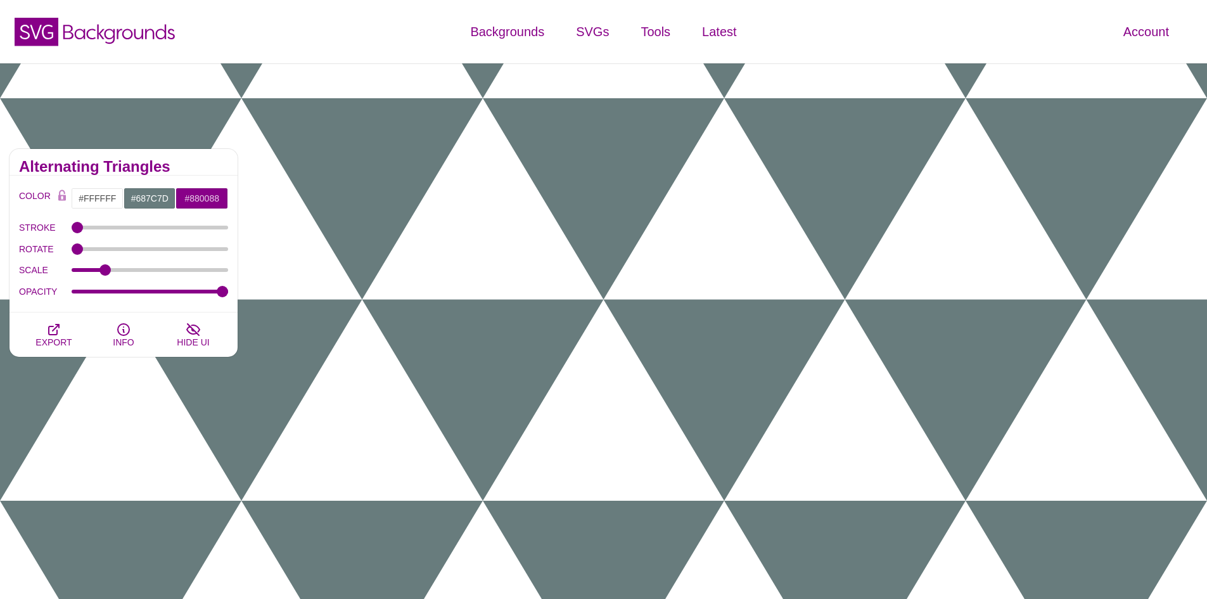
click at [192, 165] on h2 "Alternating Triangles" at bounding box center [123, 167] width 209 height 10
click at [104, 202] on input "#FFFFFF" at bounding box center [97, 199] width 53 height 22
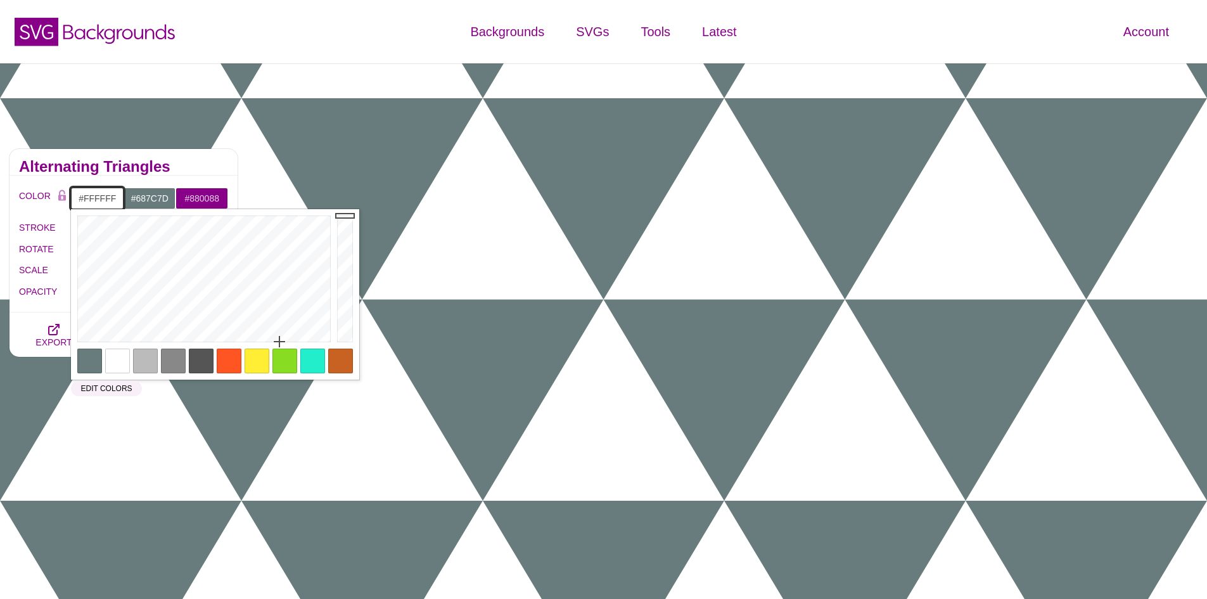
paste input "CCD5D5"
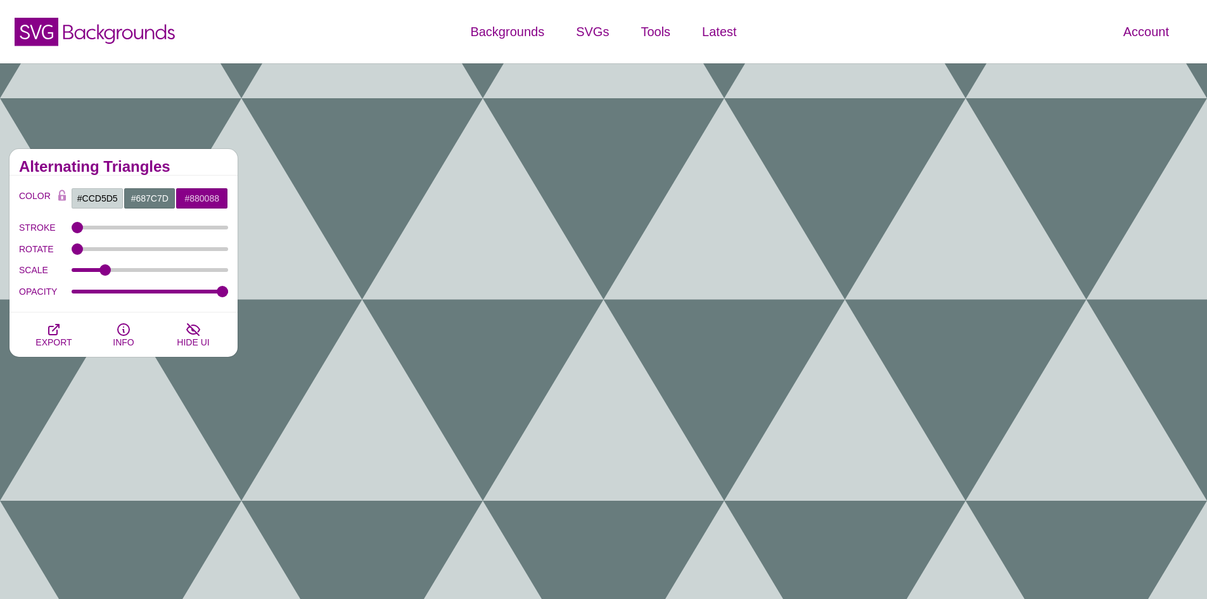
click at [205, 157] on div "Alternating Triangles" at bounding box center [124, 162] width 228 height 27
click at [52, 330] on icon "button" at bounding box center [53, 329] width 15 height 15
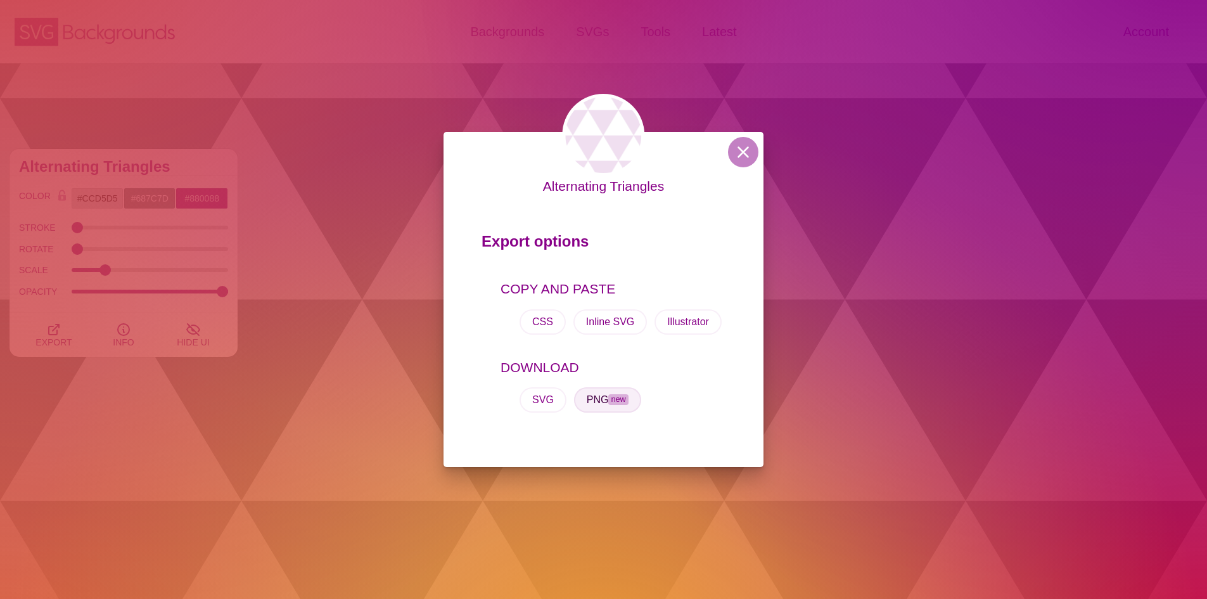
click at [590, 402] on button "PNG new" at bounding box center [607, 399] width 67 height 25
click at [737, 154] on button at bounding box center [743, 152] width 30 height 30
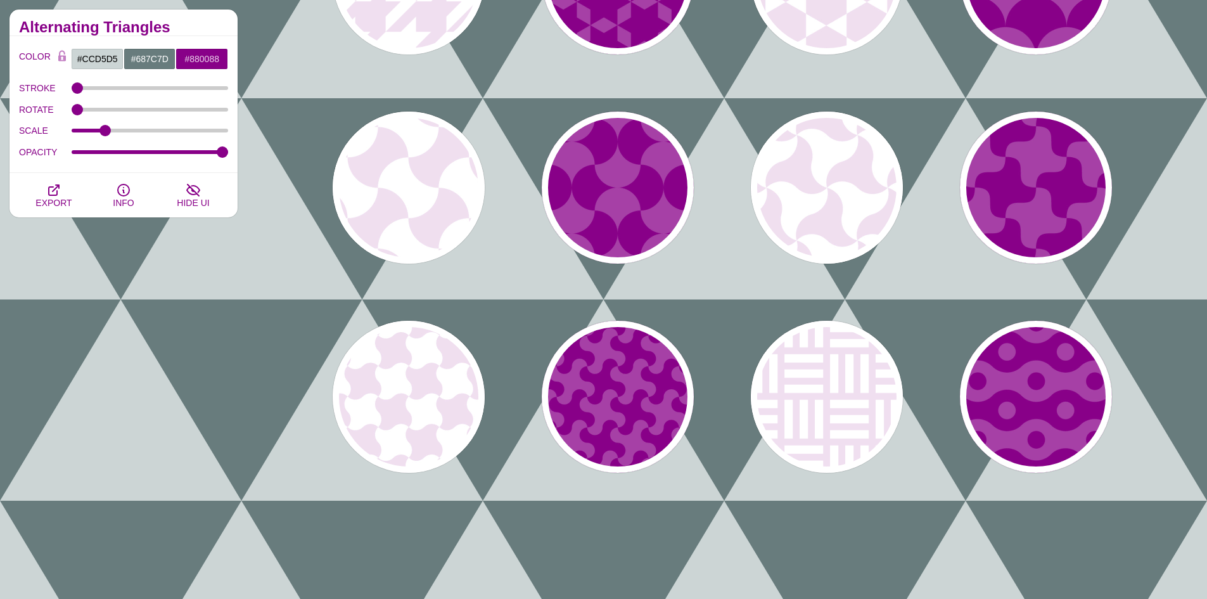
scroll to position [760, 0]
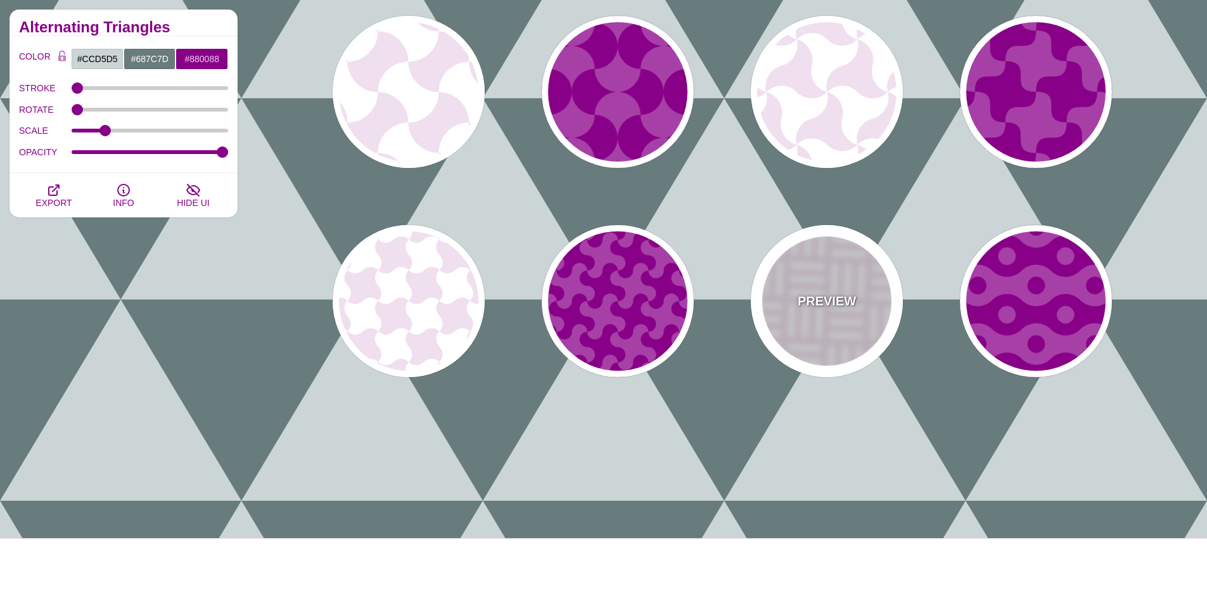
click at [843, 280] on div "PREVIEW" at bounding box center [827, 301] width 152 height 152
type input "#F0DFF0"
type input "#FFFFFF"
type input "60"
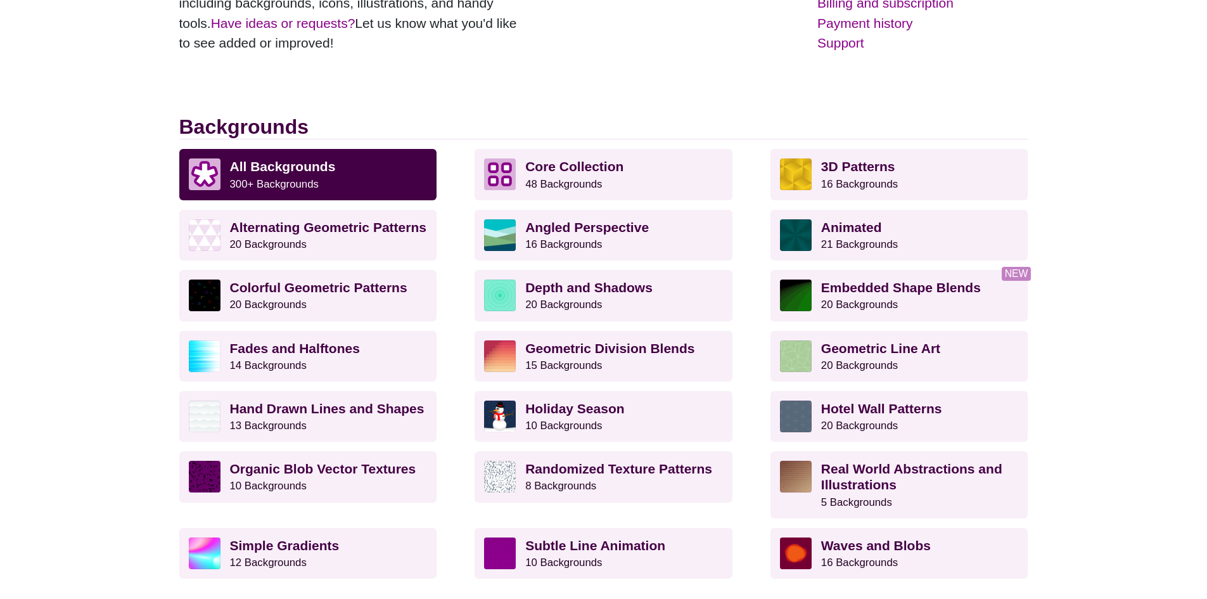
scroll to position [255, 0]
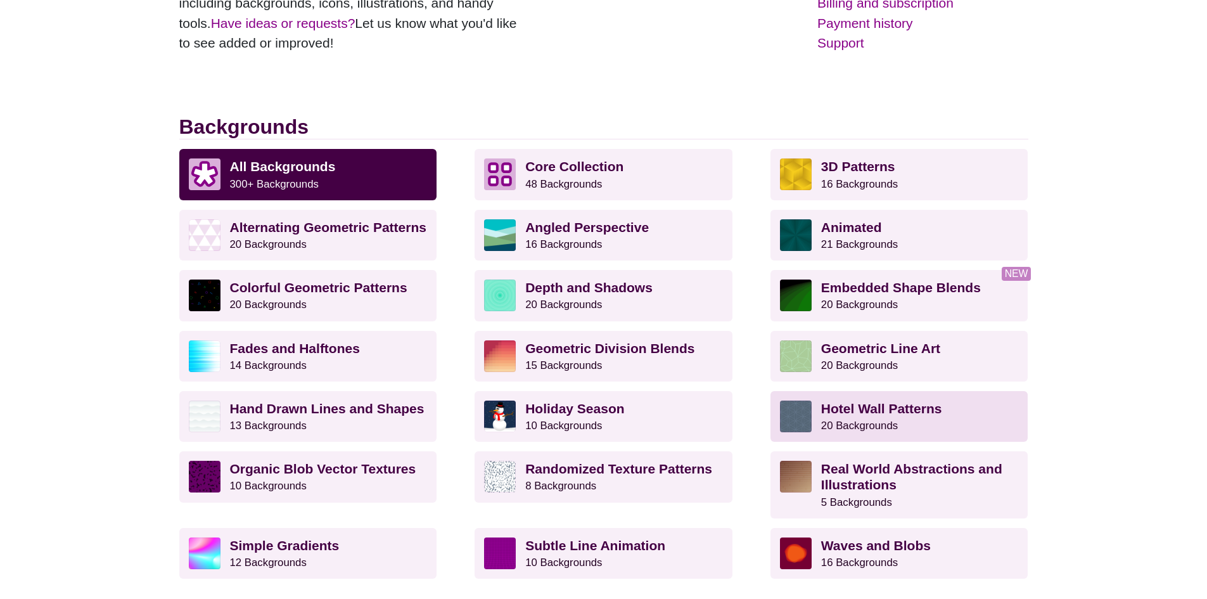
click at [876, 421] on small "20 Backgrounds" at bounding box center [859, 425] width 77 height 12
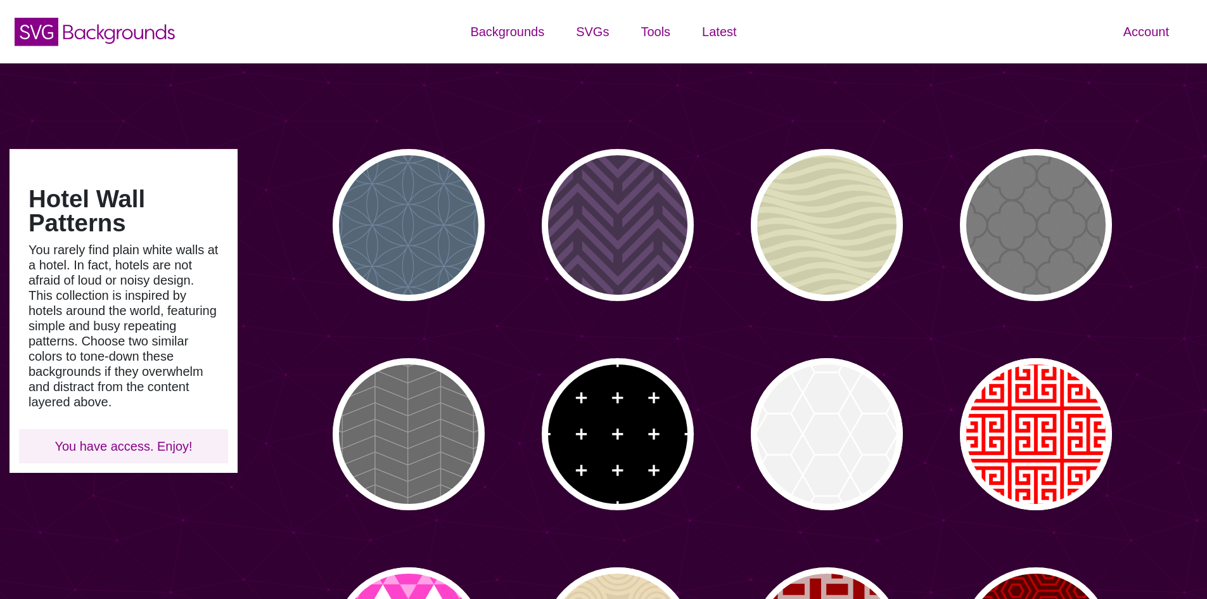
type input "#450057"
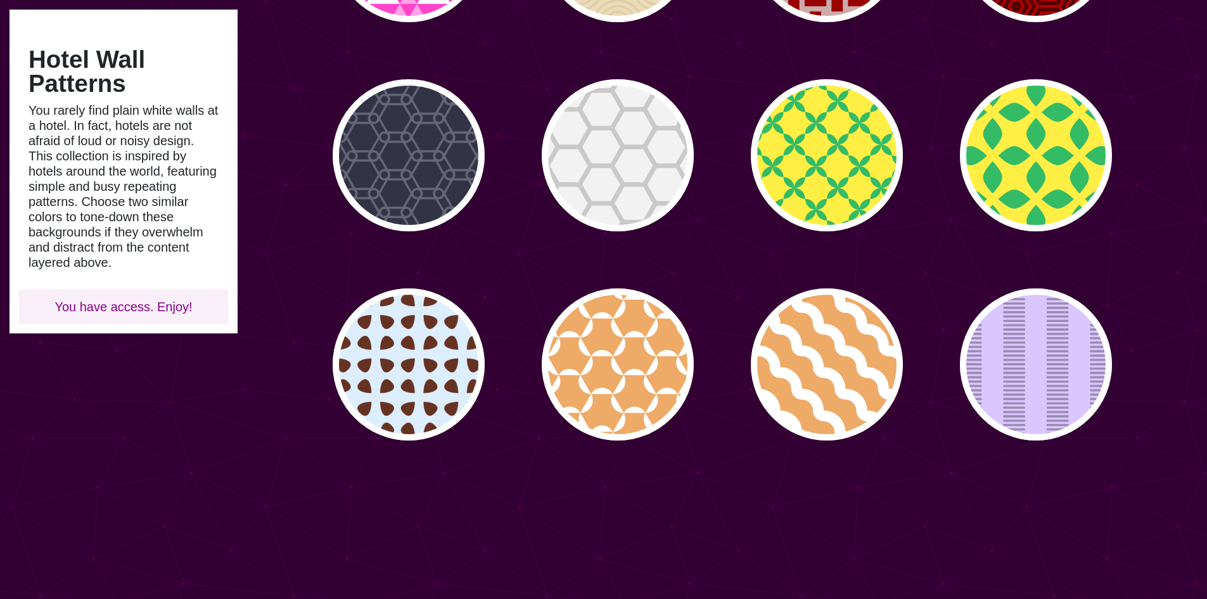
scroll to position [443, 0]
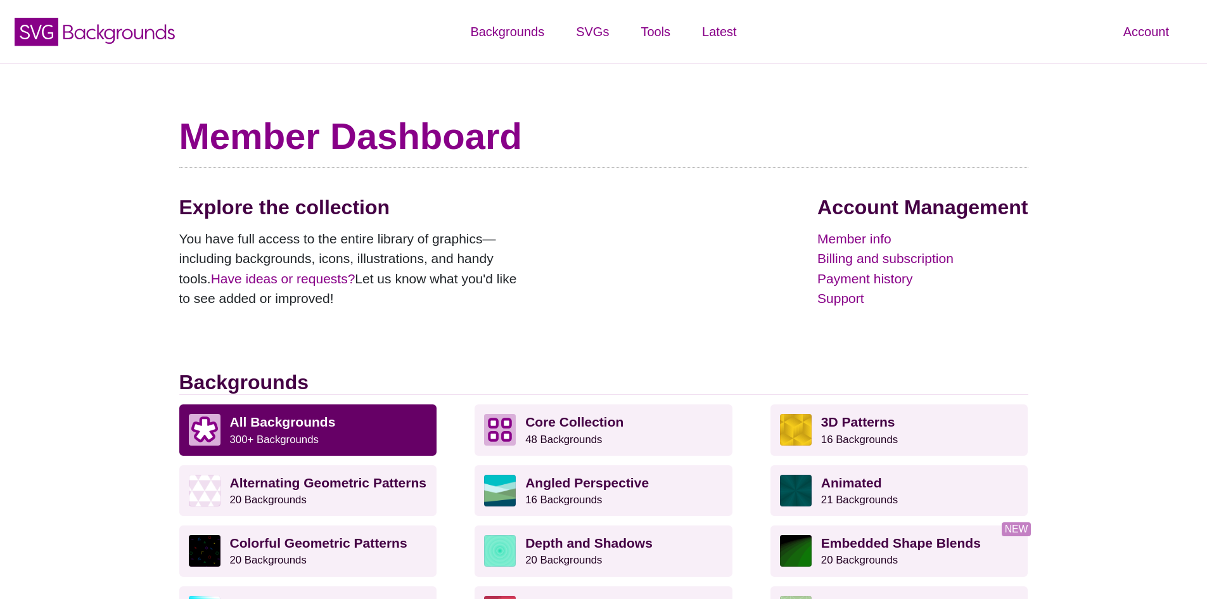
scroll to position [255, 0]
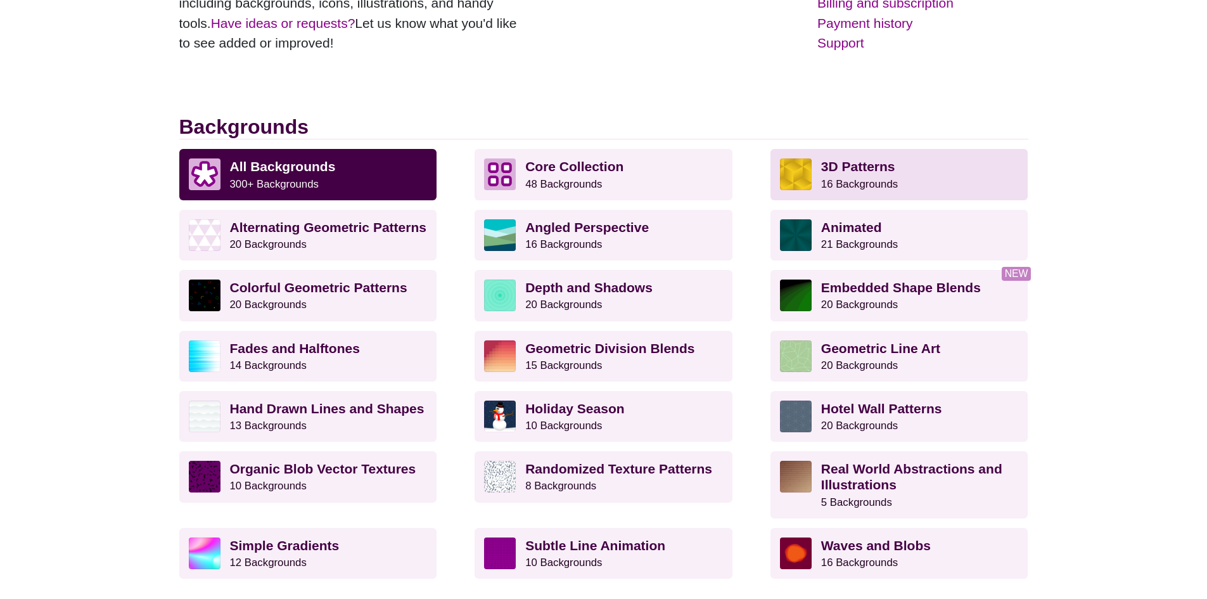
click at [815, 190] on link "3D Patterns 16 Backgrounds" at bounding box center [899, 174] width 258 height 51
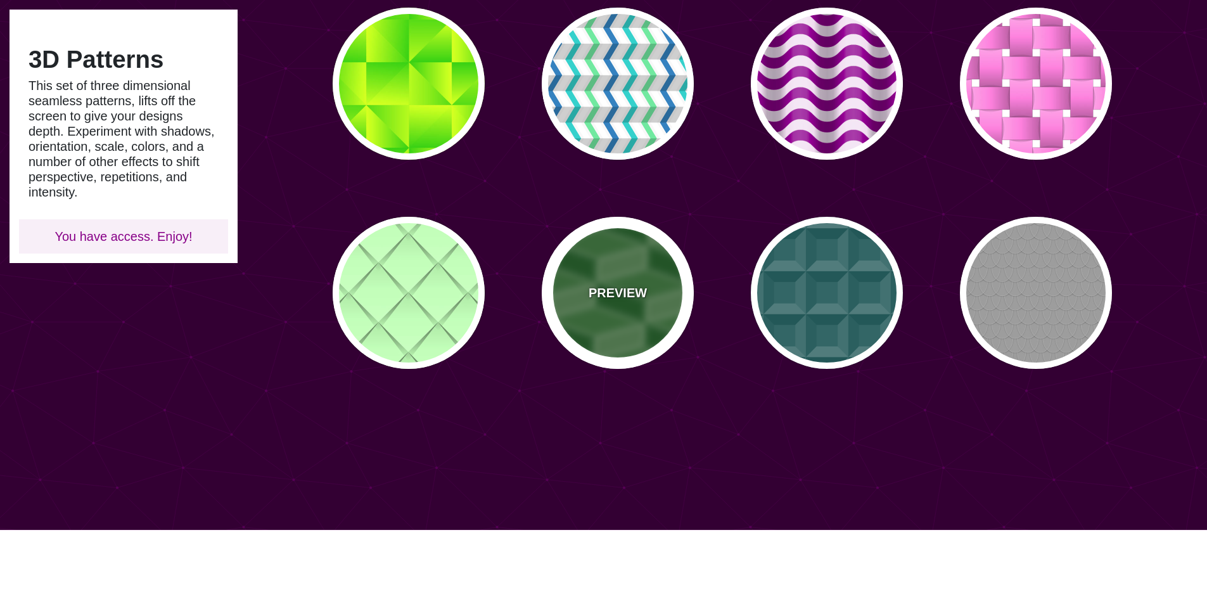
scroll to position [443, 0]
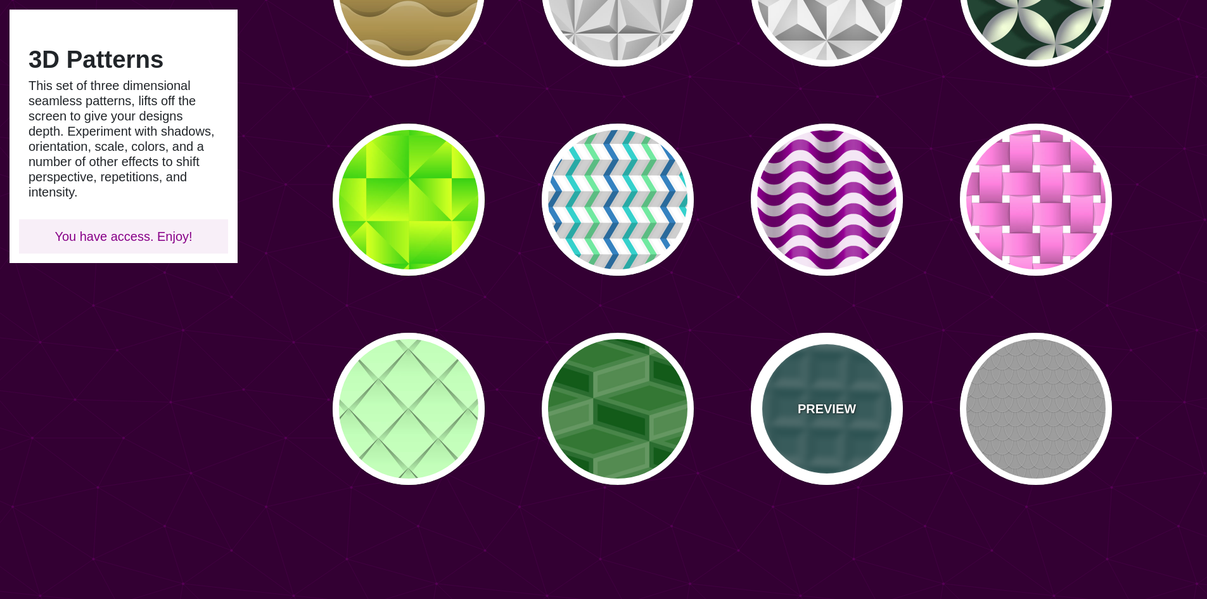
click at [860, 404] on div "PREVIEW" at bounding box center [827, 409] width 152 height 152
type input "#336666"
type input "0"
type input "0.2"
type input "0.5"
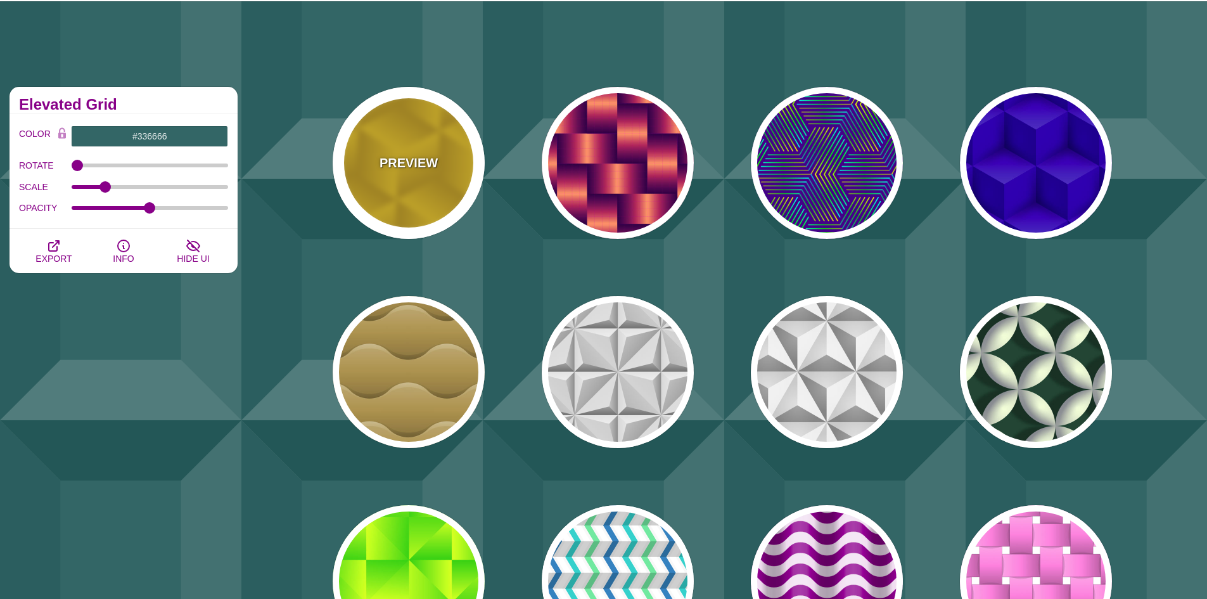
scroll to position [0, 0]
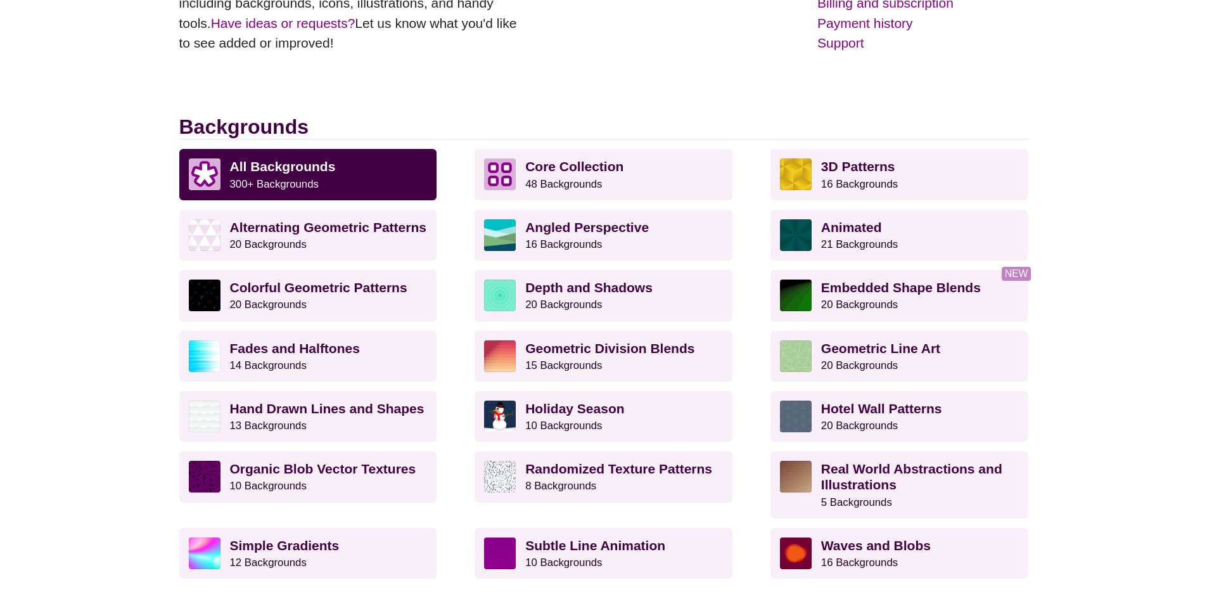
scroll to position [255, 0]
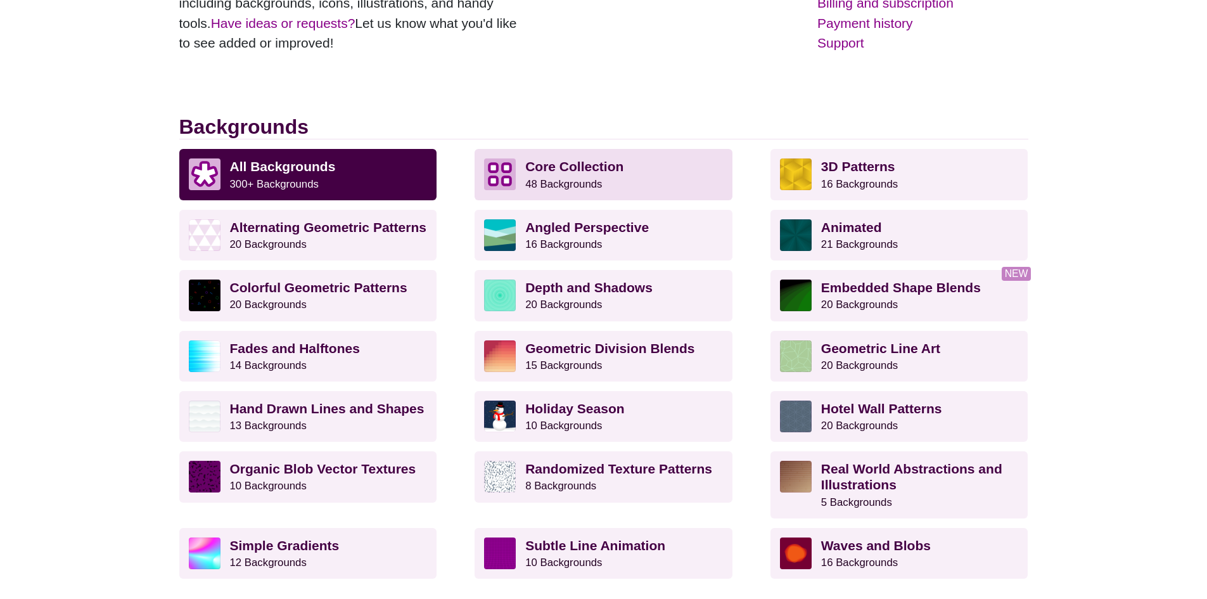
click at [562, 170] on strong "Core Collection" at bounding box center [574, 166] width 98 height 15
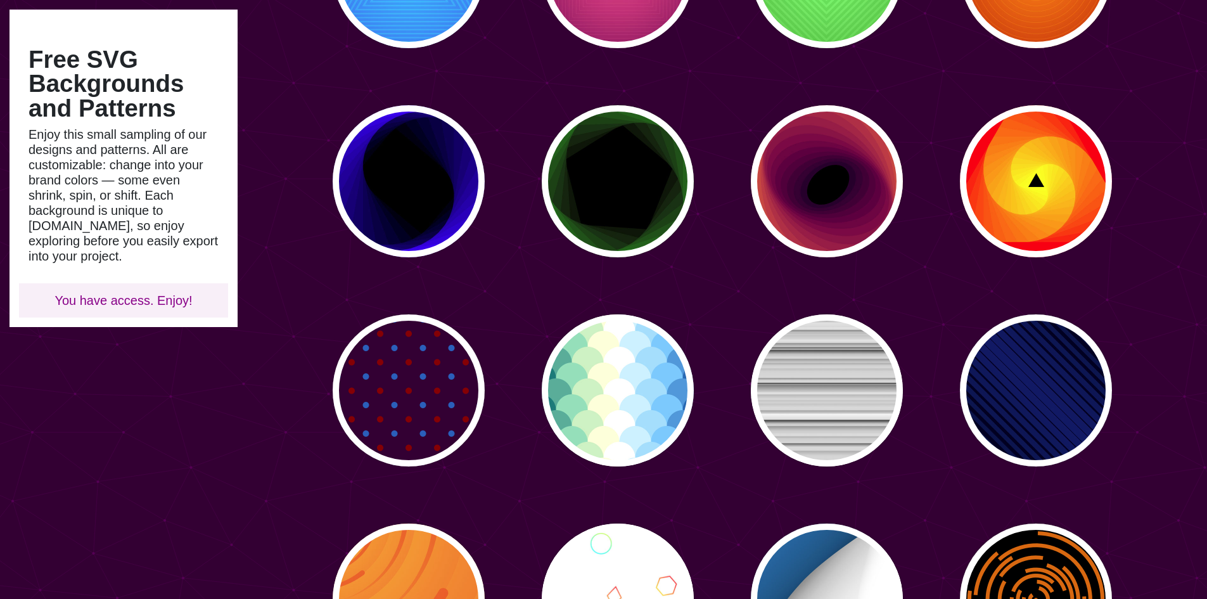
scroll to position [1837, 0]
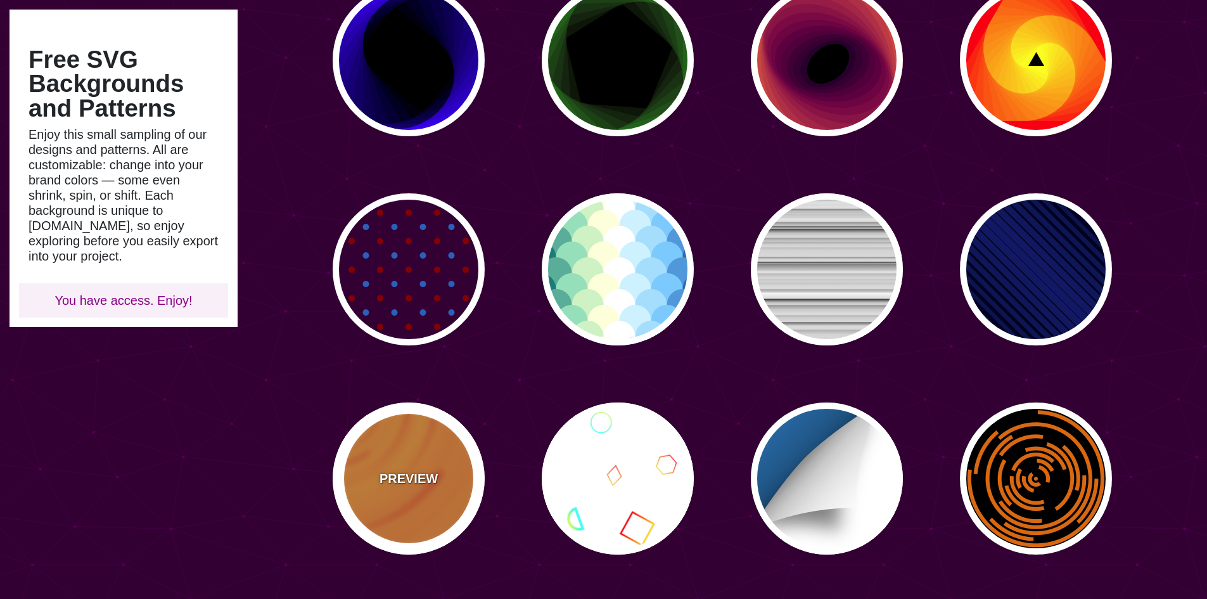
click at [391, 440] on div "PREVIEW" at bounding box center [409, 478] width 152 height 152
type input "#EE5522"
type input "#FFBB33"
type input "0"
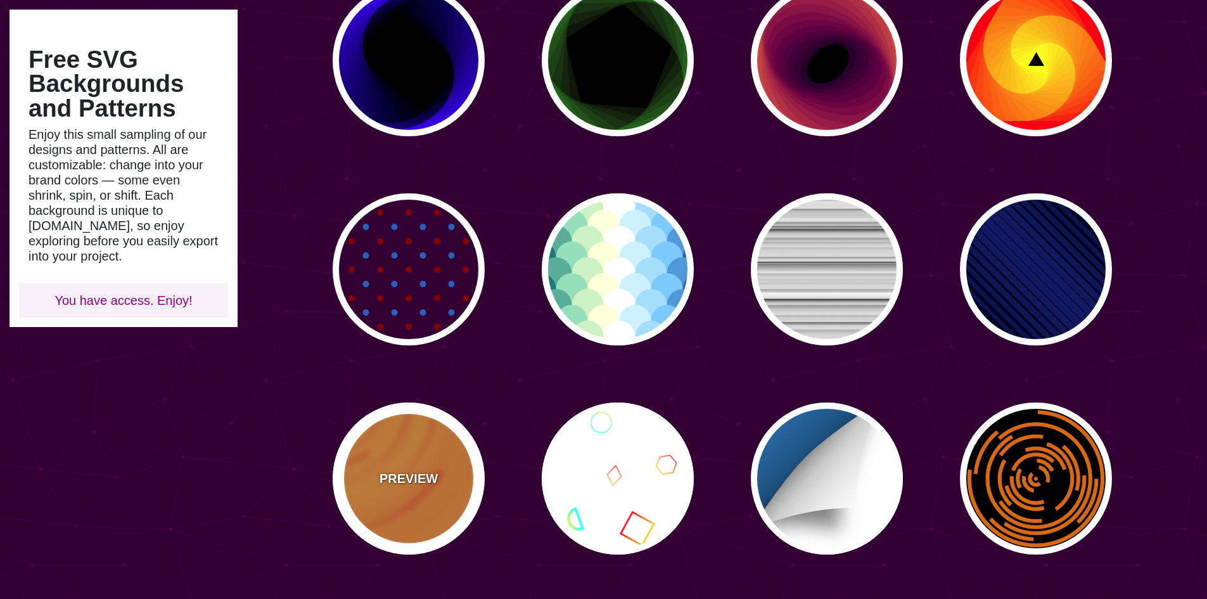
type input "0"
type input "0.1"
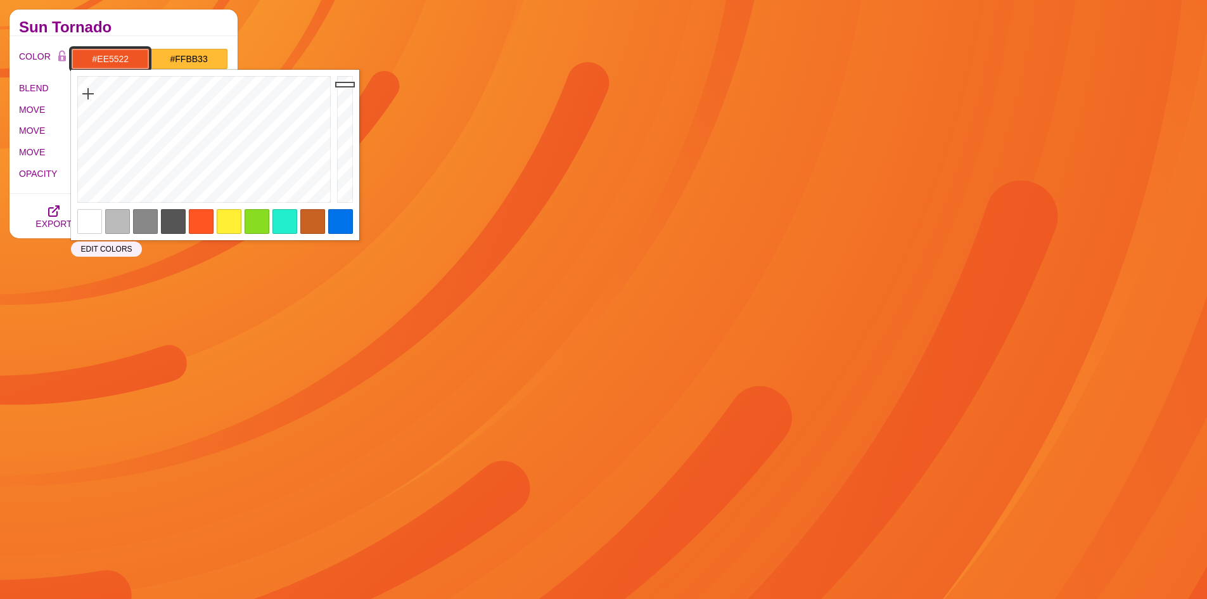
click at [129, 60] on input "#EE5522" at bounding box center [110, 59] width 79 height 22
click at [226, 61] on input "#FFBB33" at bounding box center [189, 59] width 79 height 22
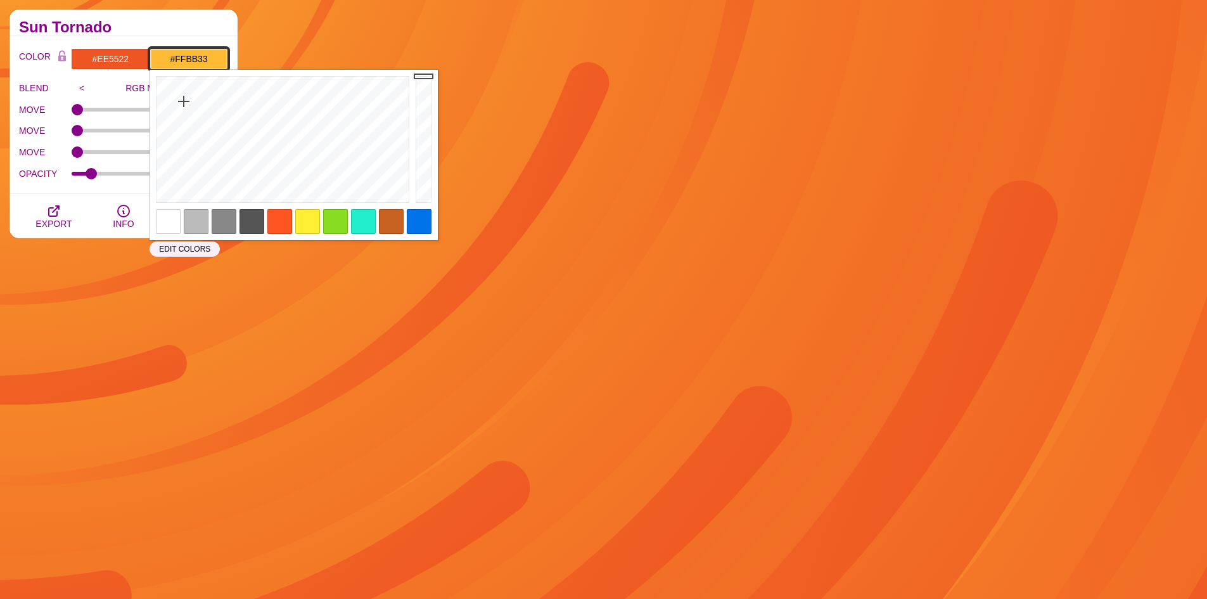
paste input "CCD5D5"
type input "#CCD5D5"
click at [99, 52] on input "#EE5522" at bounding box center [110, 59] width 79 height 22
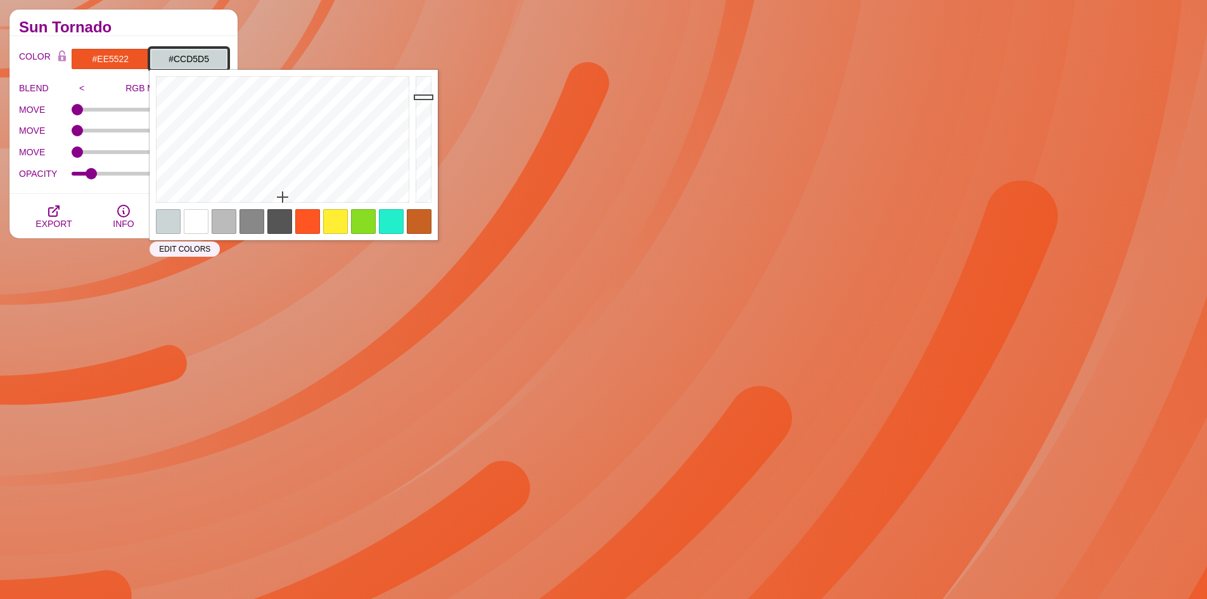
click at [189, 51] on input "#CCD5D5" at bounding box center [189, 59] width 79 height 22
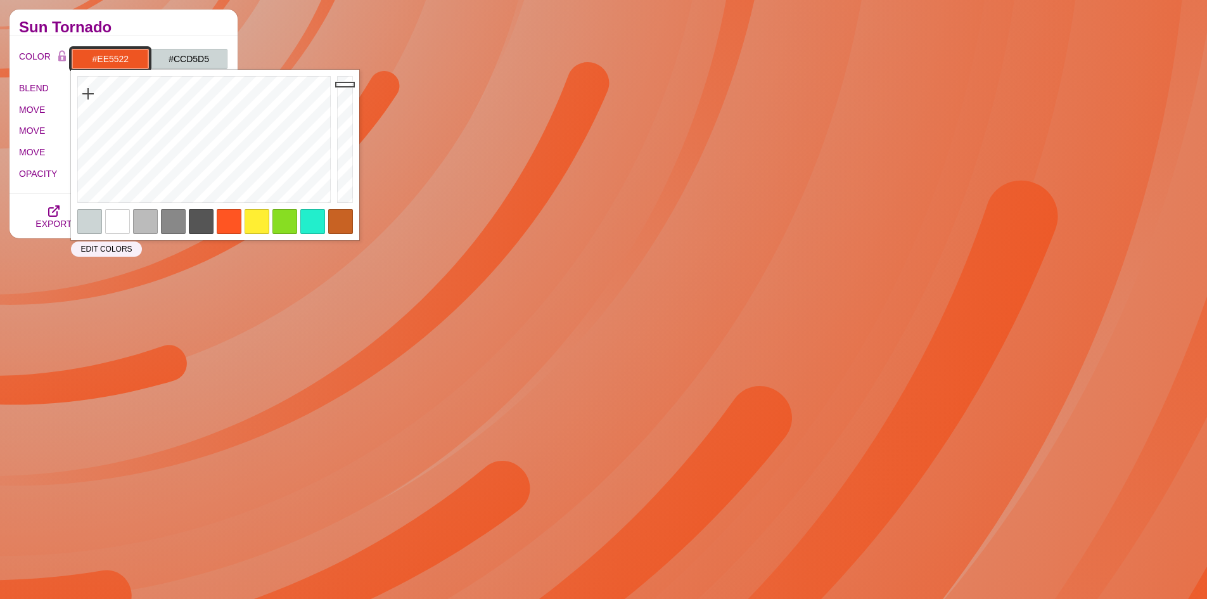
click at [136, 60] on input "#EE5522" at bounding box center [110, 59] width 79 height 22
paste input "556465"
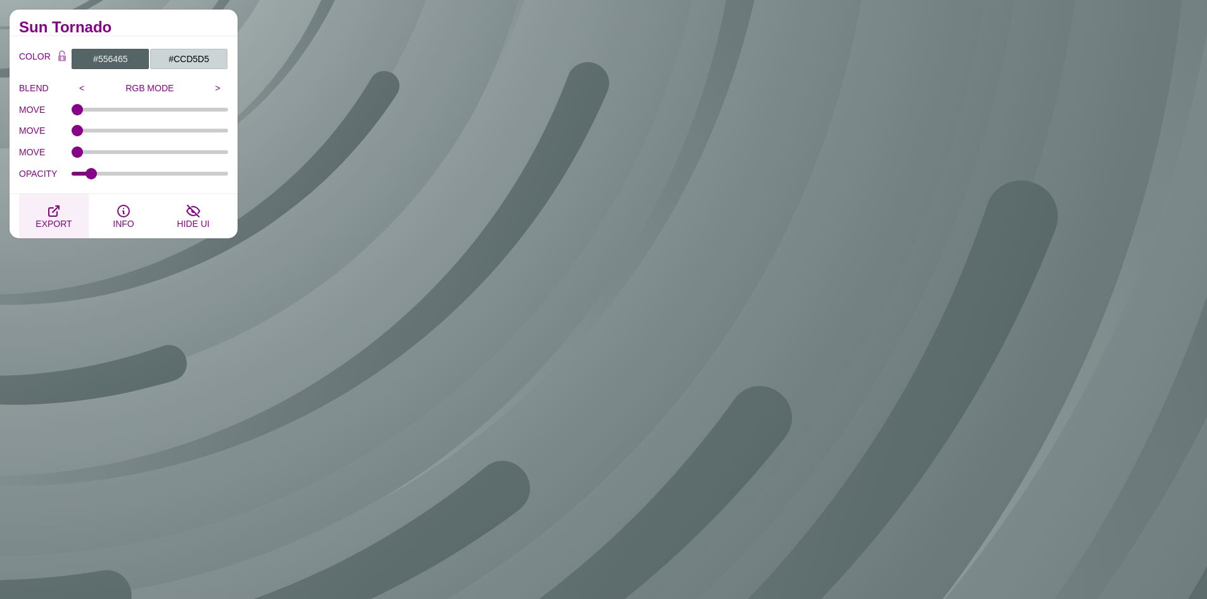
click at [63, 214] on button "EXPORT" at bounding box center [54, 216] width 70 height 44
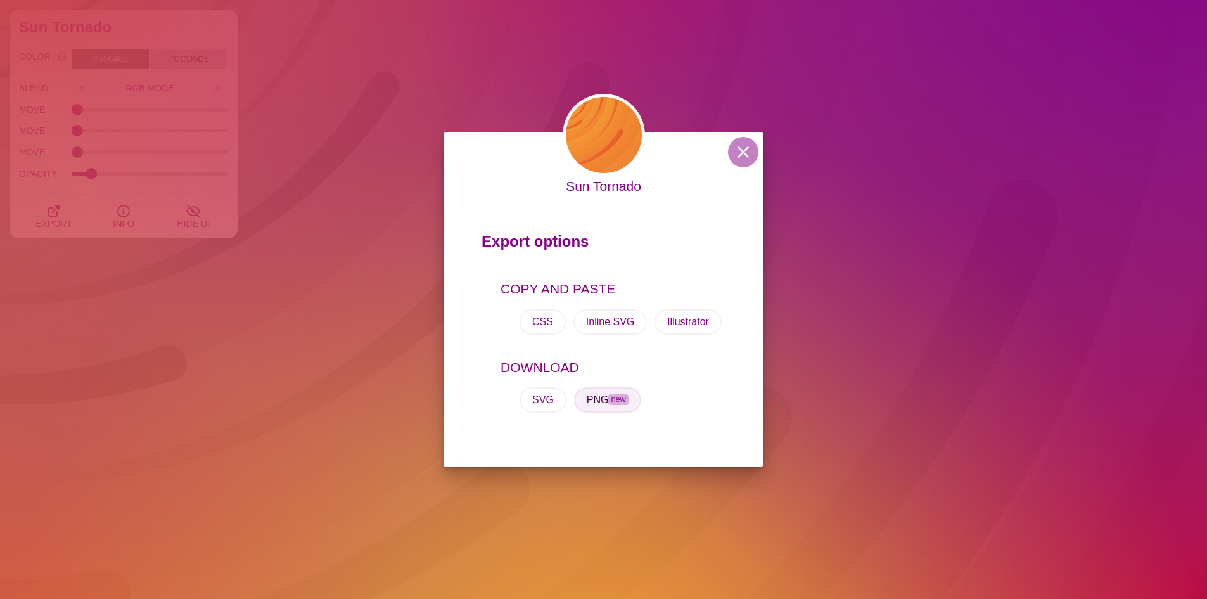
click at [602, 396] on button "PNG new" at bounding box center [607, 399] width 67 height 25
drag, startPoint x: 742, startPoint y: 151, endPoint x: 655, endPoint y: 145, distance: 87.6
click at [741, 154] on button at bounding box center [743, 152] width 30 height 30
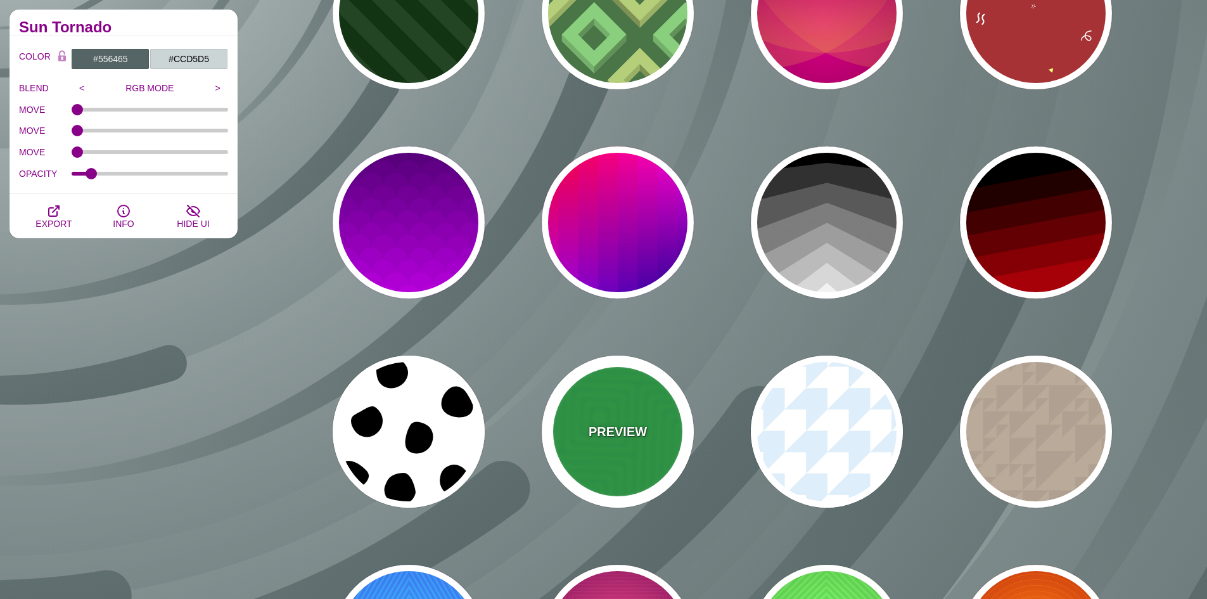
scroll to position [1014, 0]
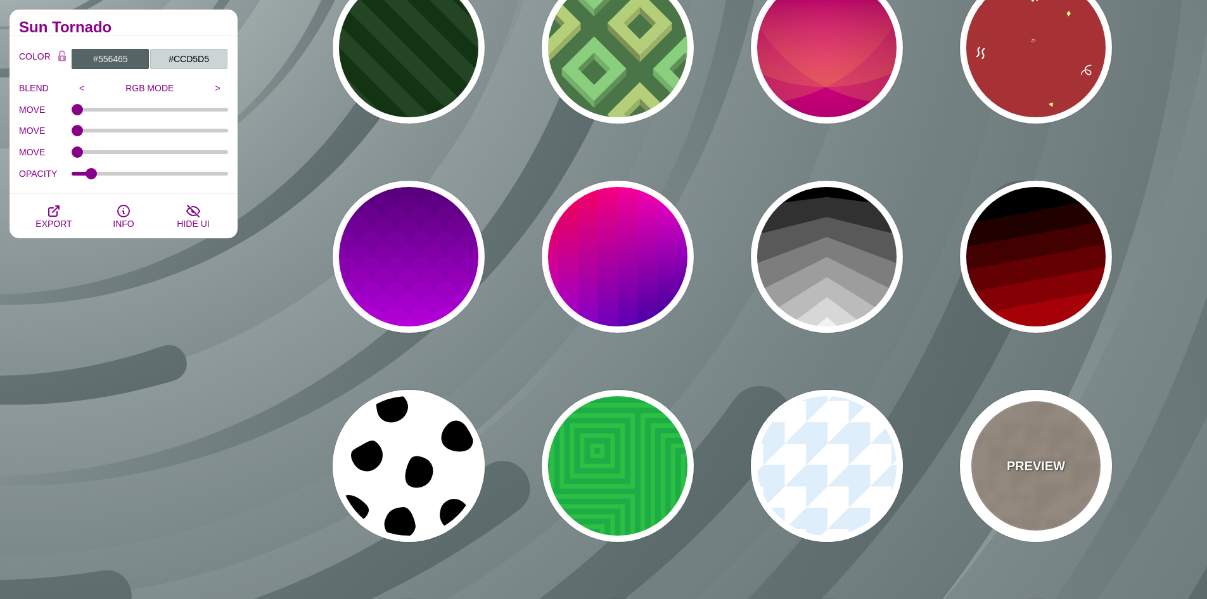
click at [1060, 432] on div "PREVIEW" at bounding box center [1036, 466] width 152 height 152
type input "#BBAA99"
type input "#B0A090"
type input "400"
type input "1"
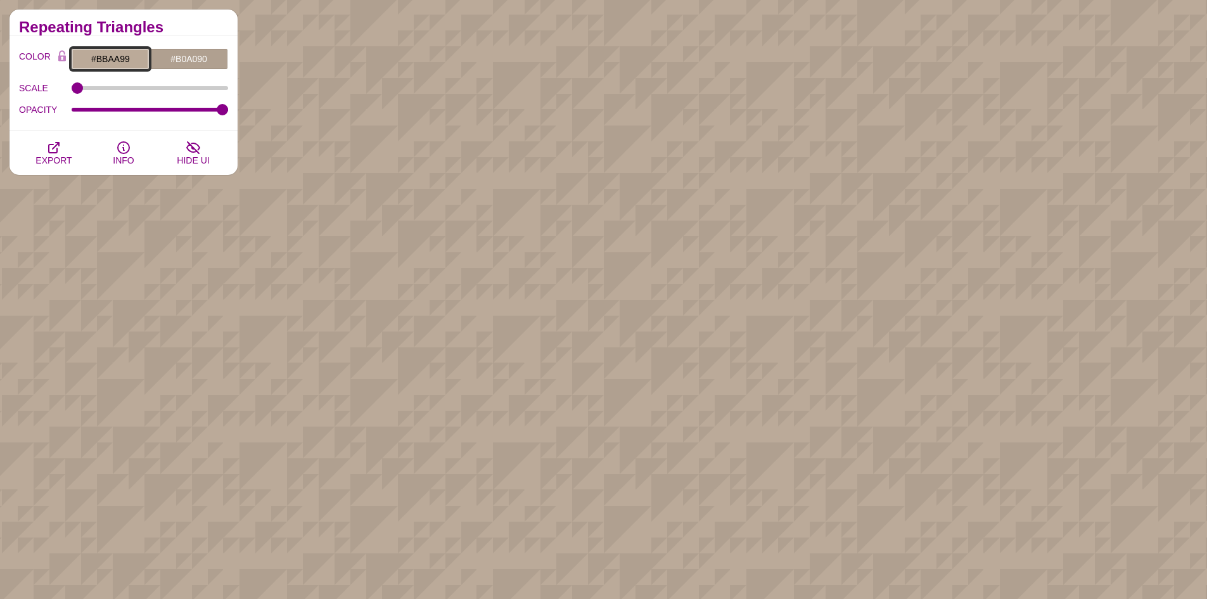
click at [136, 54] on input "#BBAA99" at bounding box center [110, 59] width 79 height 22
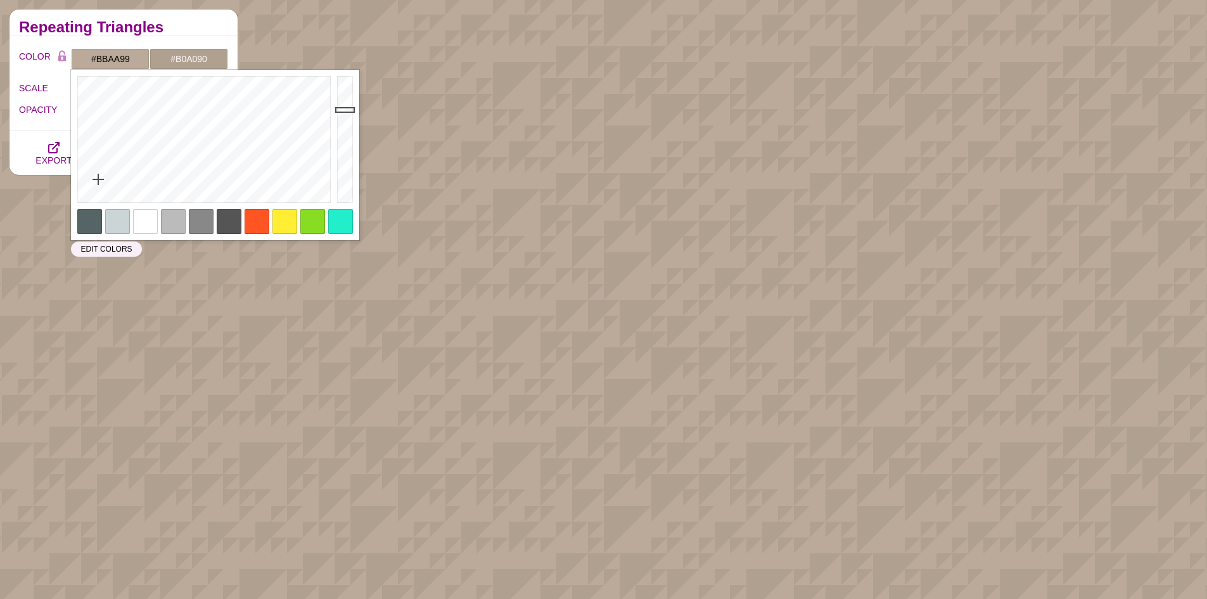
click at [124, 222] on div at bounding box center [117, 221] width 25 height 25
type input "#CCD5D5"
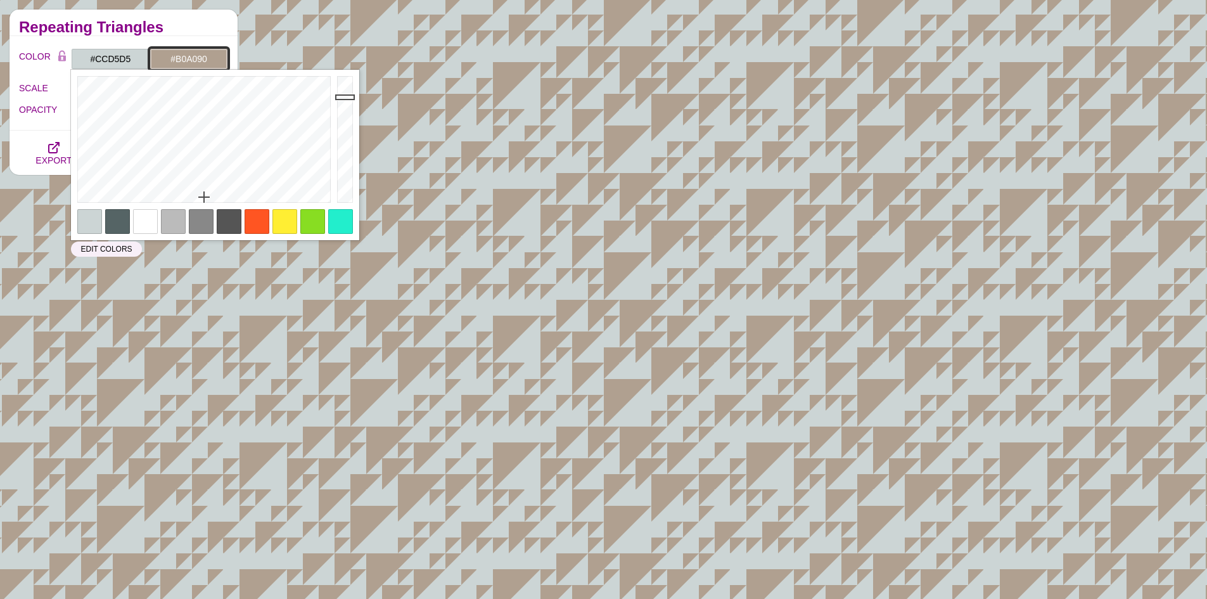
click at [189, 56] on input "#B0A090" at bounding box center [189, 59] width 79 height 22
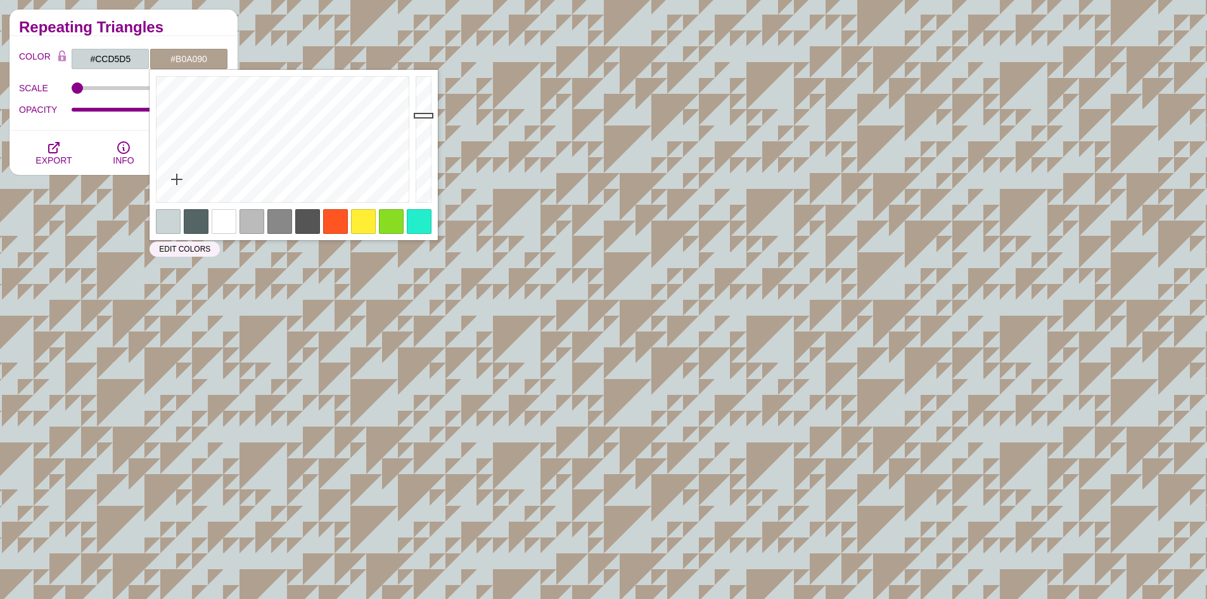
click at [192, 219] on div at bounding box center [196, 221] width 25 height 25
type input "#556465"
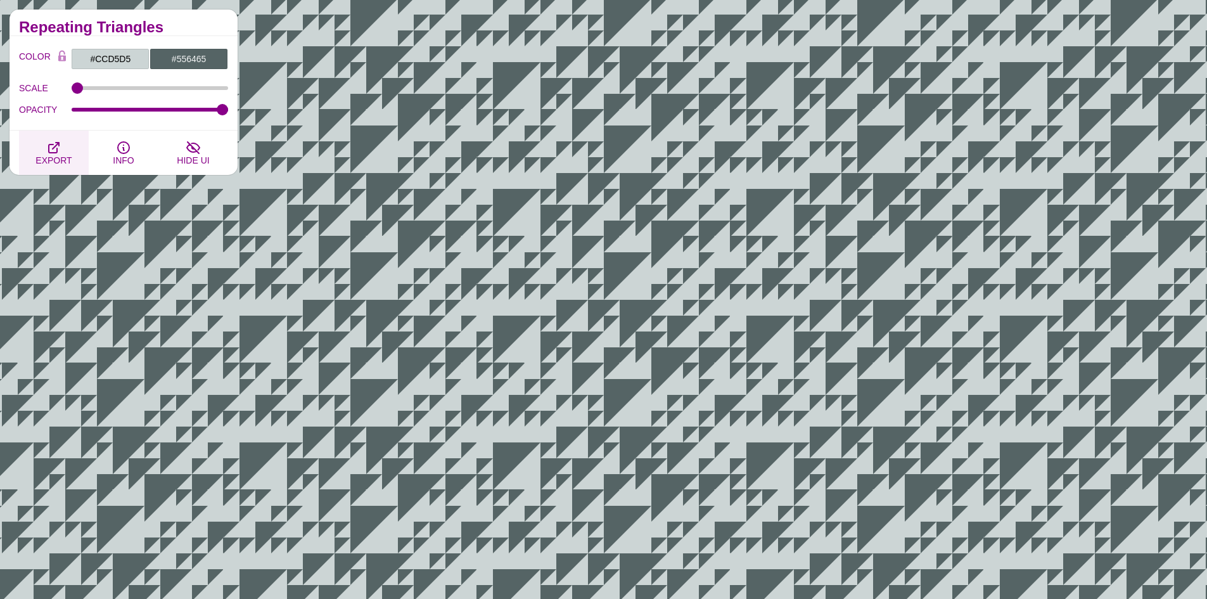
click at [60, 150] on icon "button" at bounding box center [53, 147] width 15 height 15
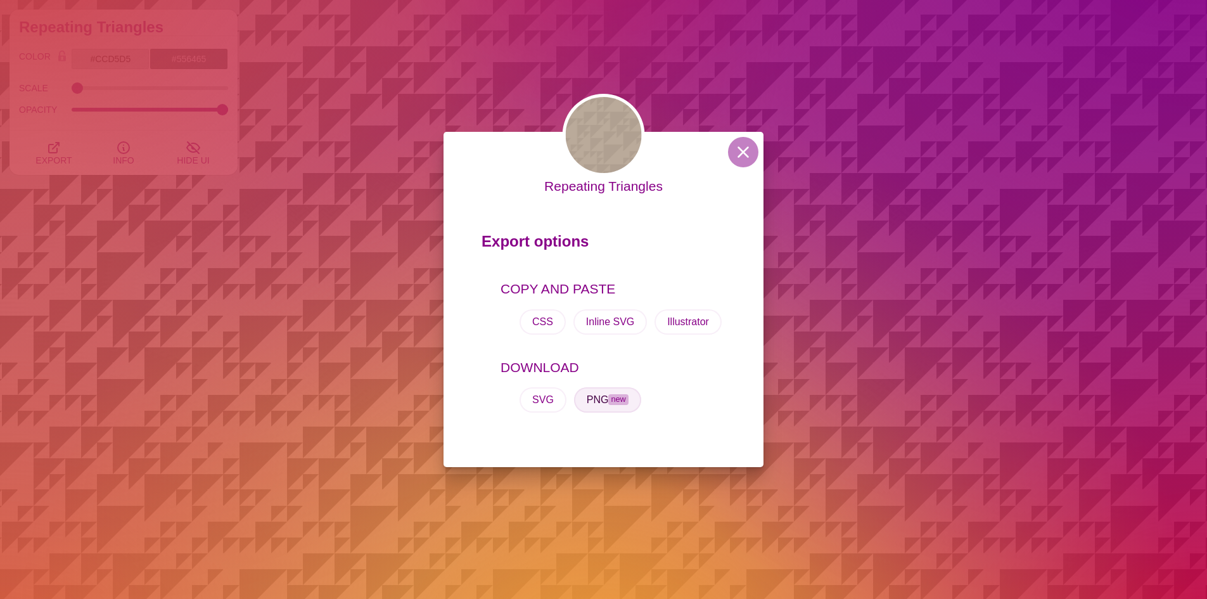
click at [594, 402] on button "PNG new" at bounding box center [607, 399] width 67 height 25
click at [383, 161] on div "Repeating Triangles Export options COPY AND PASTE CSS Inline SVG Illustrator DO…" at bounding box center [603, 299] width 1207 height 599
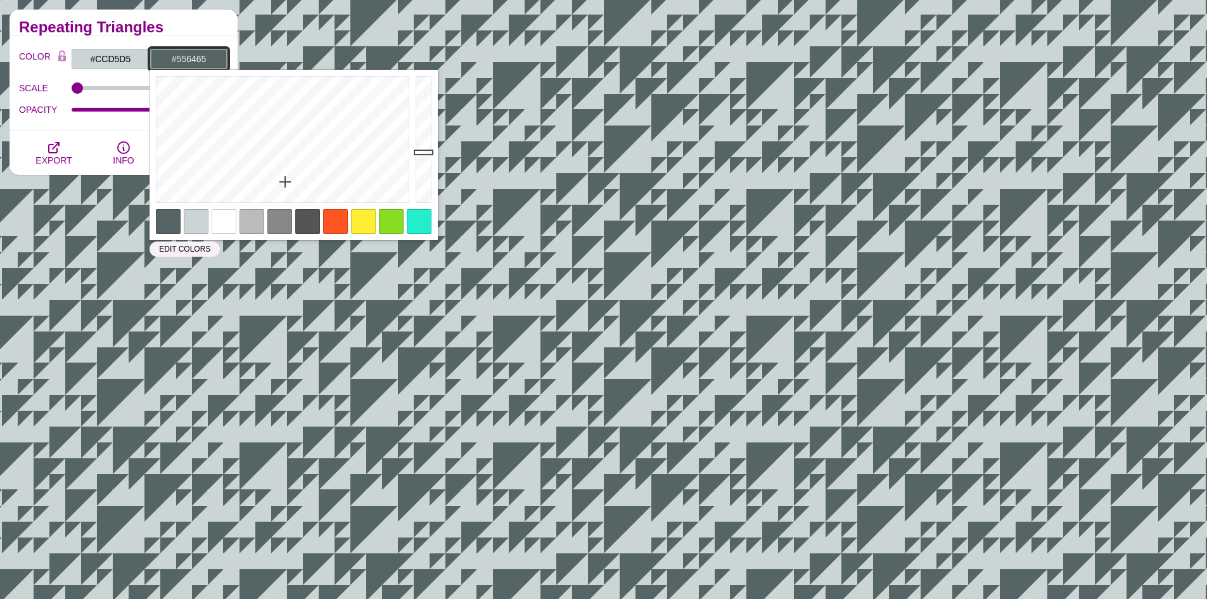
click at [191, 59] on input "#556465" at bounding box center [189, 59] width 79 height 22
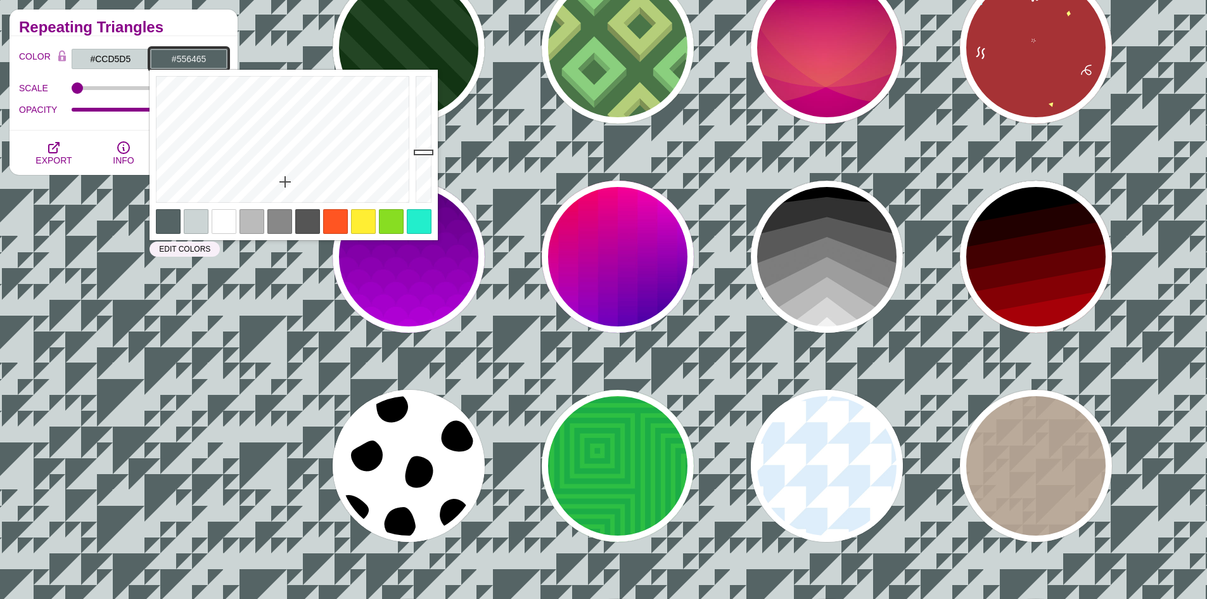
paste input "A9B6B7"
type input "#A9B6B7"
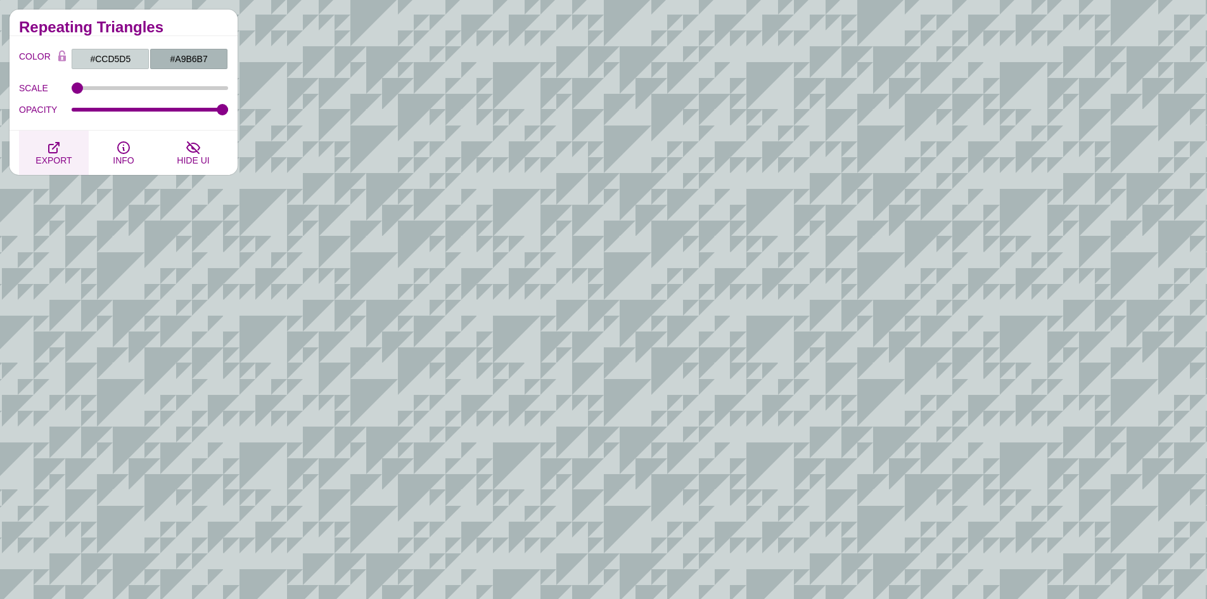
click at [56, 146] on icon "button" at bounding box center [53, 147] width 15 height 15
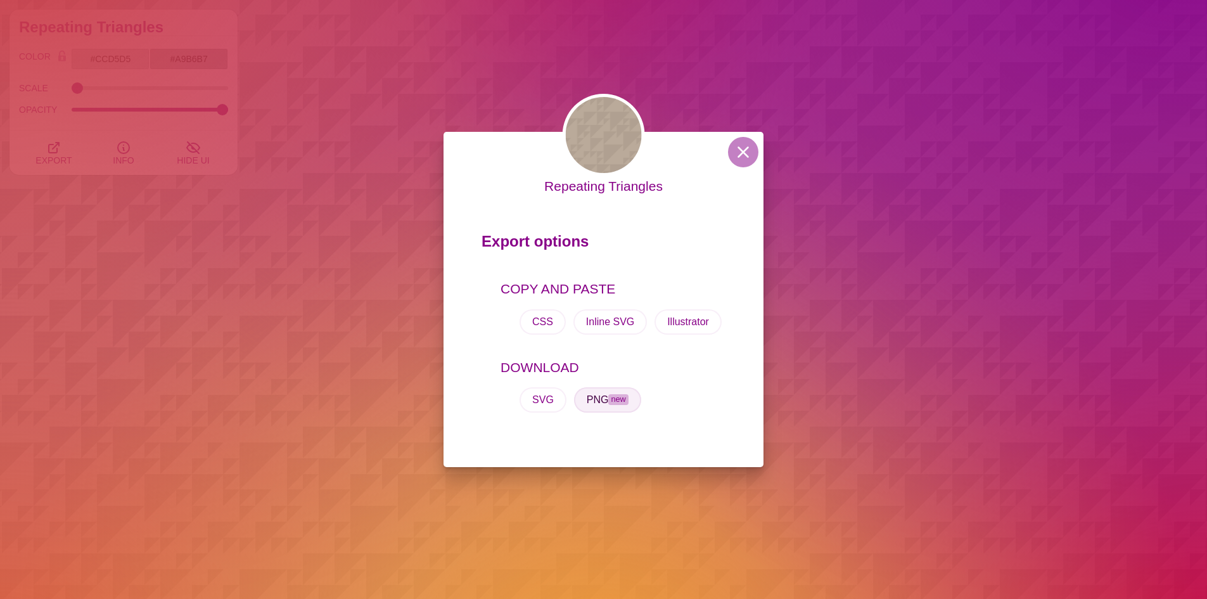
click at [600, 397] on button "PNG new" at bounding box center [607, 399] width 67 height 25
drag, startPoint x: 744, startPoint y: 153, endPoint x: 730, endPoint y: 150, distance: 14.3
click at [744, 153] on button at bounding box center [743, 152] width 30 height 30
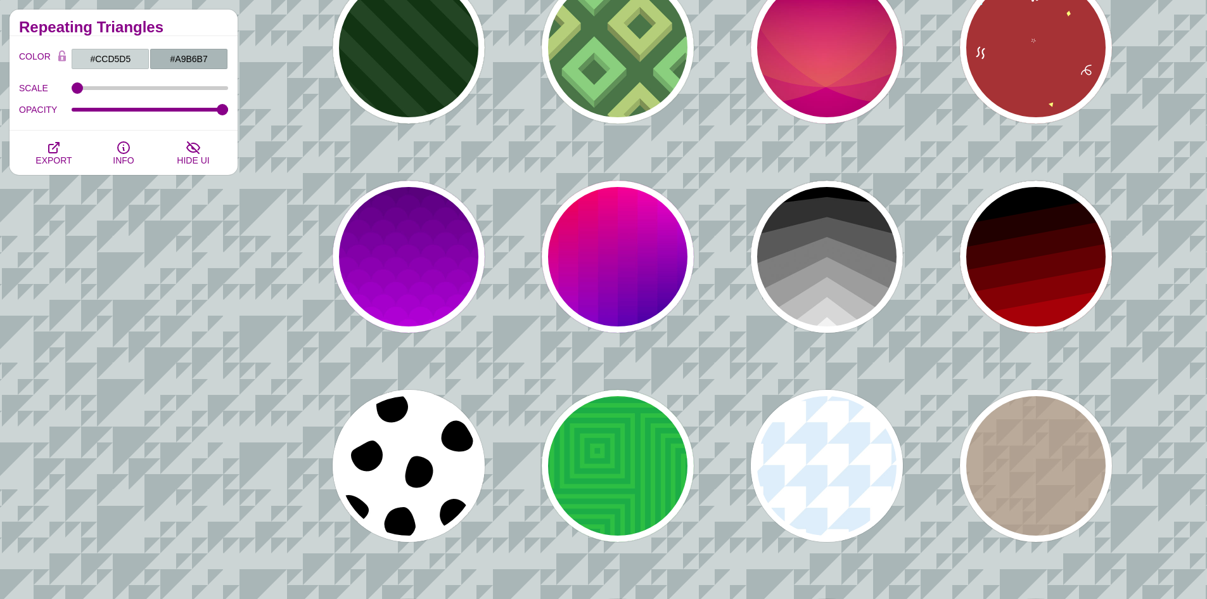
click at [461, 197] on div "PREVIEW PREVIEW PREVIEW PREVIEW PREVIEW PREVIEW PREVIEW PREVIEW PREVIEW PREVIEW…" at bounding box center [727, 361] width 960 height 2471
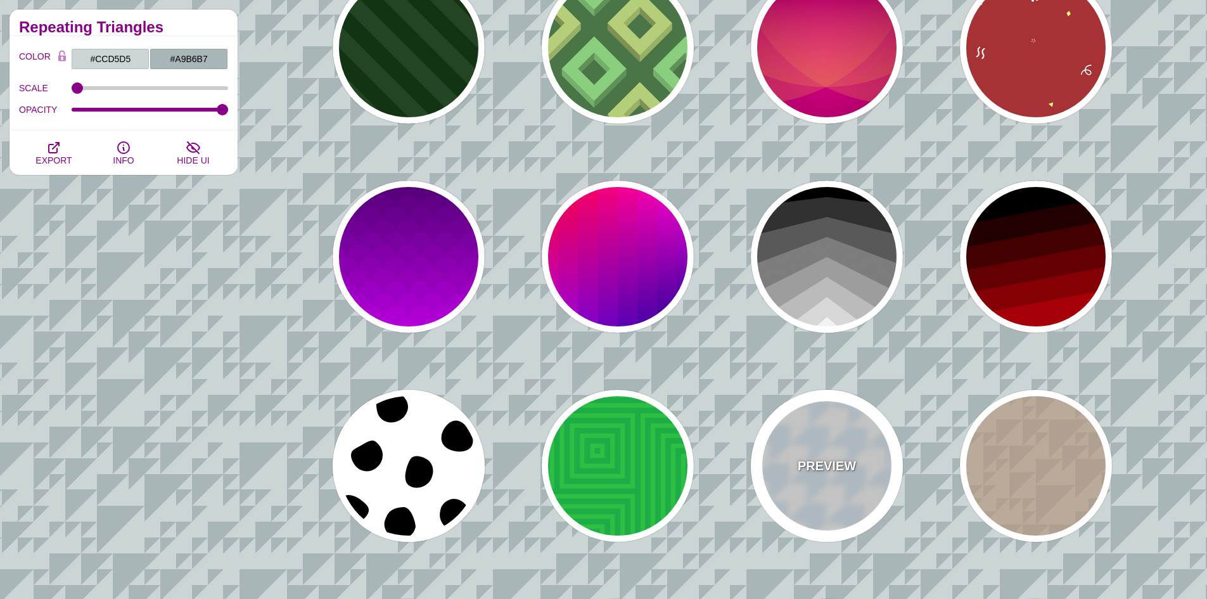
click at [787, 433] on div "PREVIEW" at bounding box center [827, 466] width 152 height 152
type input "#FFFFFF"
type input "#DCEFFA"
type input "160"
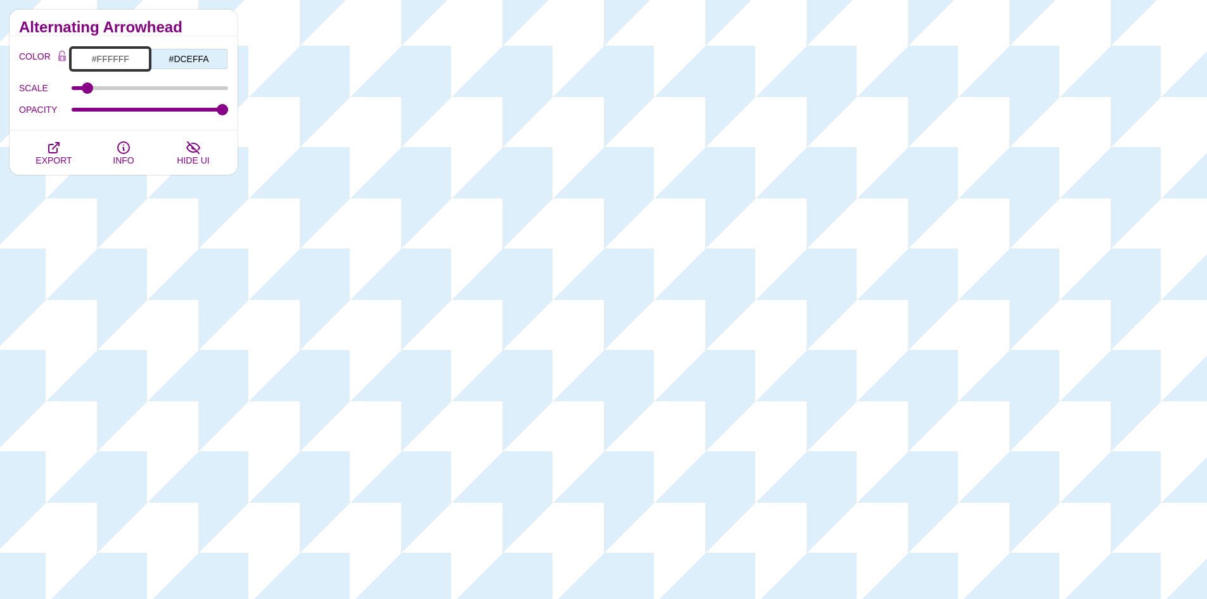
click at [115, 56] on input "#FFFFFF" at bounding box center [110, 59] width 79 height 22
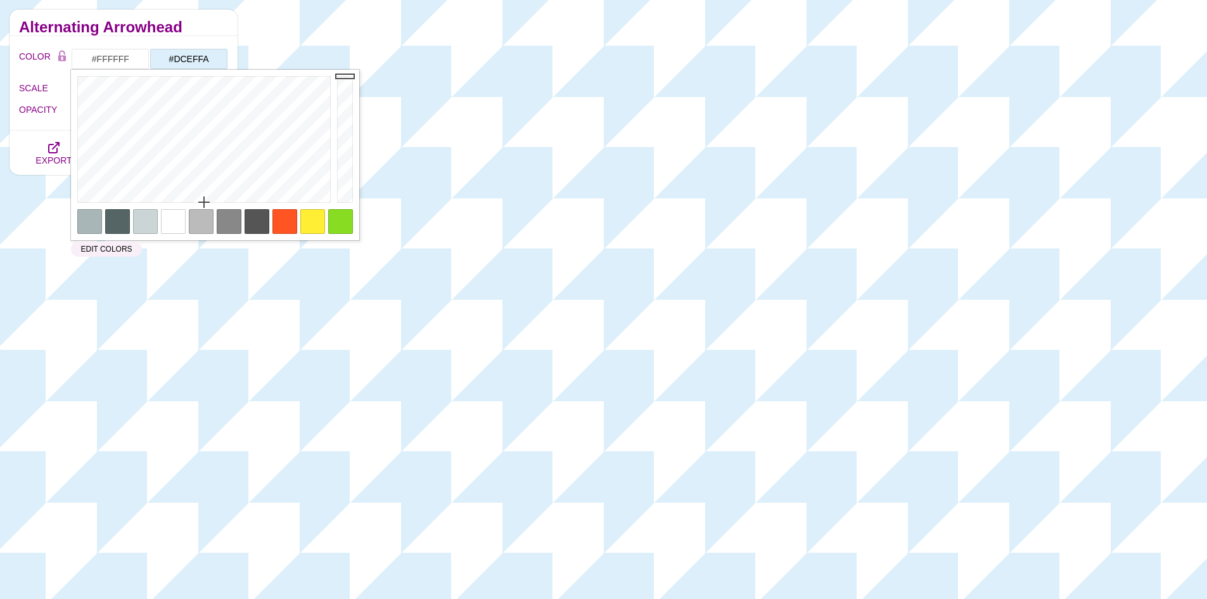
click at [143, 220] on div at bounding box center [145, 221] width 25 height 25
type input "#CCD5D5"
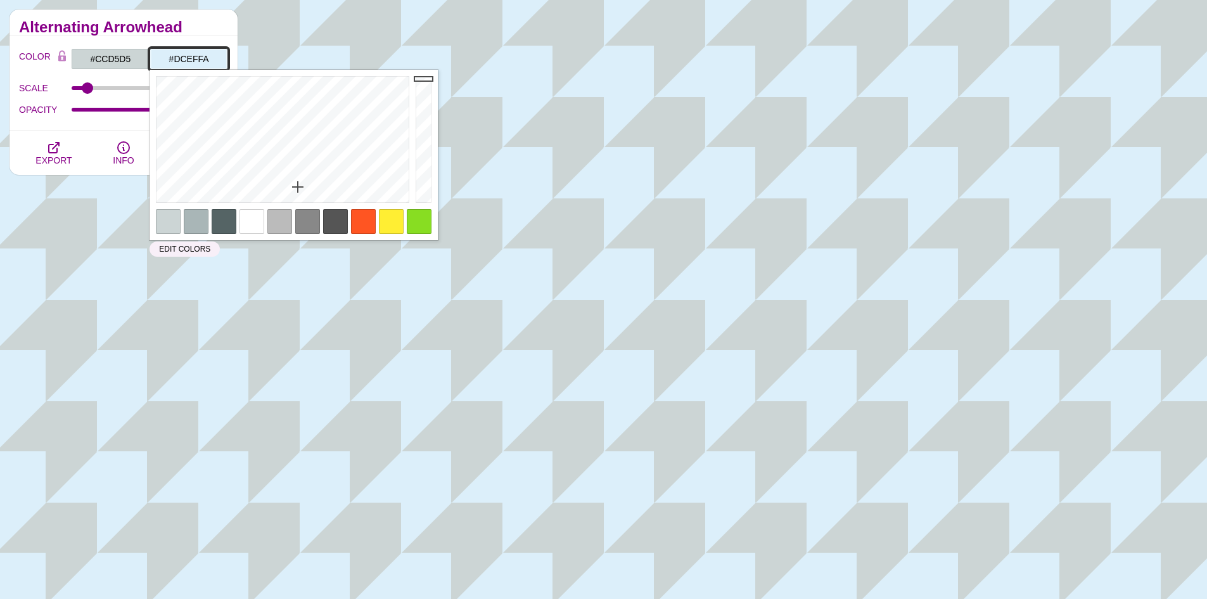
click at [186, 58] on input "#DCEFFA" at bounding box center [189, 59] width 79 height 22
click at [201, 224] on div at bounding box center [196, 221] width 25 height 25
type input "#A9B6B7"
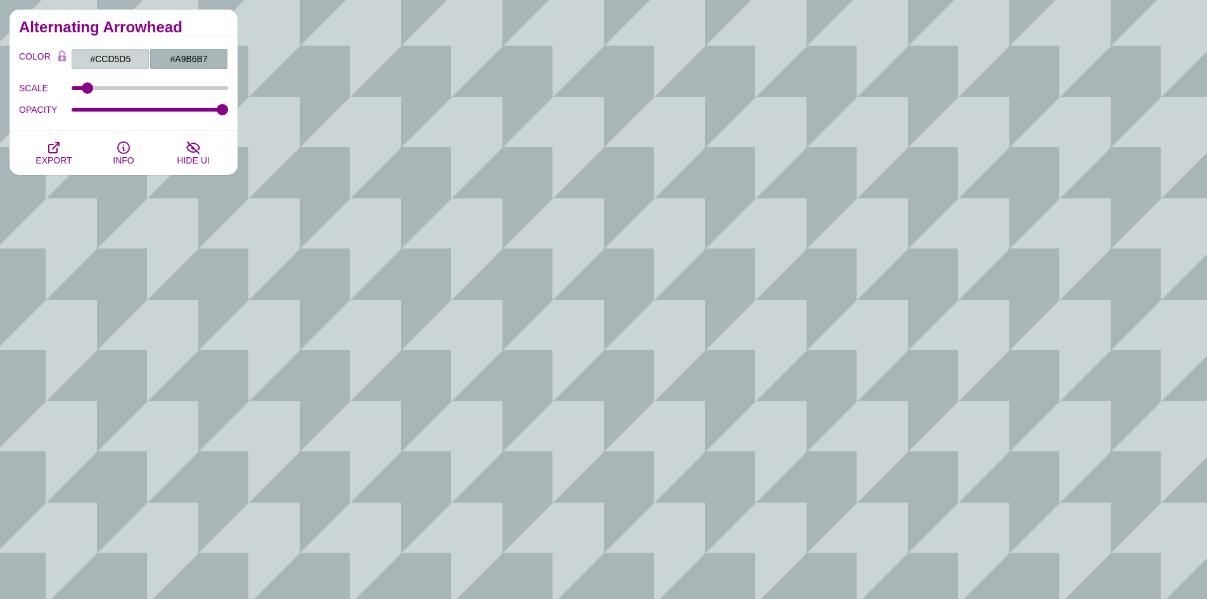
click at [178, 22] on h2 "Alternating Arrowhead" at bounding box center [123, 27] width 209 height 10
click at [54, 159] on span "EXPORT" at bounding box center [53, 160] width 36 height 10
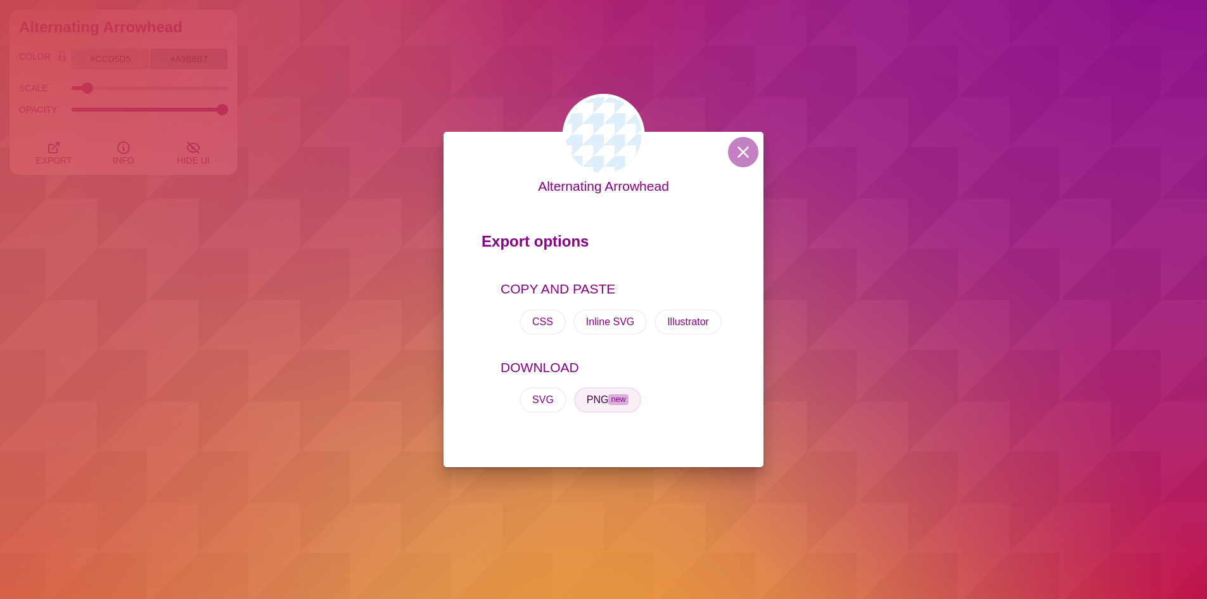
click at [594, 403] on button "PNG new" at bounding box center [607, 399] width 67 height 25
click at [739, 156] on button at bounding box center [743, 152] width 30 height 30
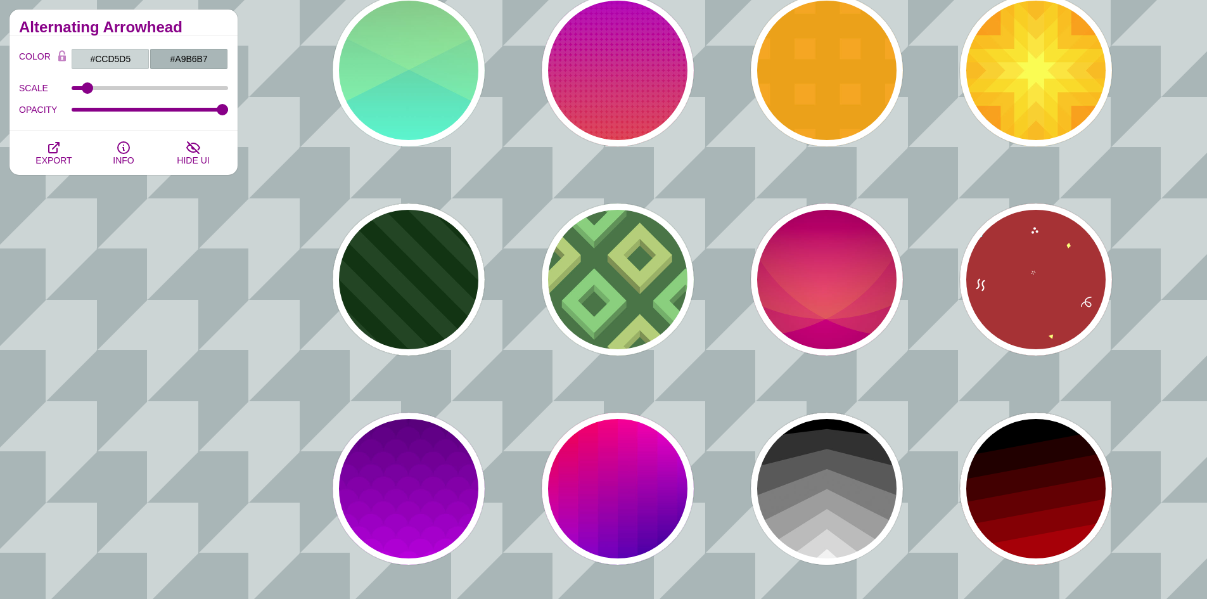
scroll to position [760, 0]
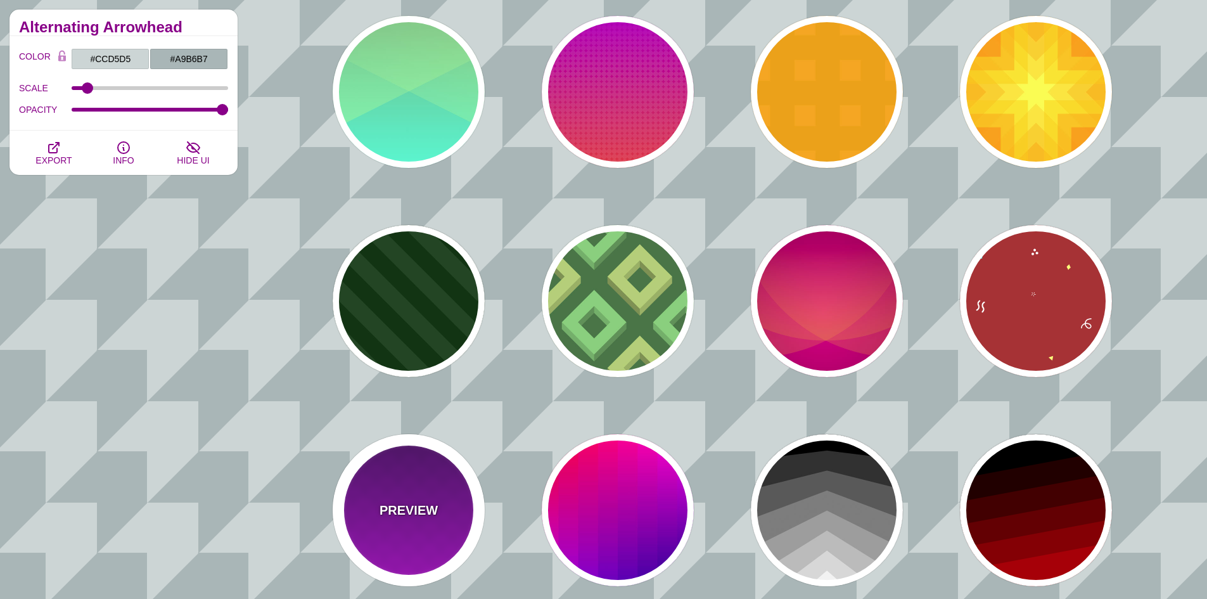
click at [440, 472] on div "PREVIEW" at bounding box center [409, 510] width 152 height 152
type input "#330055"
type input "#DD00FF"
type input "1"
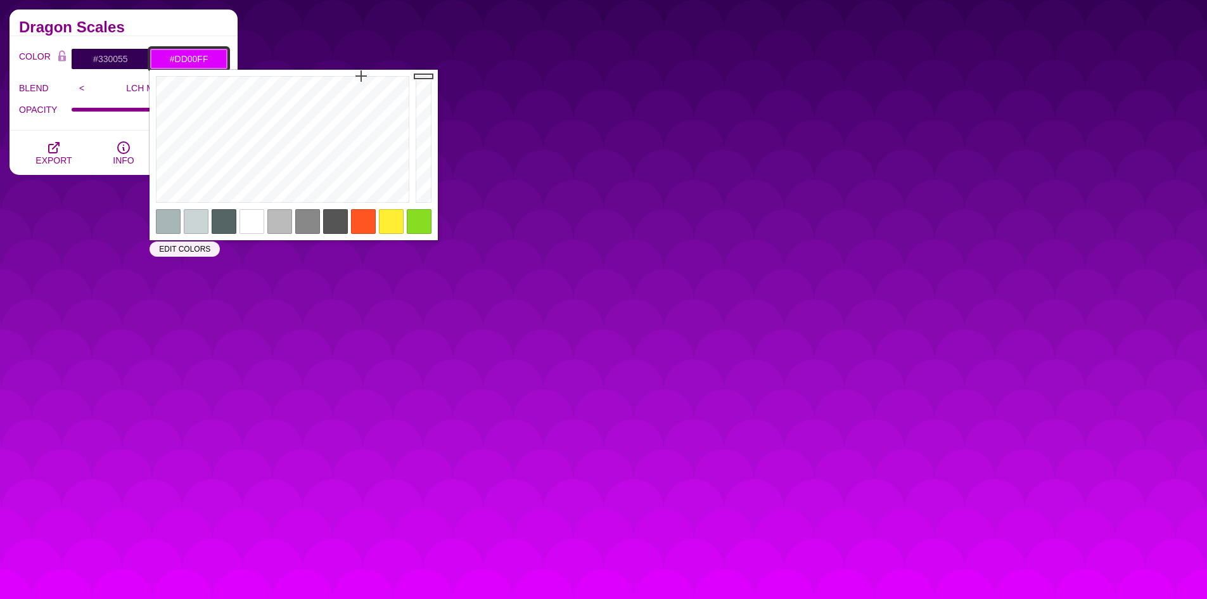
click at [193, 61] on input "#DD00FF" at bounding box center [189, 59] width 79 height 22
click at [194, 224] on div at bounding box center [196, 221] width 25 height 25
type input "#CCD5D5"
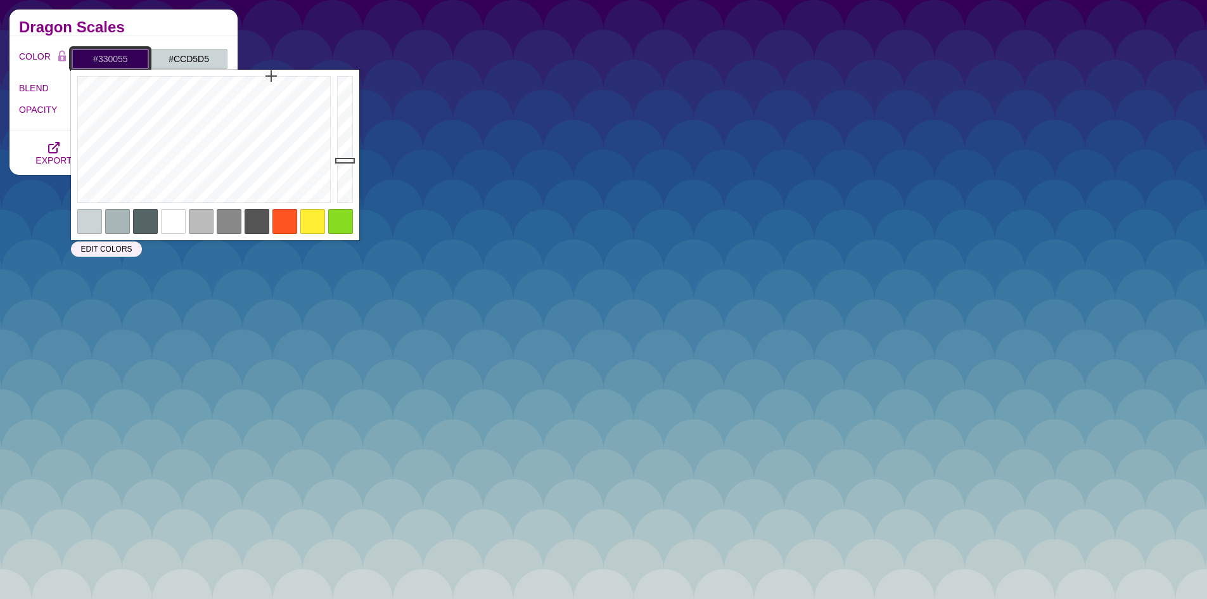
click at [115, 61] on input "#330055" at bounding box center [110, 59] width 79 height 22
click at [120, 225] on div at bounding box center [117, 221] width 25 height 25
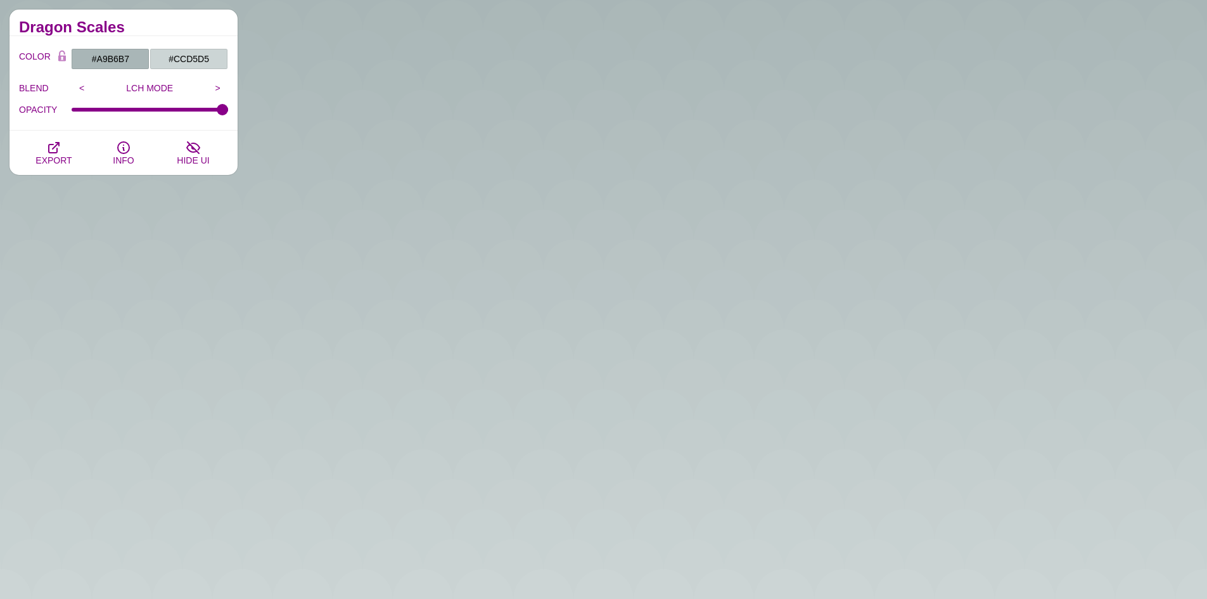
click at [195, 35] on div "Dragon Scales" at bounding box center [124, 23] width 228 height 27
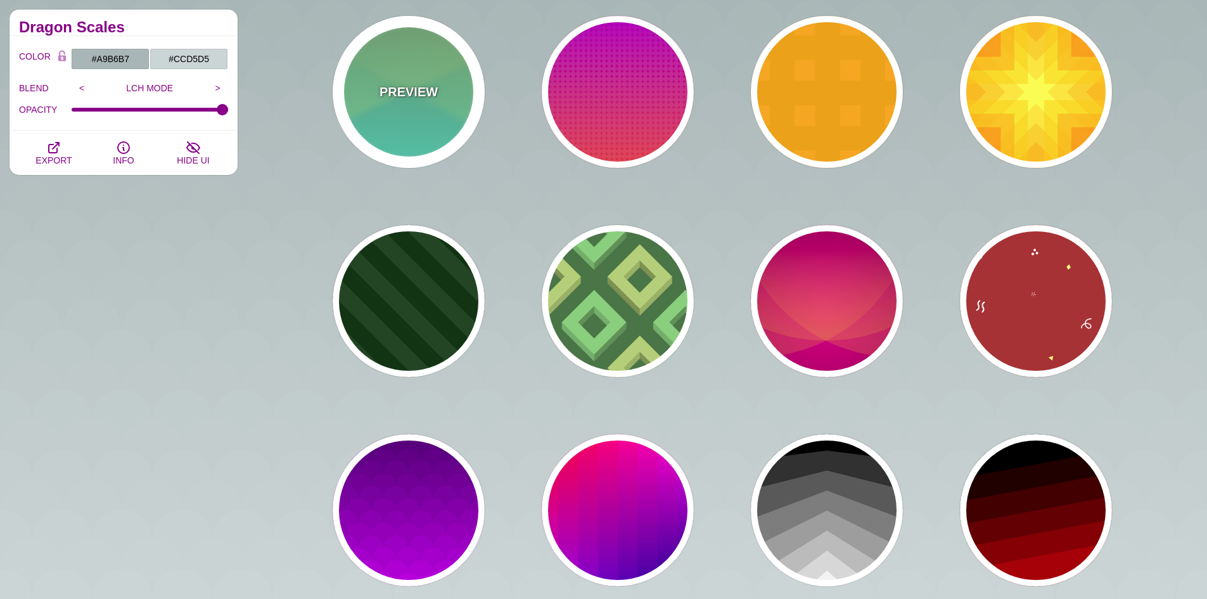
click at [464, 111] on div "PREVIEW" at bounding box center [409, 92] width 152 height 152
type input "#77AA77"
type input "#44FFDD"
type input "#CCFF88"
type input "0.5"
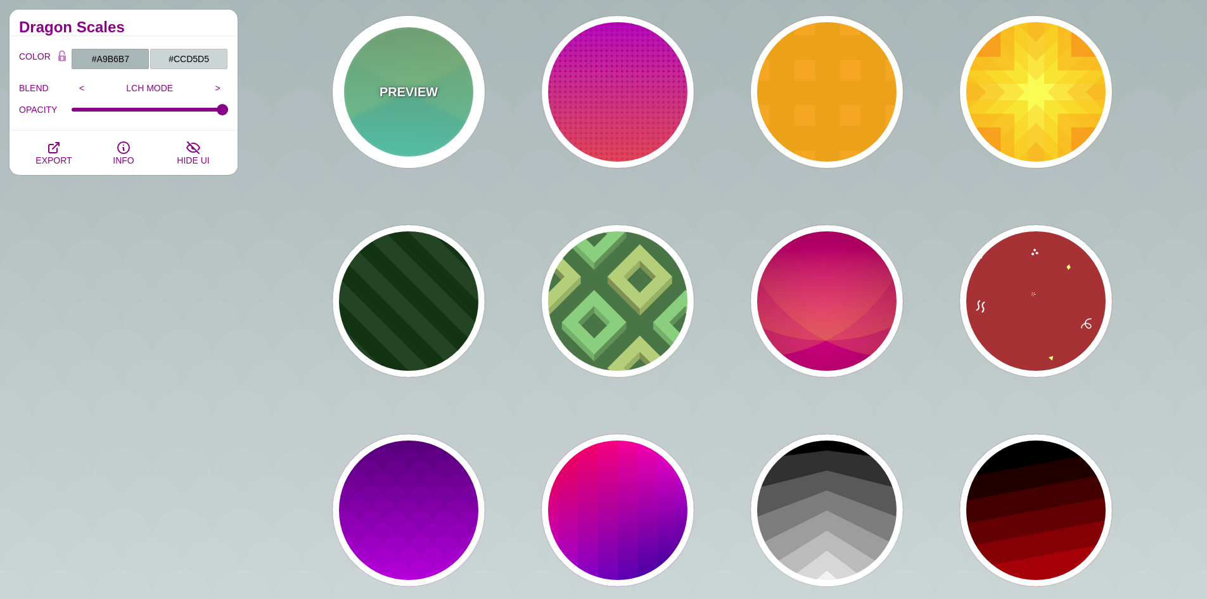
type input "1"
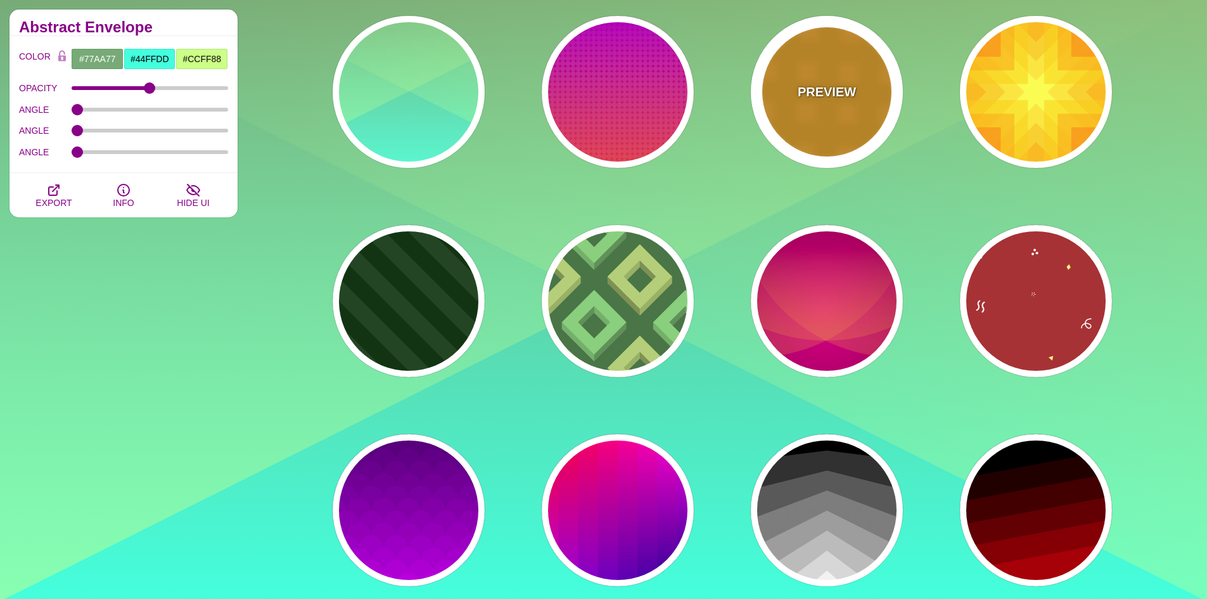
click at [849, 113] on div "PREVIEW" at bounding box center [827, 92] width 152 height 152
type input "#F29E03"
type input "#FFA61D"
type input "40"
type input "45"
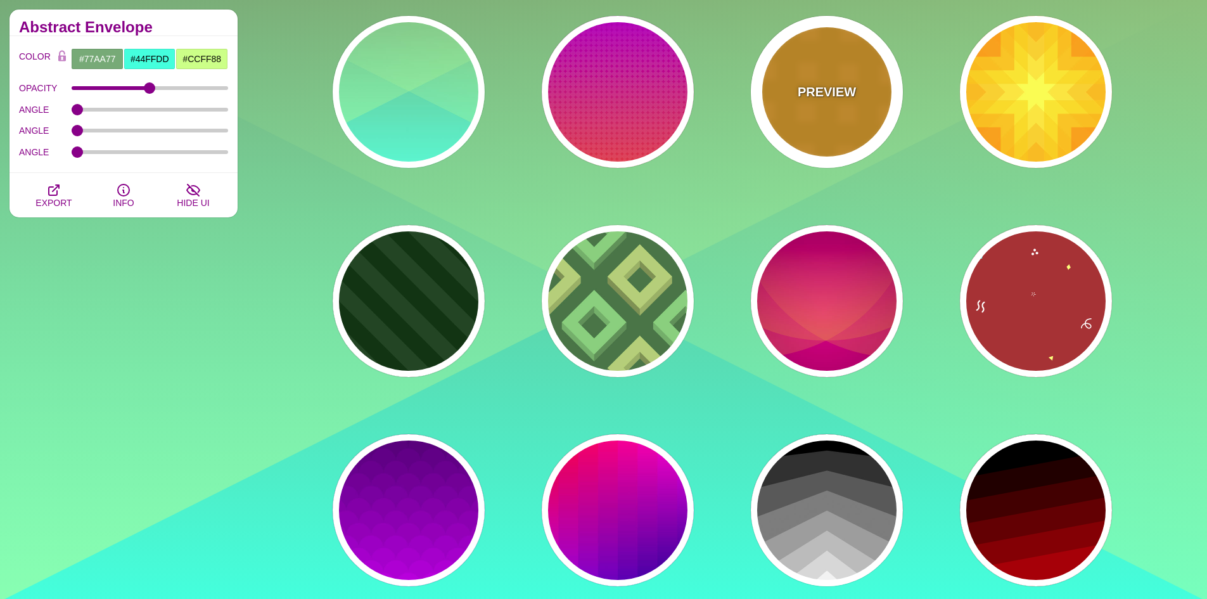
type input "0.6"
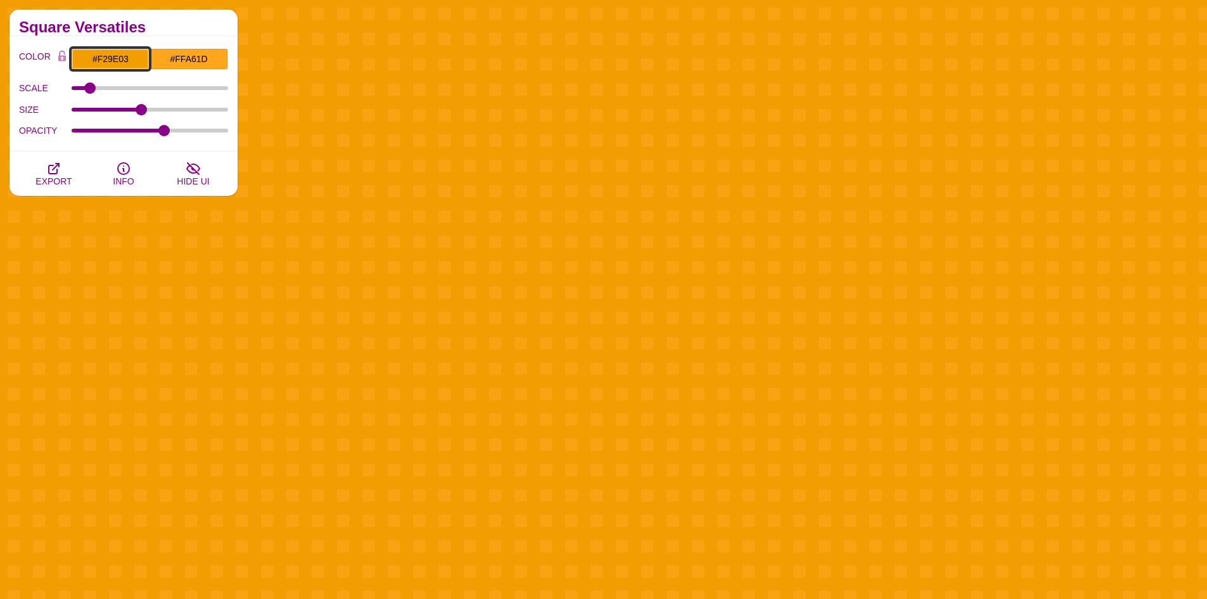
click at [138, 62] on input "#F29E03" at bounding box center [110, 59] width 79 height 22
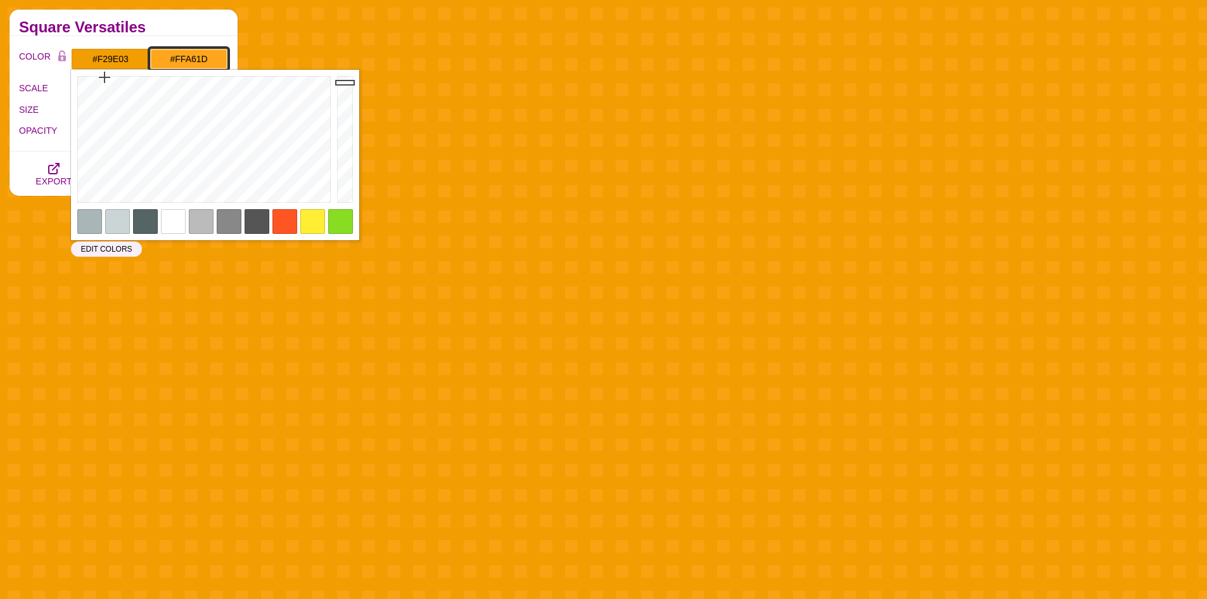
click at [196, 55] on input "#FFA61D" at bounding box center [189, 59] width 79 height 22
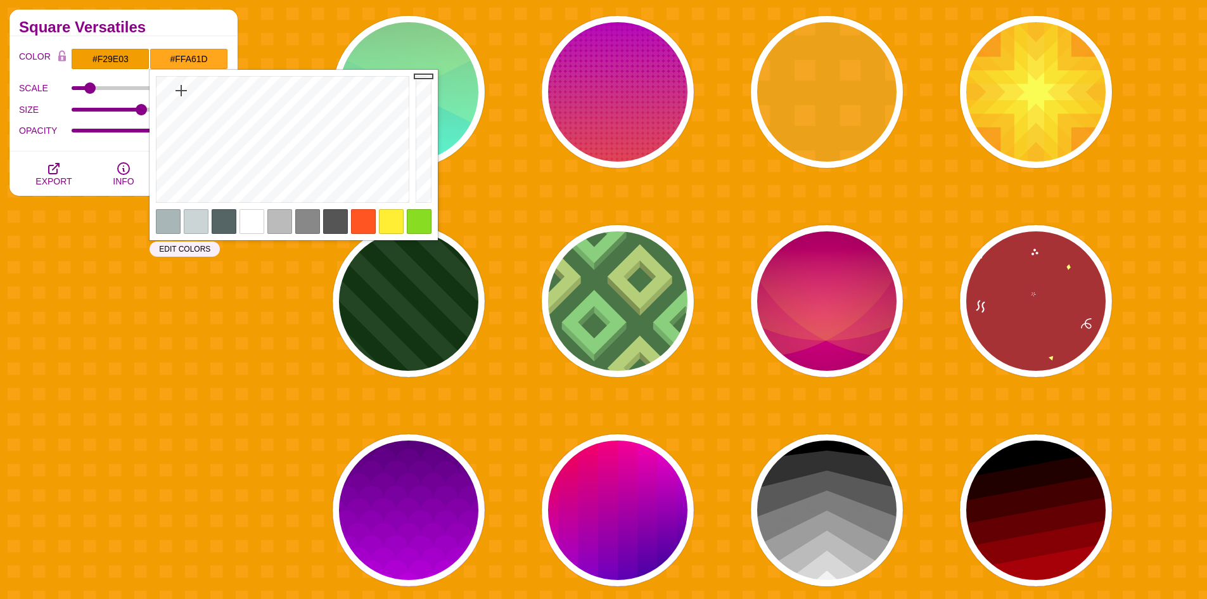
click at [198, 223] on div at bounding box center [196, 221] width 25 height 25
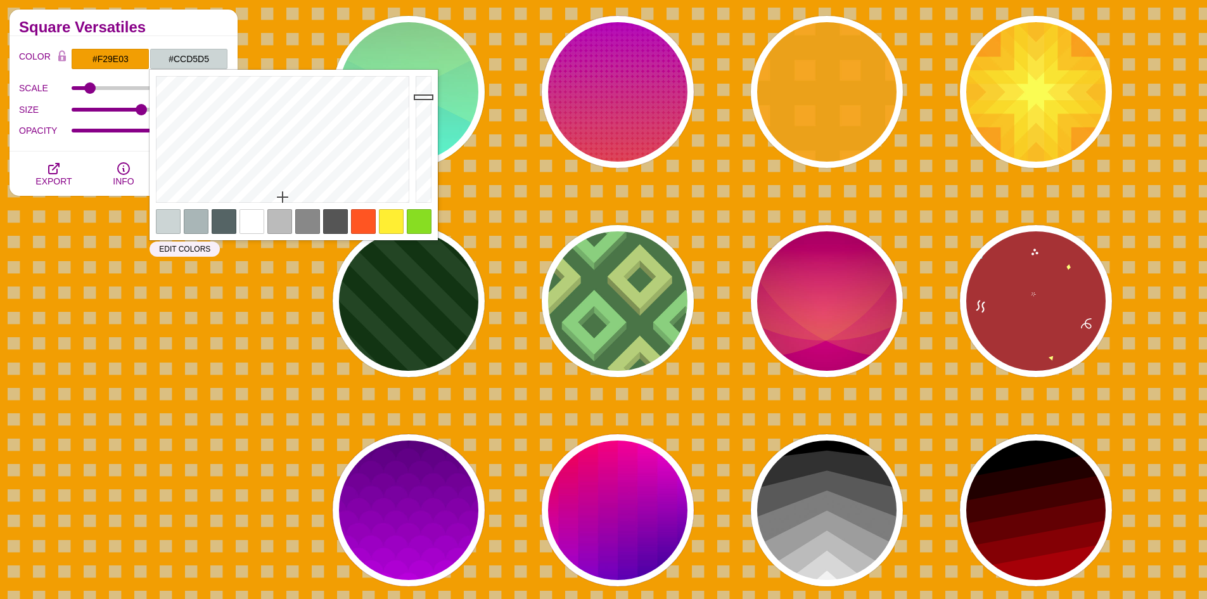
click at [194, 221] on div at bounding box center [196, 221] width 25 height 25
type input "#A9B6B7"
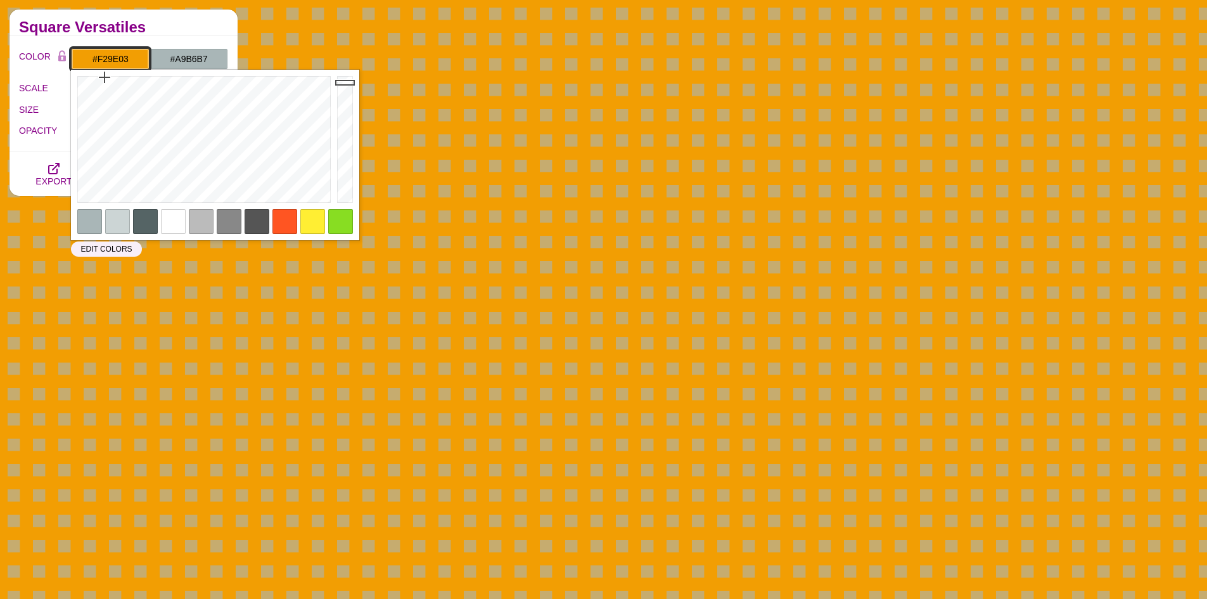
click at [128, 60] on input "#F29E03" at bounding box center [110, 59] width 79 height 22
click at [124, 226] on div at bounding box center [117, 221] width 25 height 25
type input "#CCD5D5"
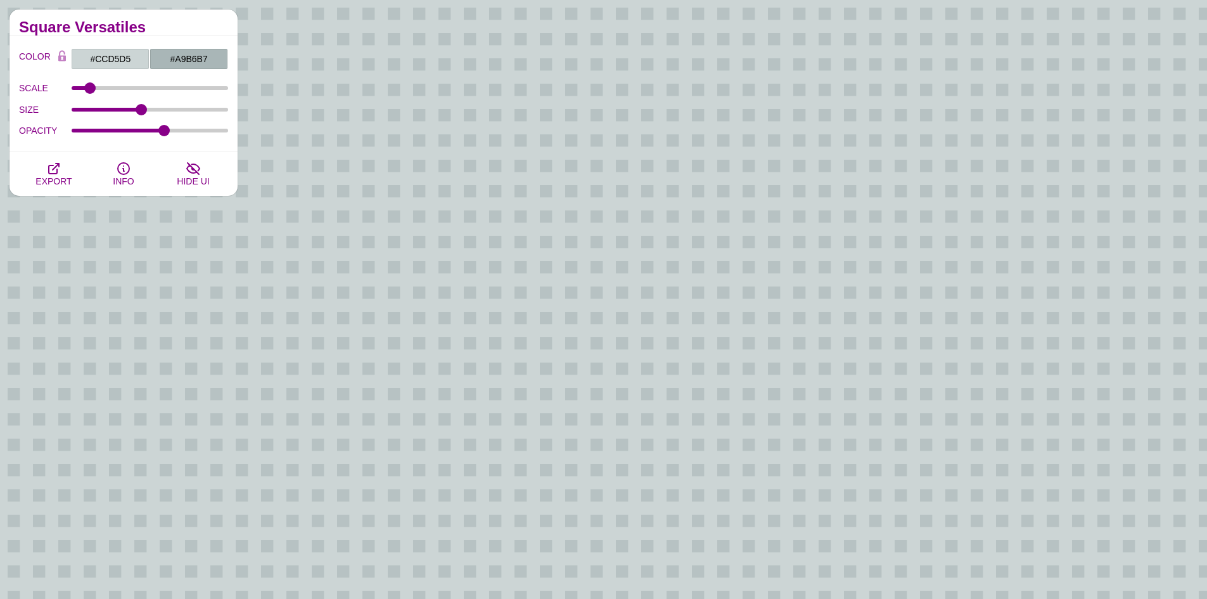
click at [206, 23] on h2 "Square Versatiles" at bounding box center [123, 27] width 209 height 10
click at [65, 170] on button "EXPORT" at bounding box center [54, 173] width 70 height 44
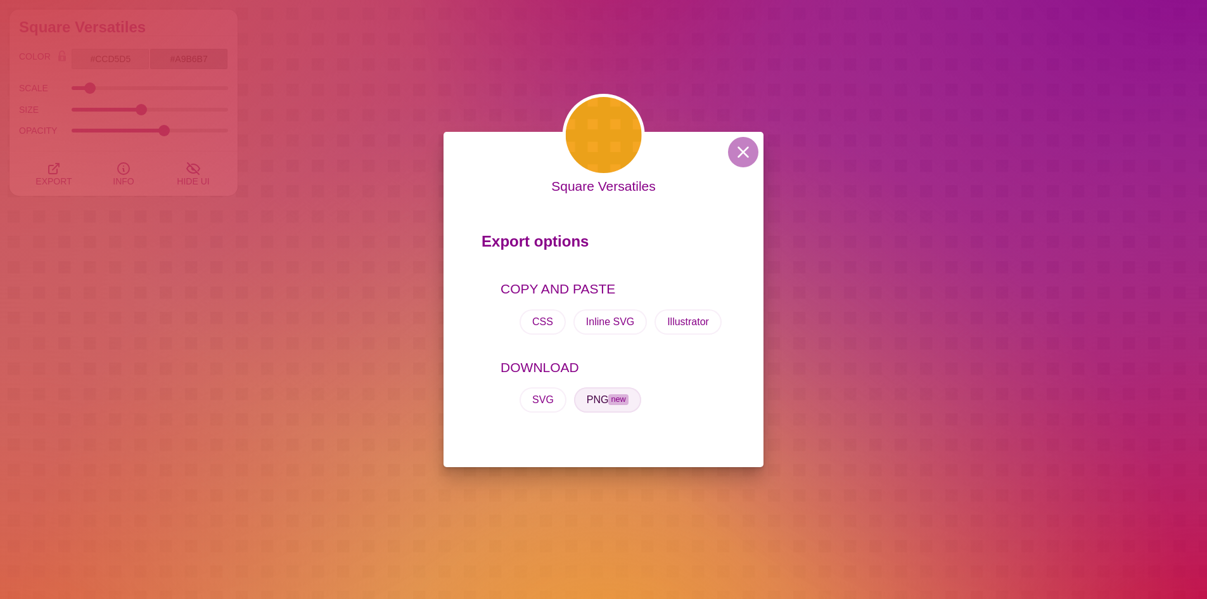
click at [606, 402] on button "PNG new" at bounding box center [607, 399] width 67 height 25
click at [554, 399] on button "SVG" at bounding box center [542, 399] width 47 height 25
drag, startPoint x: 739, startPoint y: 152, endPoint x: 705, endPoint y: 153, distance: 33.6
click at [737, 152] on button at bounding box center [743, 152] width 30 height 30
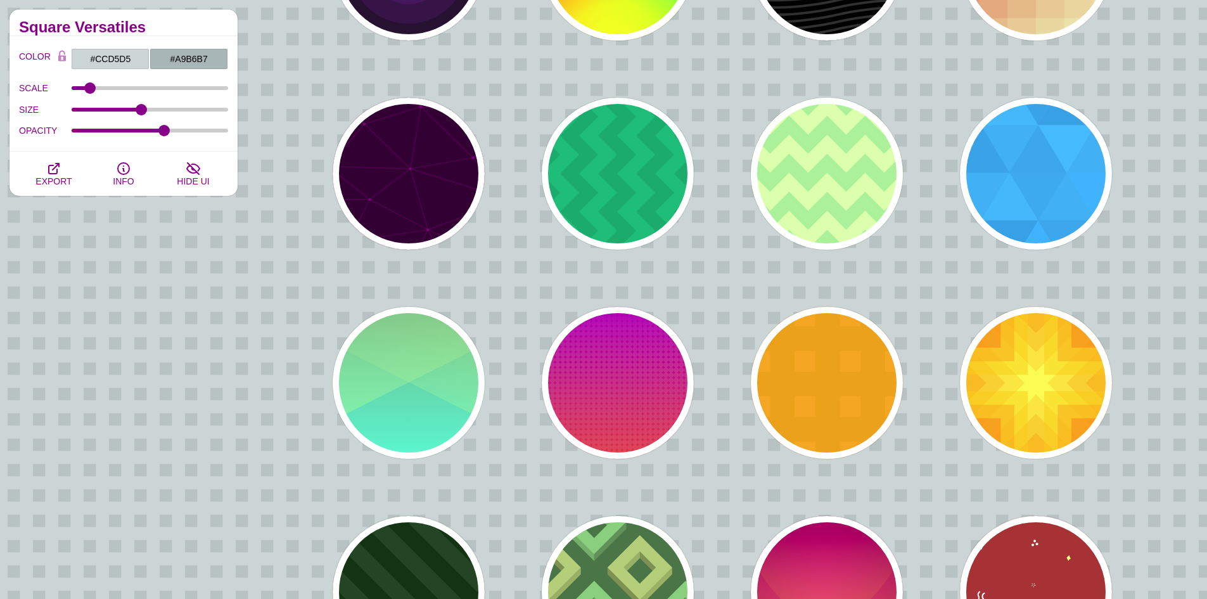
scroll to position [443, 0]
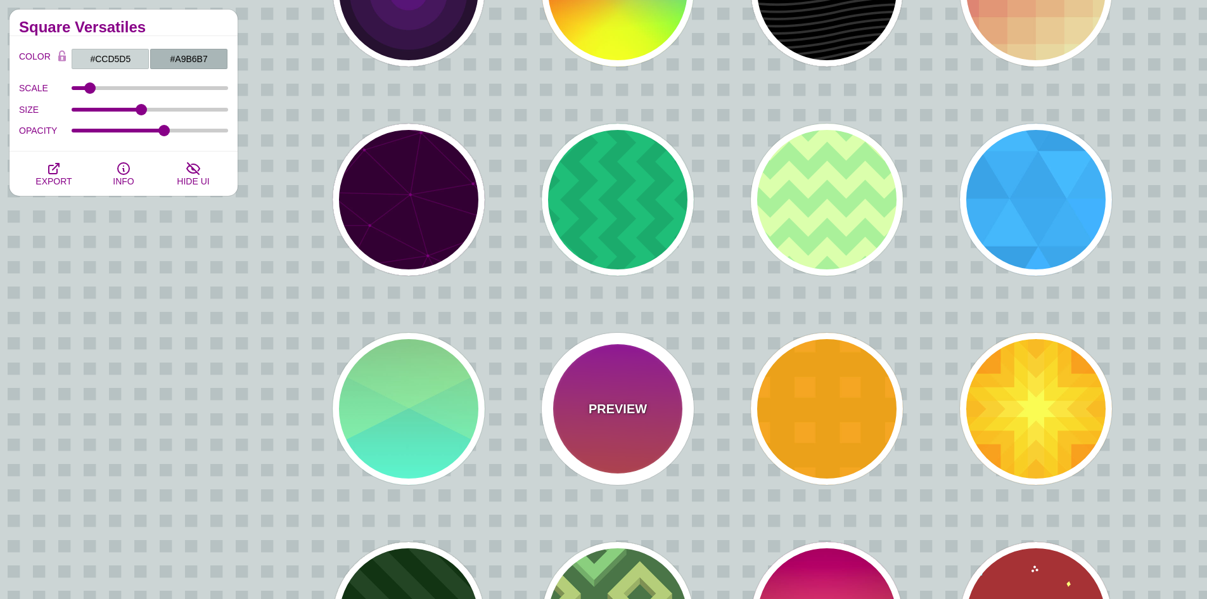
click at [624, 365] on div "PREVIEW" at bounding box center [618, 409] width 152 height 152
type input "#FFFFFF"
type input "#8800FF"
type input "#FF4400"
type input "24"
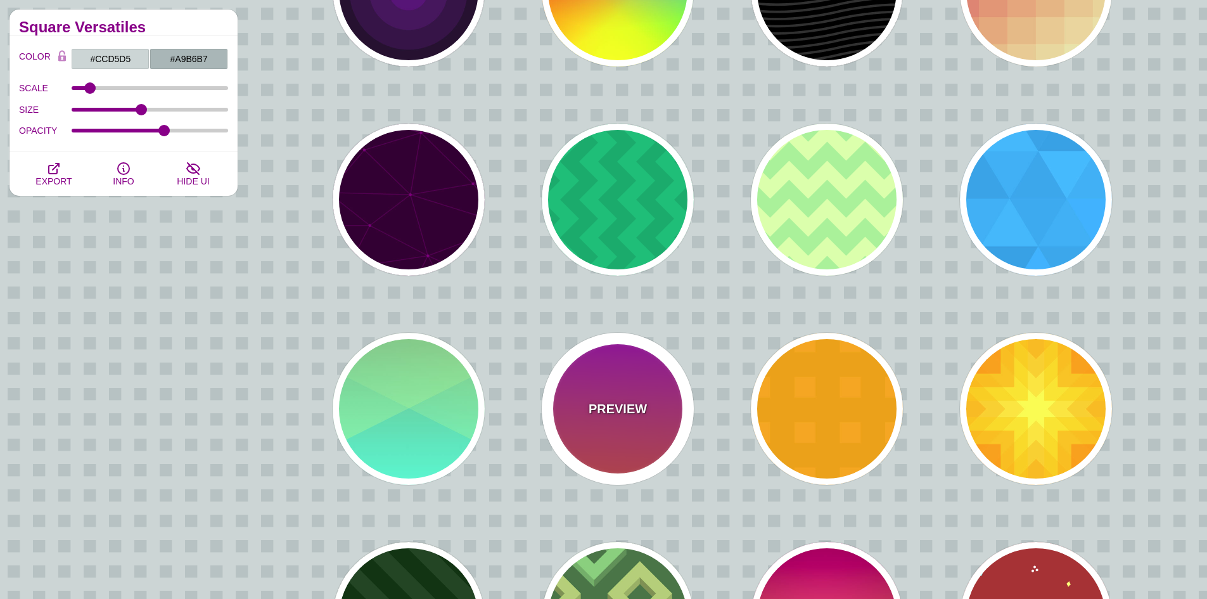
type input "0.08"
type input "1"
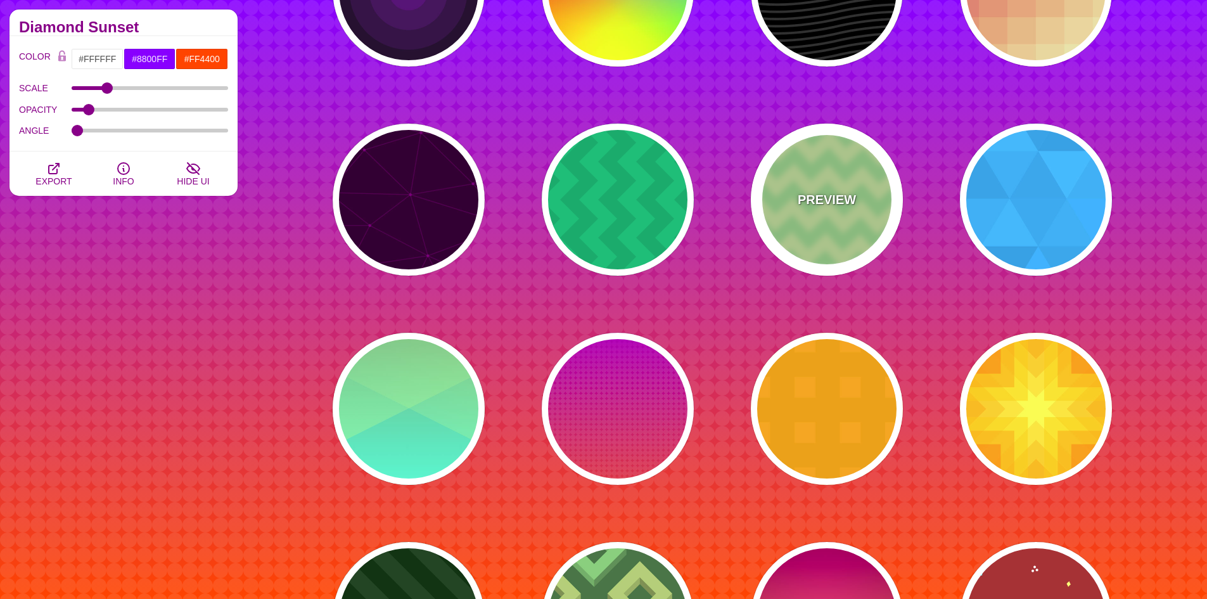
click at [801, 167] on div "PREVIEW" at bounding box center [827, 200] width 152 height 152
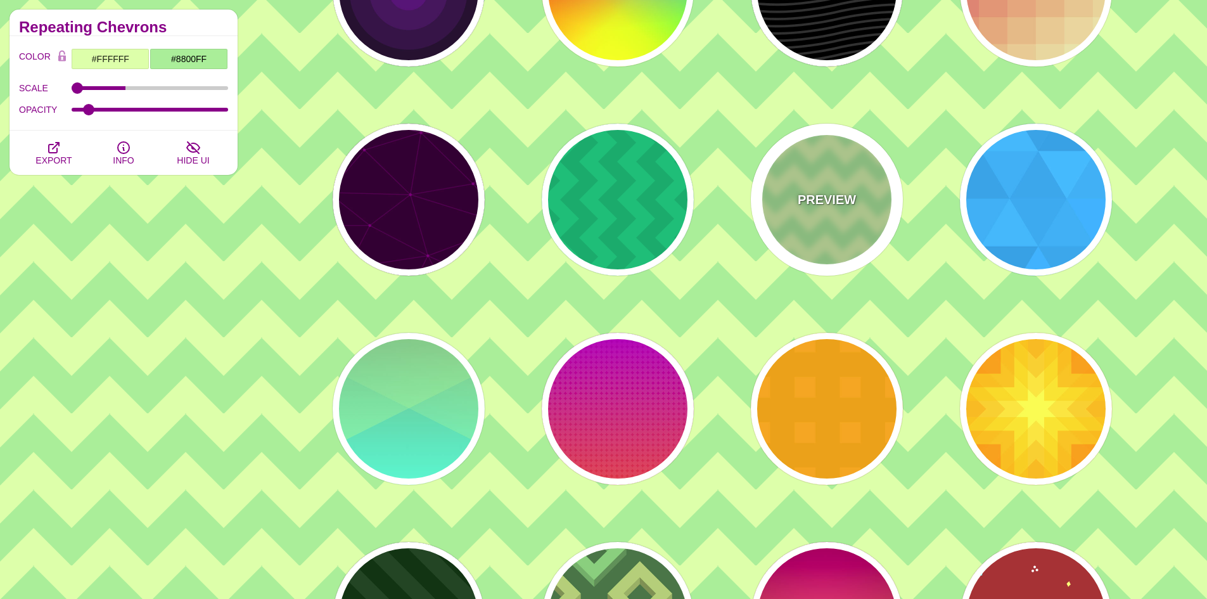
type input "#DDFFAA"
type input "#AAEE99"
type input "120"
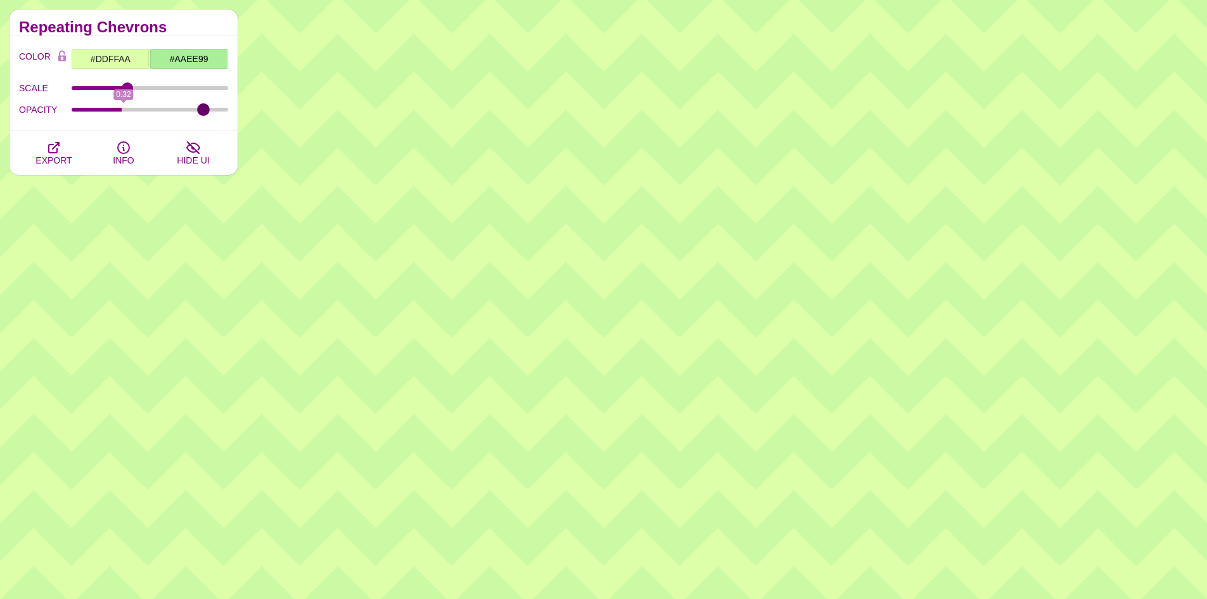
type input "1"
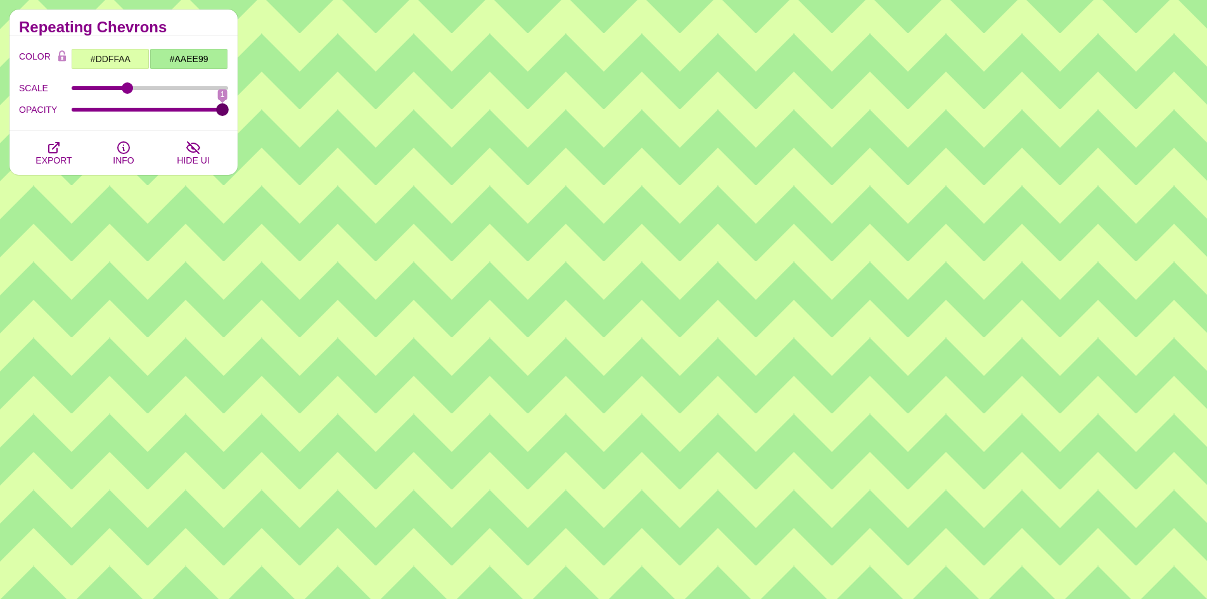
drag, startPoint x: 214, startPoint y: 108, endPoint x: 307, endPoint y: 150, distance: 101.2
click at [229, 112] on input "OPACITY" at bounding box center [150, 109] width 157 height 5
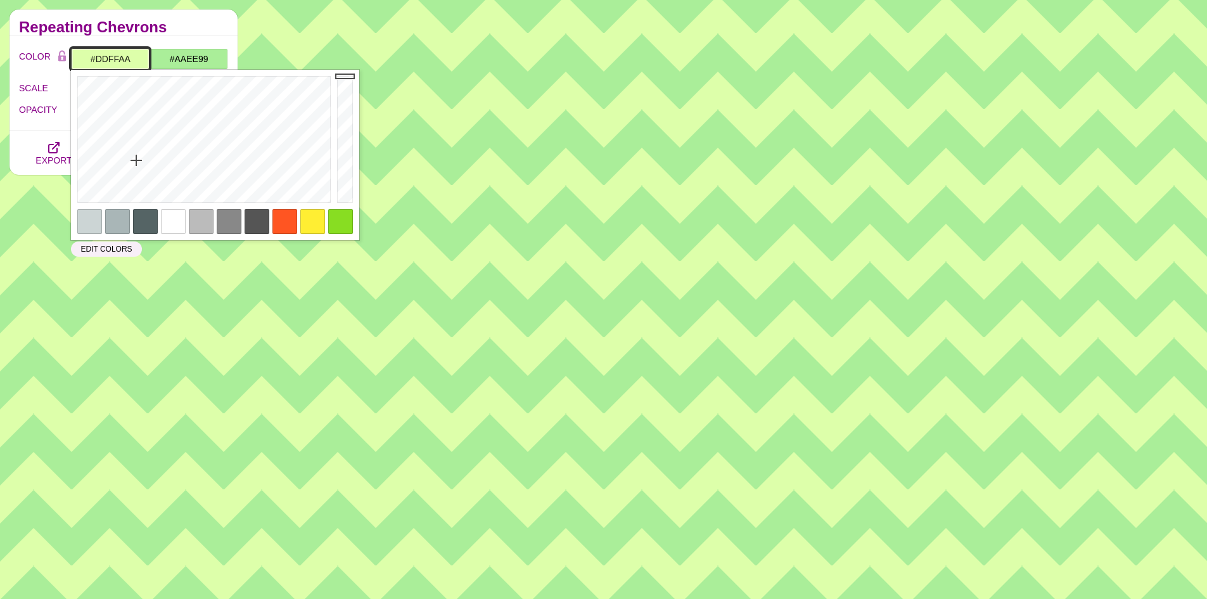
click at [118, 54] on input "#DDFFAA" at bounding box center [110, 59] width 79 height 22
click at [112, 219] on div at bounding box center [117, 221] width 25 height 25
type input "#A9B6B7"
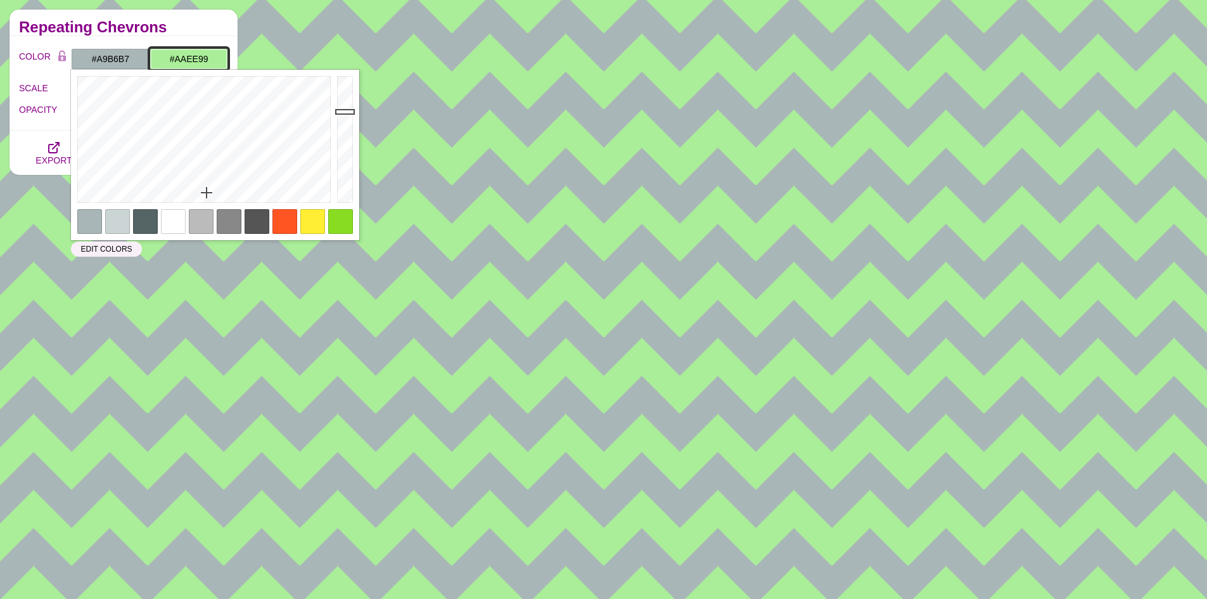
click at [188, 56] on input "#AAEE99" at bounding box center [189, 59] width 79 height 22
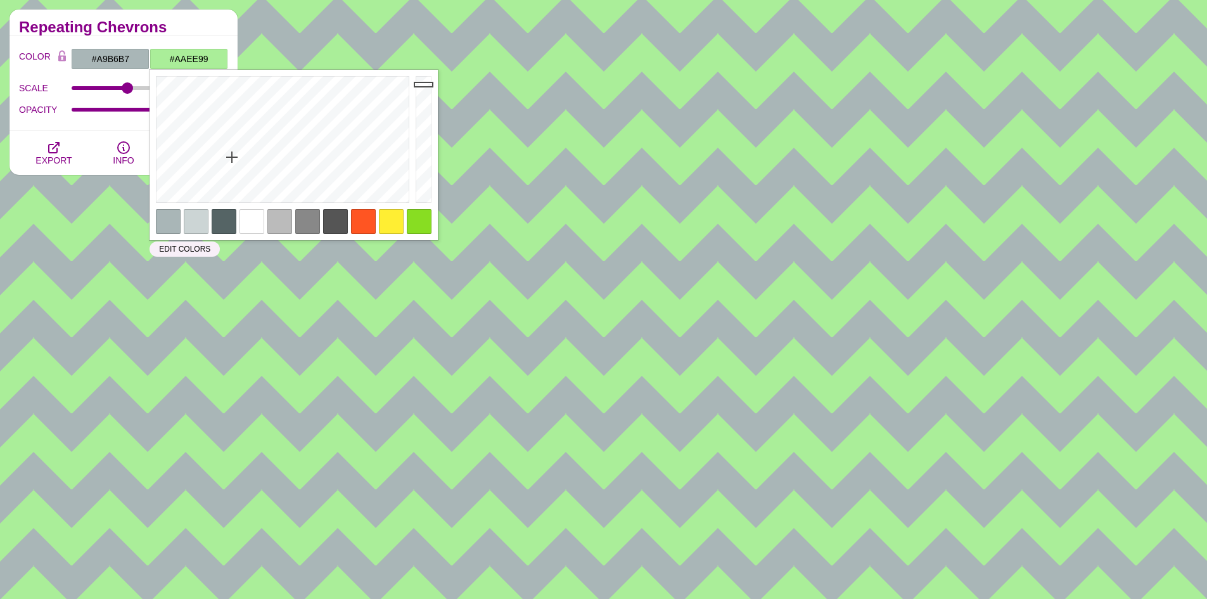
click at [188, 226] on div at bounding box center [196, 221] width 25 height 25
type input "#CCD5D5"
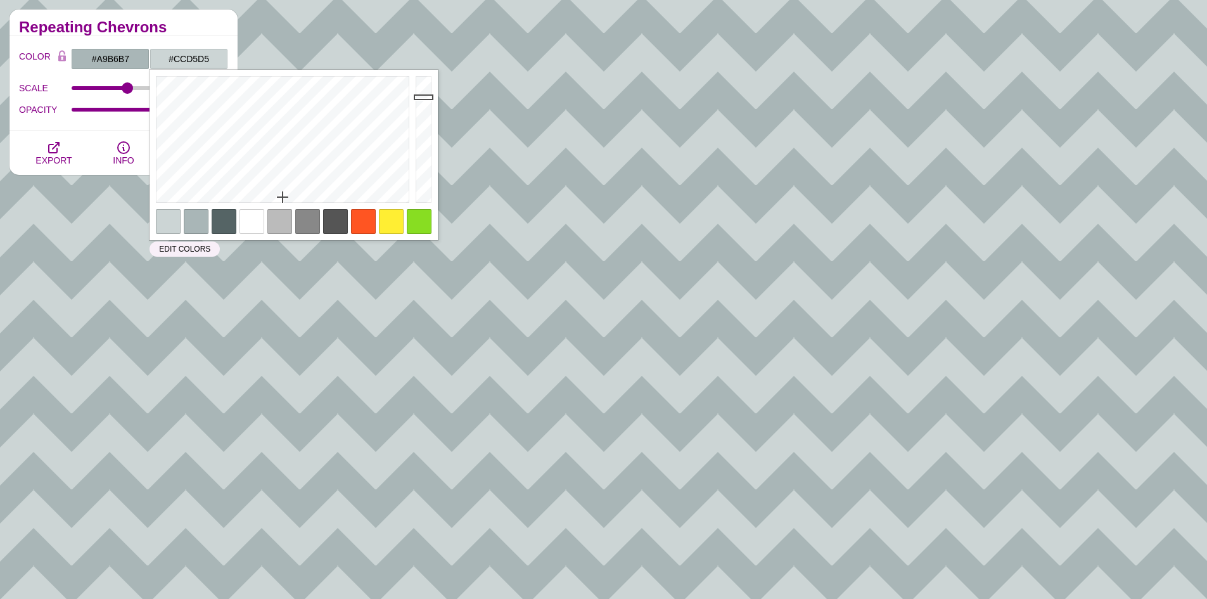
click at [215, 25] on h2 "Repeating Chevrons" at bounding box center [123, 27] width 209 height 10
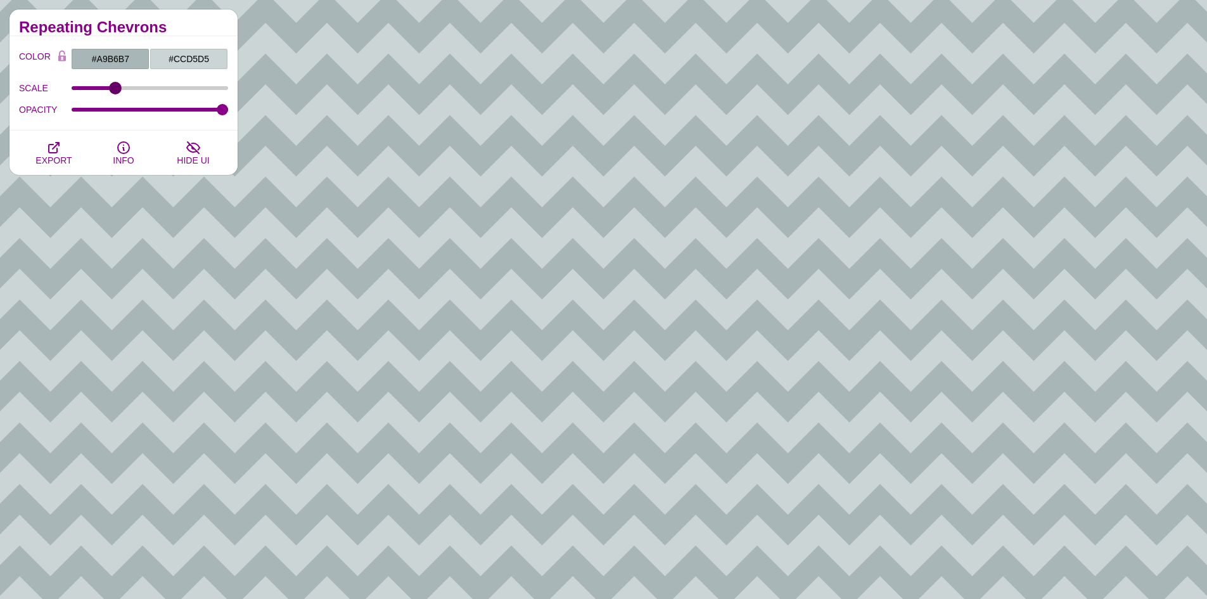
drag, startPoint x: 122, startPoint y: 86, endPoint x: 115, endPoint y: 88, distance: 7.4
type input "97"
click at [115, 88] on input "SCALE" at bounding box center [150, 88] width 157 height 5
click at [41, 160] on span "EXPORT" at bounding box center [53, 160] width 36 height 10
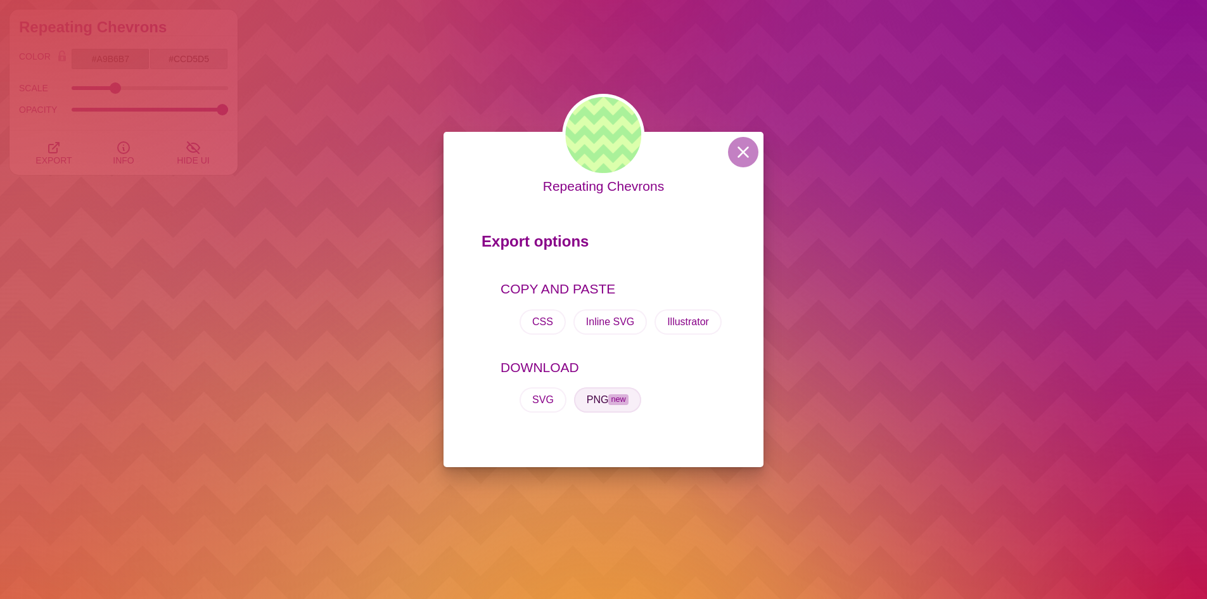
click at [601, 397] on button "PNG new" at bounding box center [607, 399] width 67 height 25
click at [741, 148] on button at bounding box center [743, 152] width 30 height 30
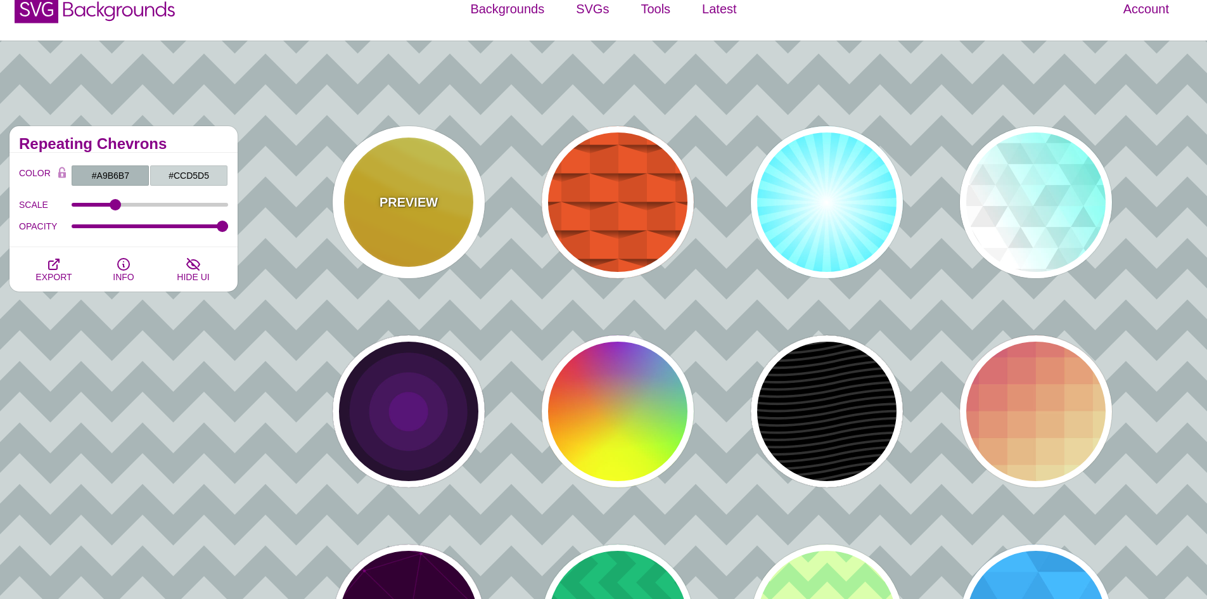
scroll to position [0, 0]
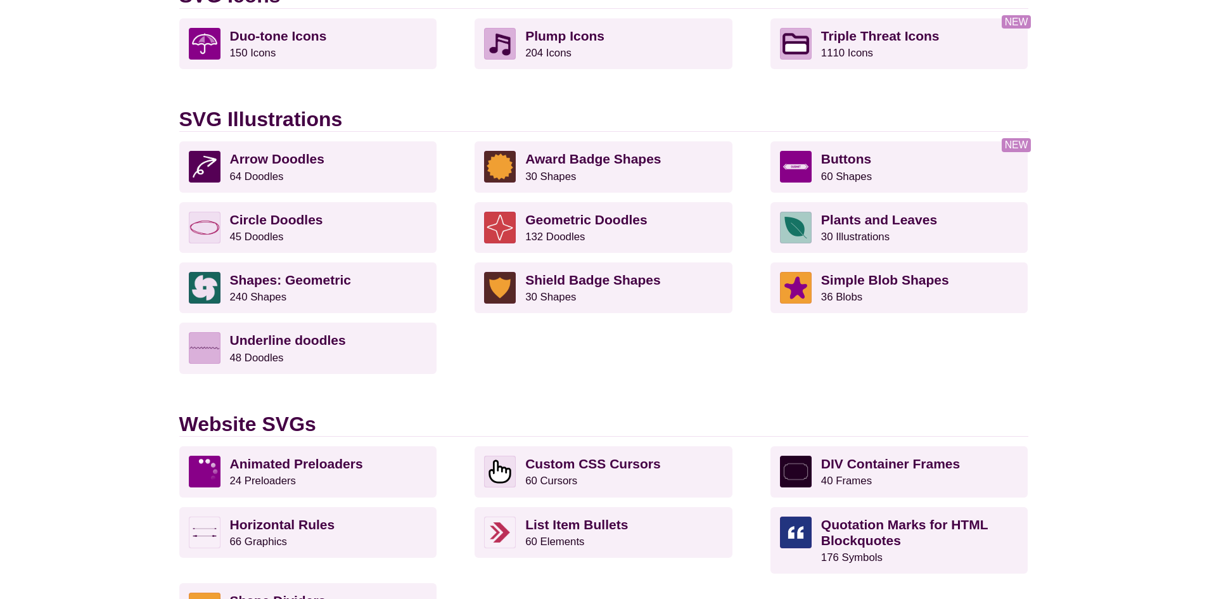
scroll to position [889, 0]
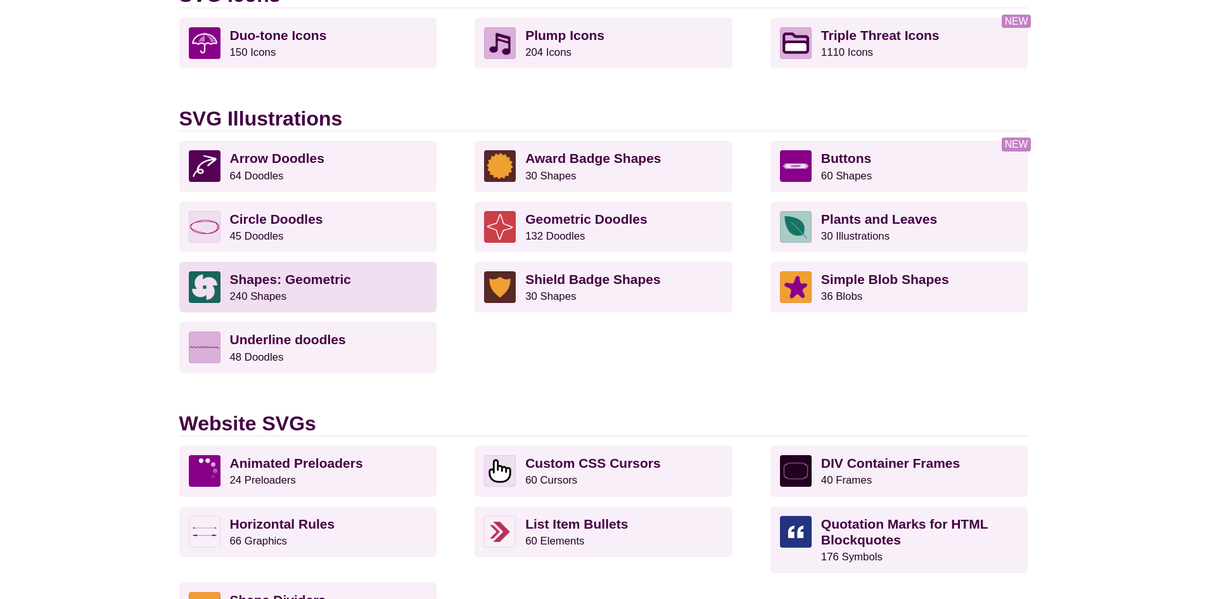
click at [230, 279] on strong "Shapes: Geometric" at bounding box center [290, 279] width 121 height 15
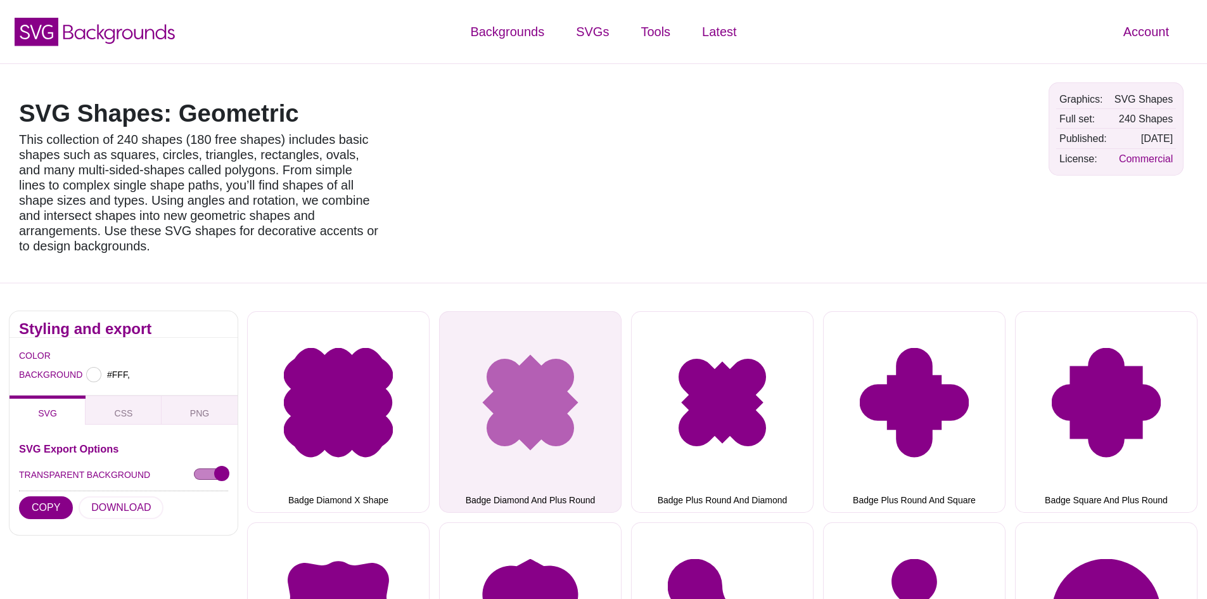
type input "#FFFFFF"
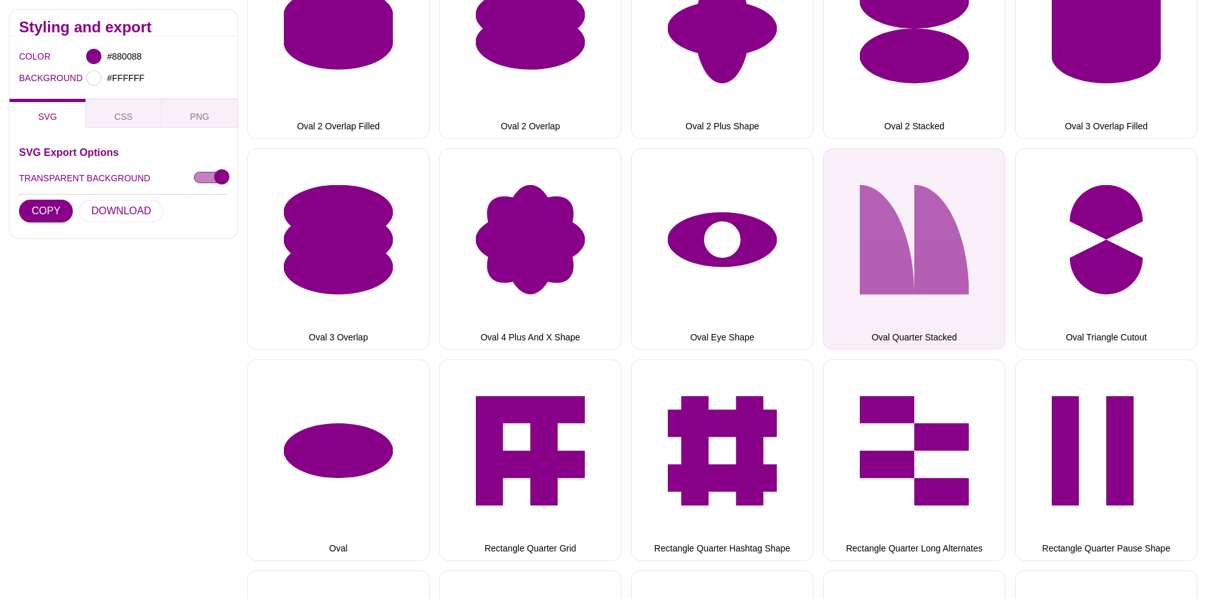
scroll to position [6272, 0]
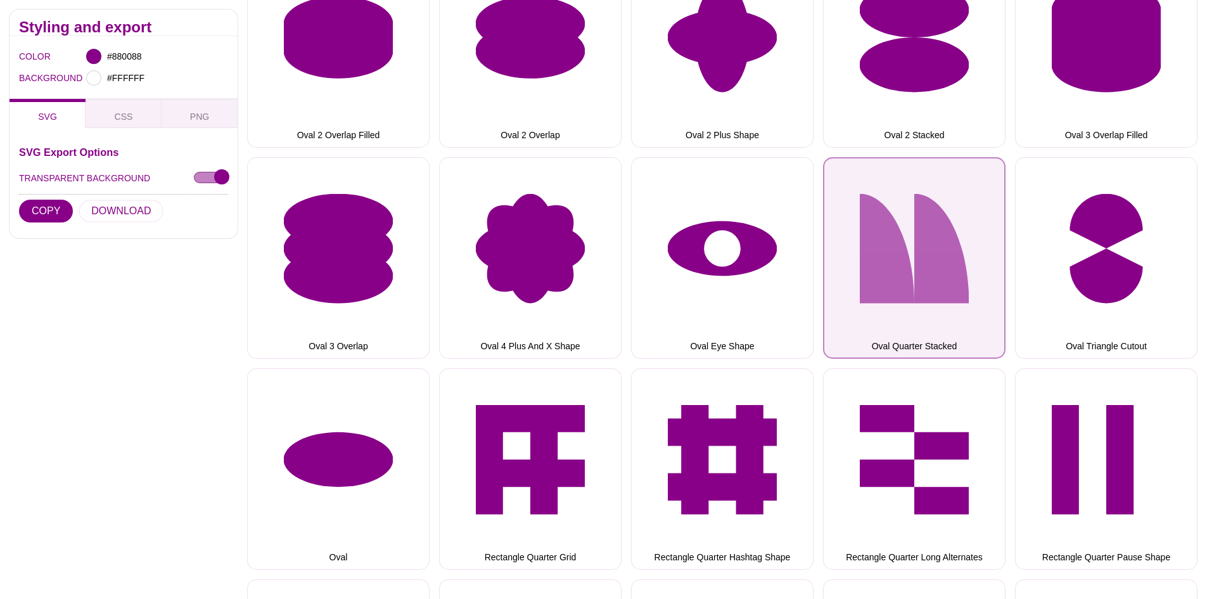
click at [938, 241] on button "Oval Quarter Stacked" at bounding box center [914, 257] width 182 height 201
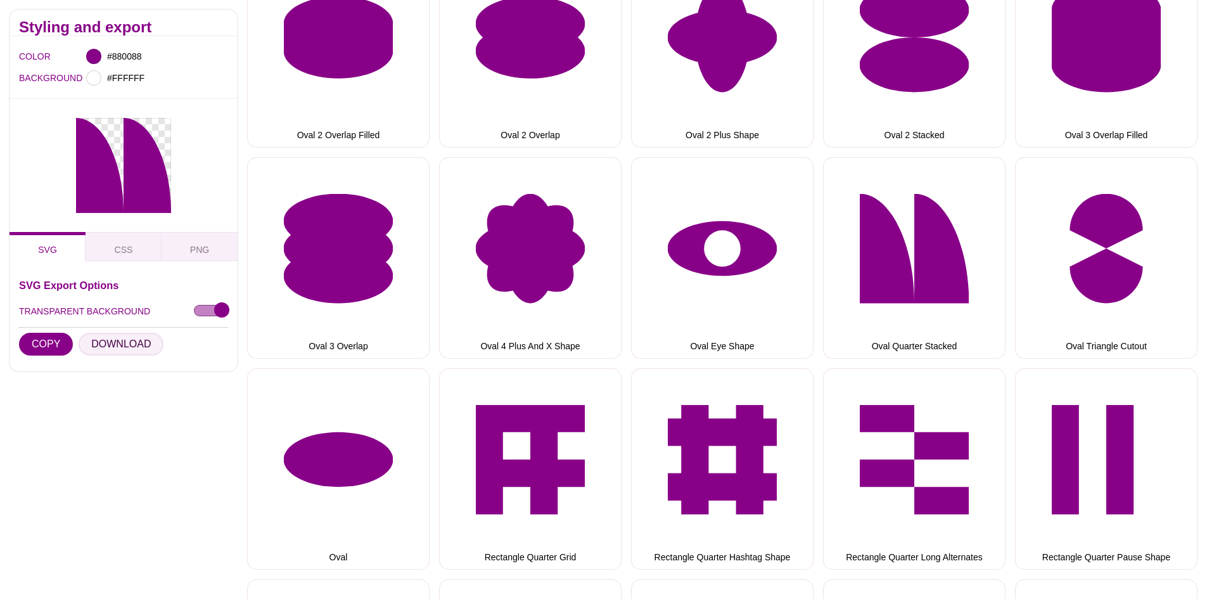
click at [132, 340] on button "DOWNLOAD" at bounding box center [121, 344] width 85 height 23
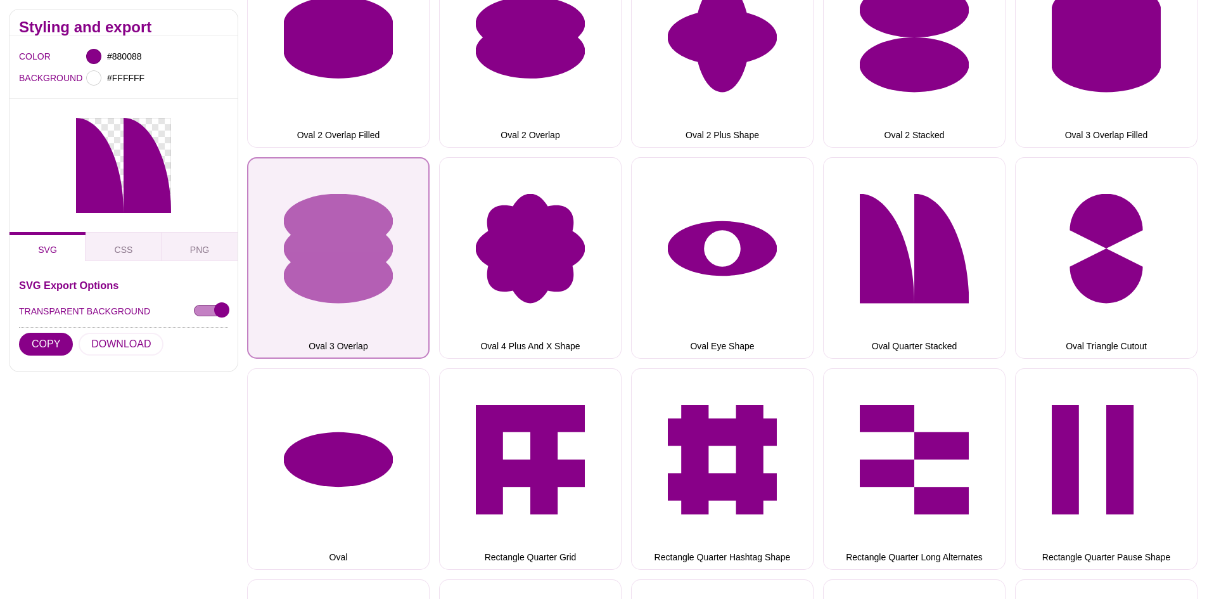
click at [380, 243] on button "Oval 3 Overlap" at bounding box center [338, 257] width 182 height 201
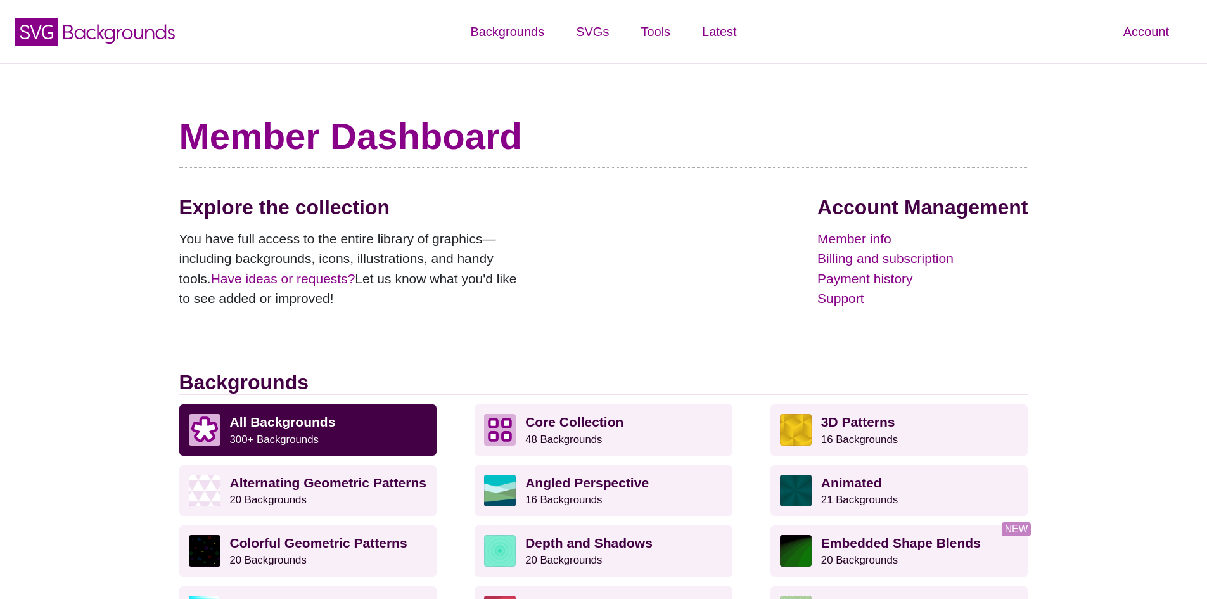
scroll to position [1081, 0]
